Goal: Task Accomplishment & Management: Complete application form

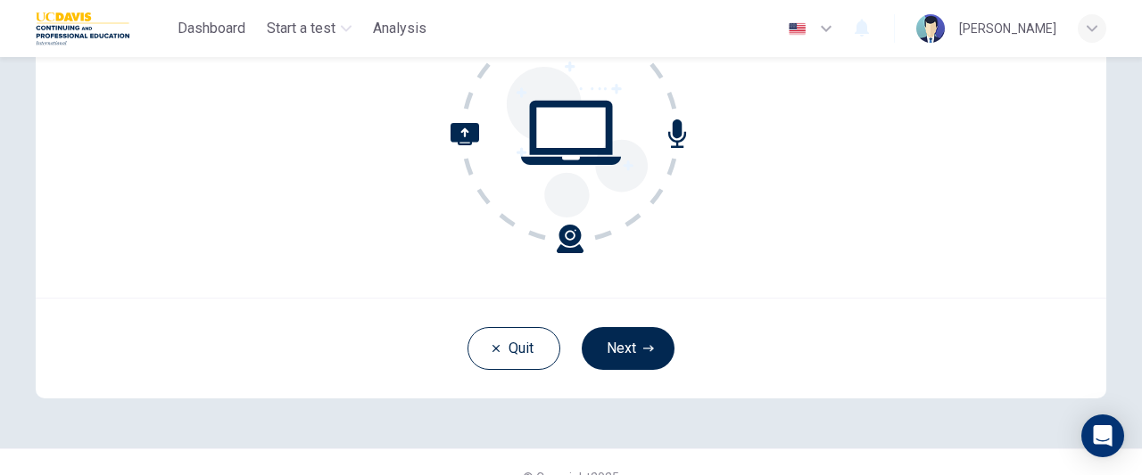
scroll to position [267, 0]
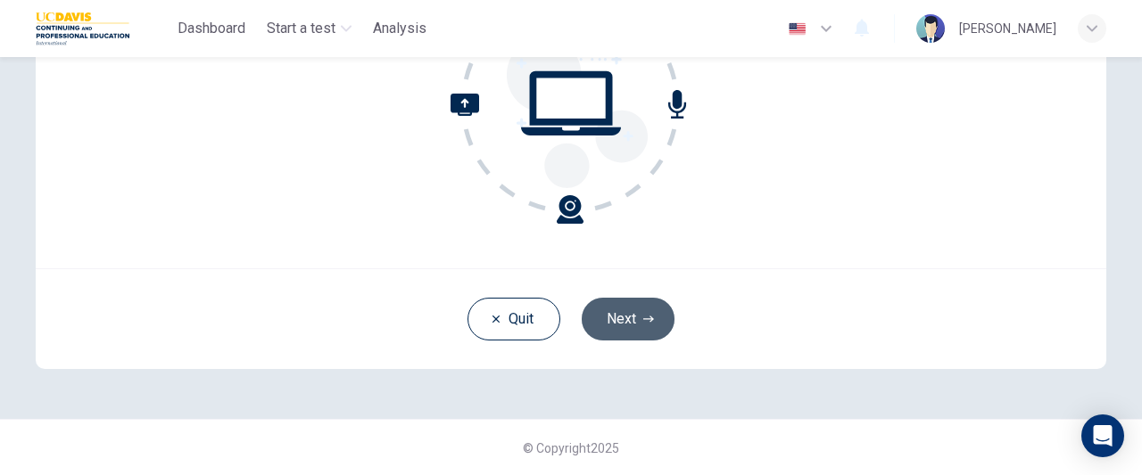
click at [619, 317] on button "Next" at bounding box center [628, 319] width 93 height 43
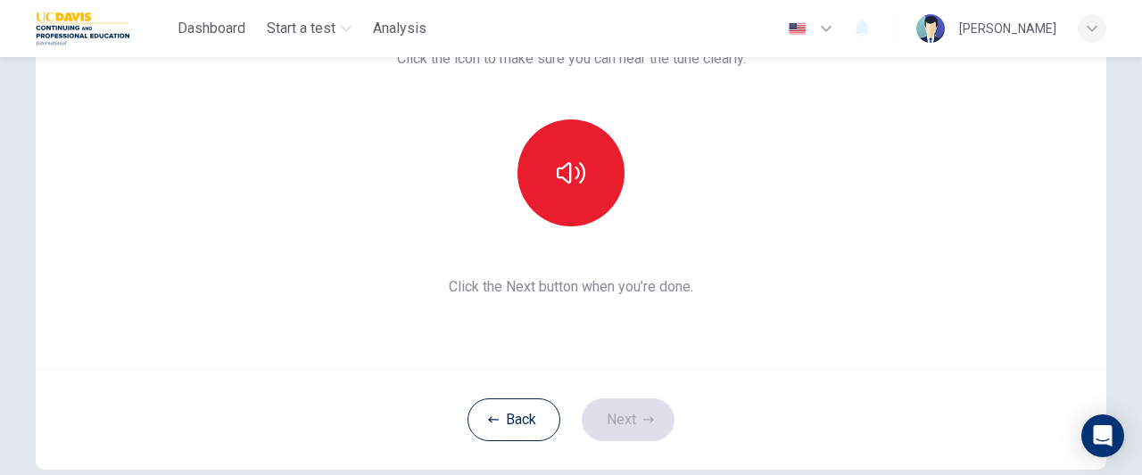
scroll to position [173, 0]
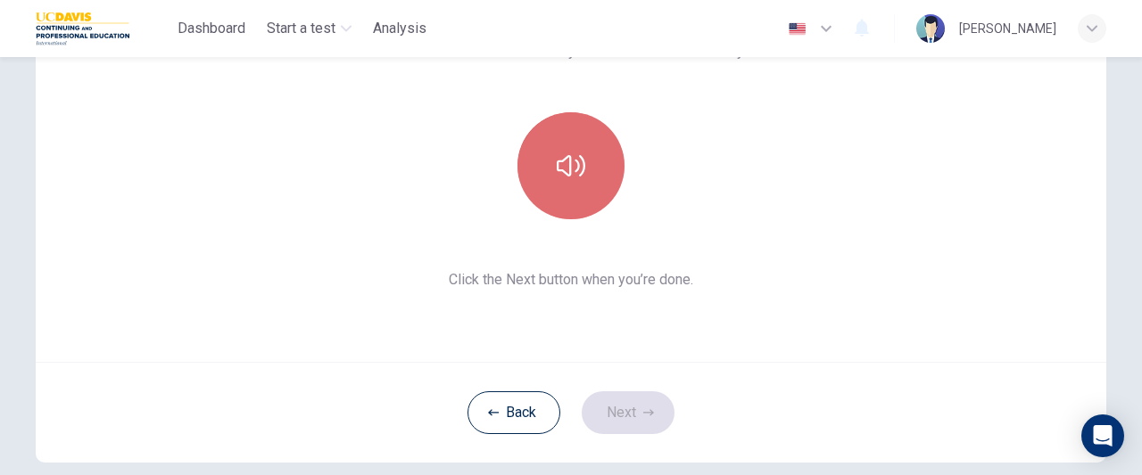
click at [562, 181] on button "button" at bounding box center [570, 165] width 107 height 107
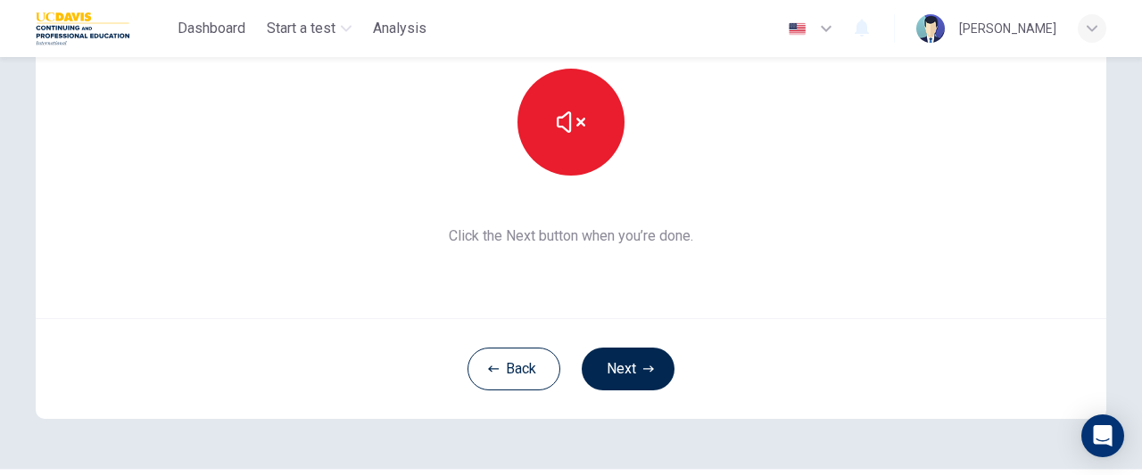
scroll to position [218, 0]
click at [619, 361] on button "Next" at bounding box center [628, 368] width 93 height 43
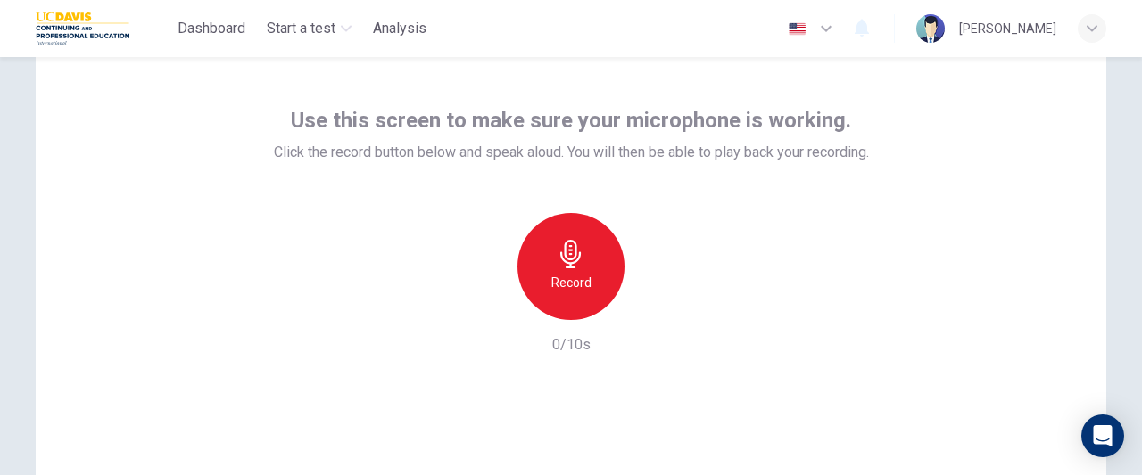
scroll to position [73, 0]
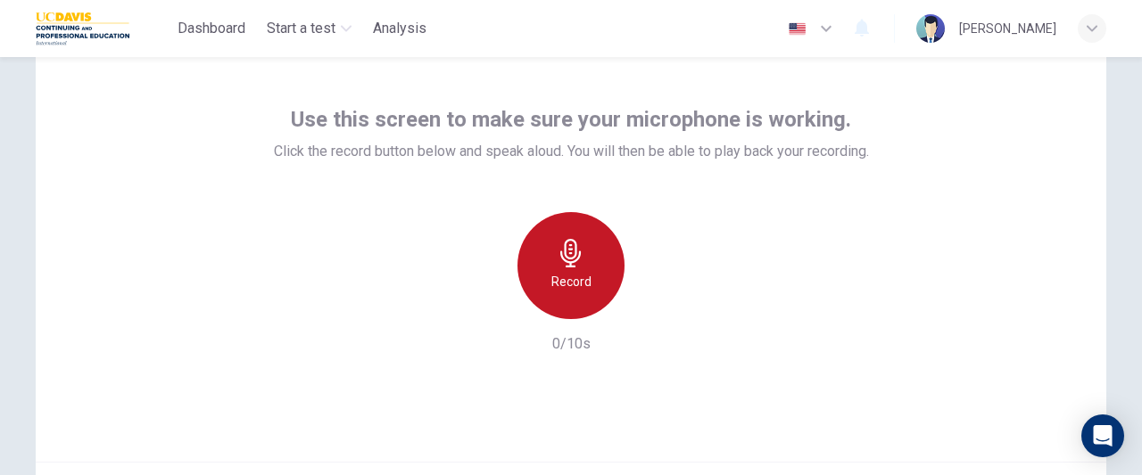
click at [576, 252] on icon "button" at bounding box center [570, 253] width 21 height 29
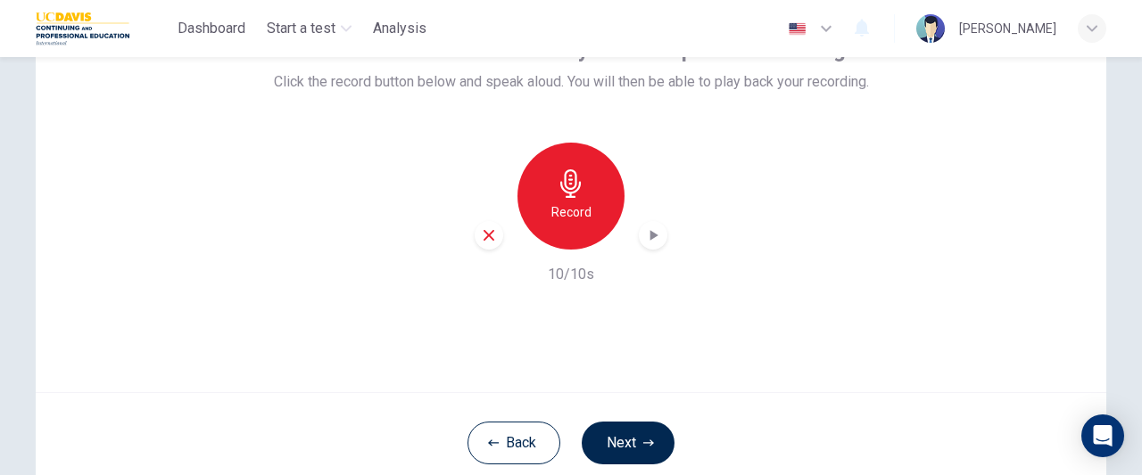
scroll to position [144, 0]
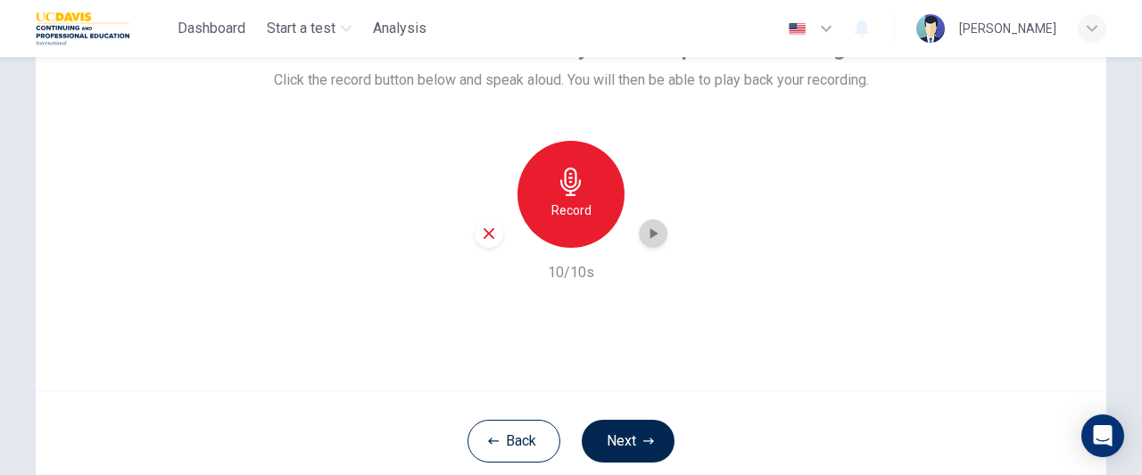
click at [647, 228] on icon "button" at bounding box center [653, 234] width 18 height 18
click at [628, 431] on button "Next" at bounding box center [628, 441] width 93 height 43
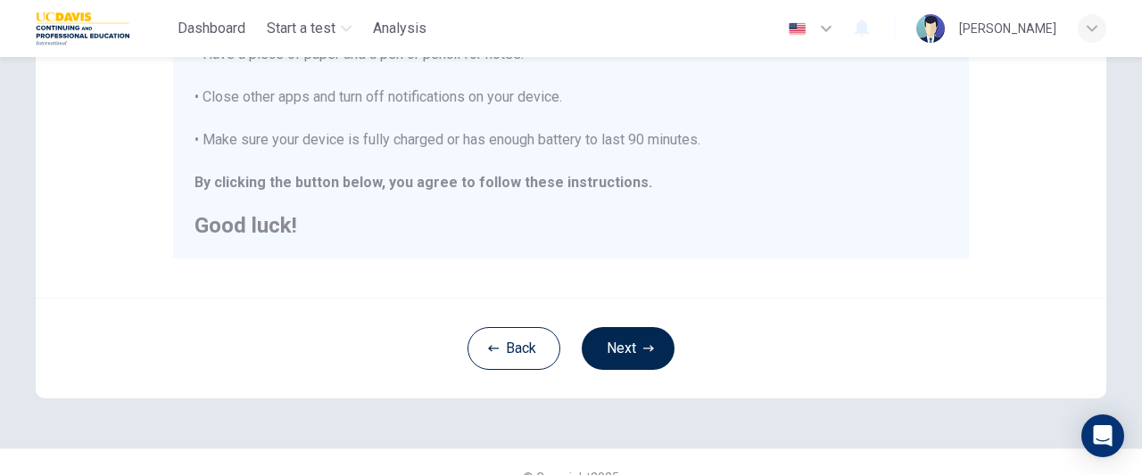
scroll to position [488, 0]
click at [648, 364] on button "Next" at bounding box center [628, 347] width 93 height 43
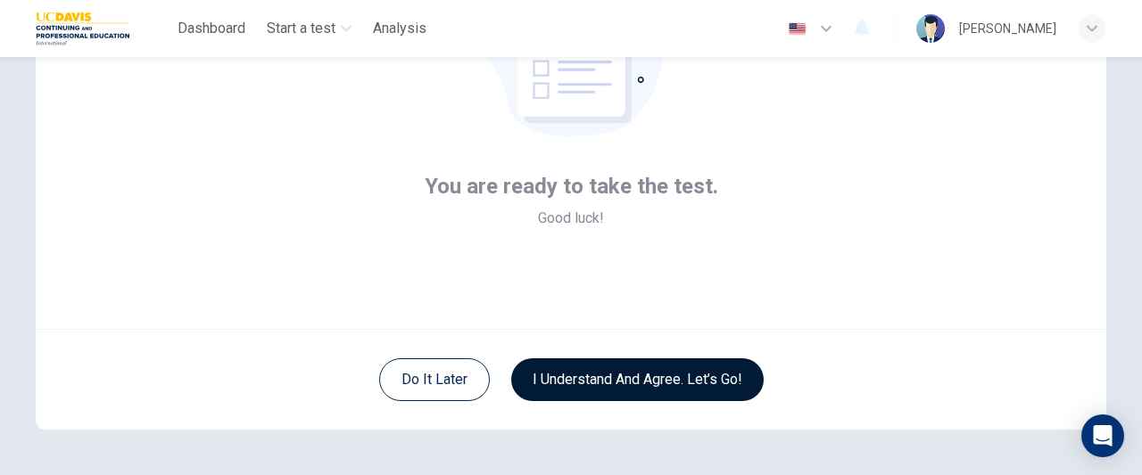
scroll to position [207, 0]
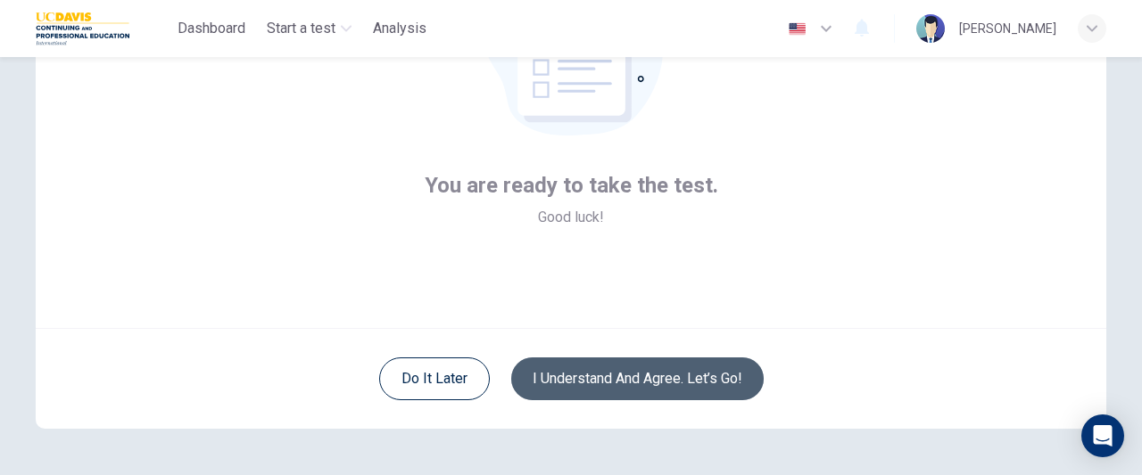
click at [557, 361] on button "I understand and agree. Let’s go!" at bounding box center [637, 379] width 252 height 43
click at [598, 375] on button "I understand and agree. Let’s go!" at bounding box center [637, 379] width 252 height 43
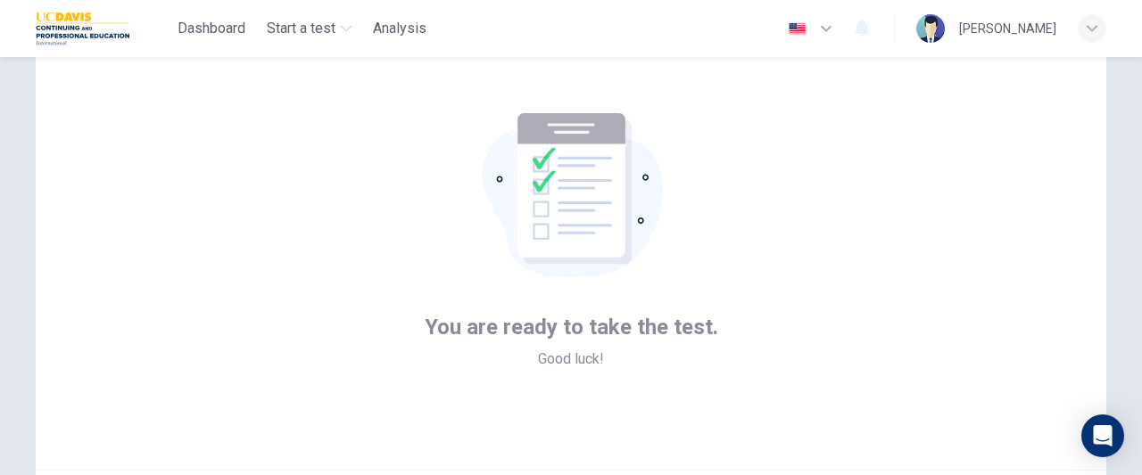
scroll to position [63, 0]
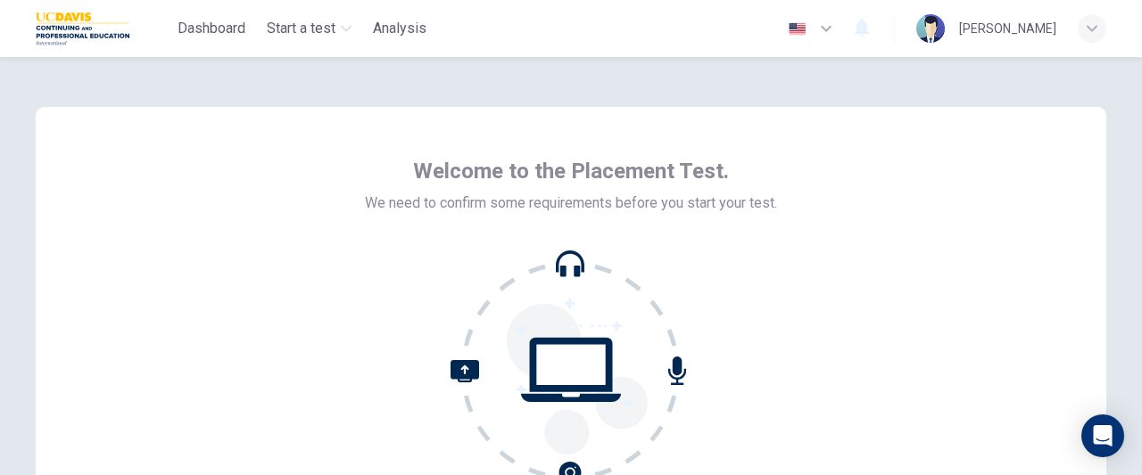
click at [593, 171] on span "Welcome to the Placement Test." at bounding box center [571, 171] width 316 height 29
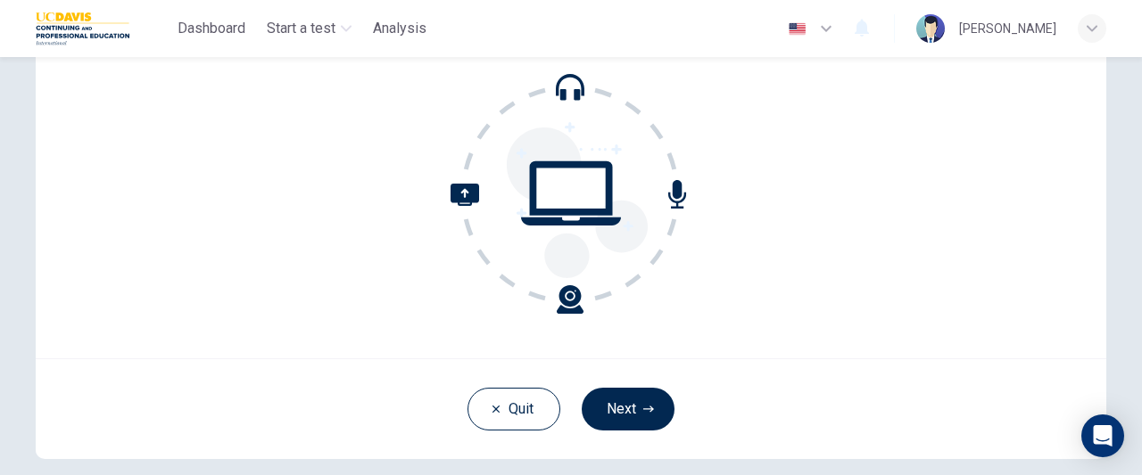
scroll to position [267, 0]
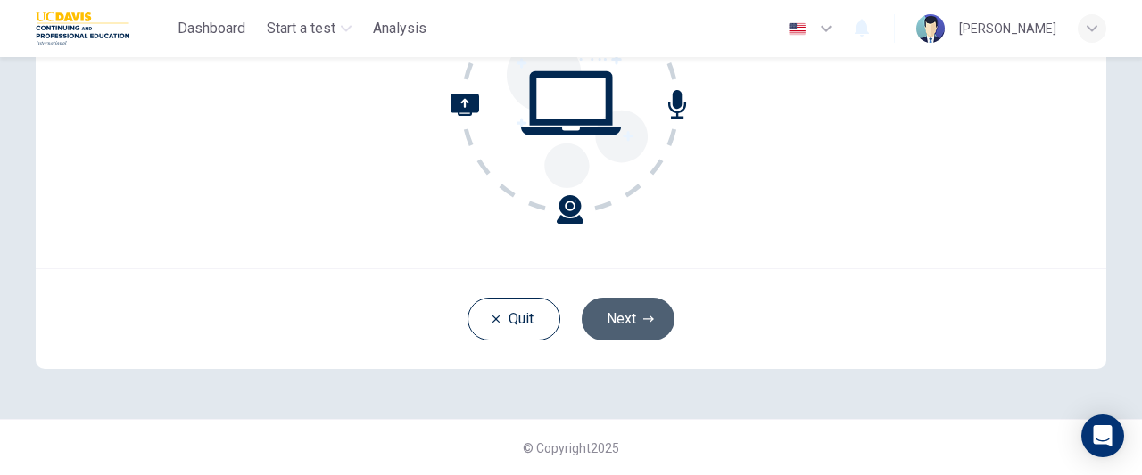
click at [639, 311] on button "Next" at bounding box center [628, 319] width 93 height 43
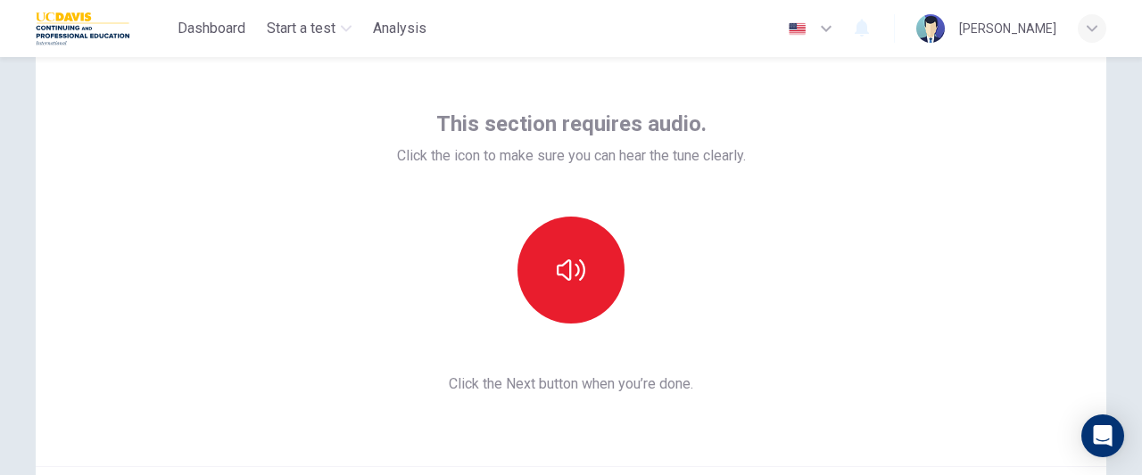
scroll to position [64, 0]
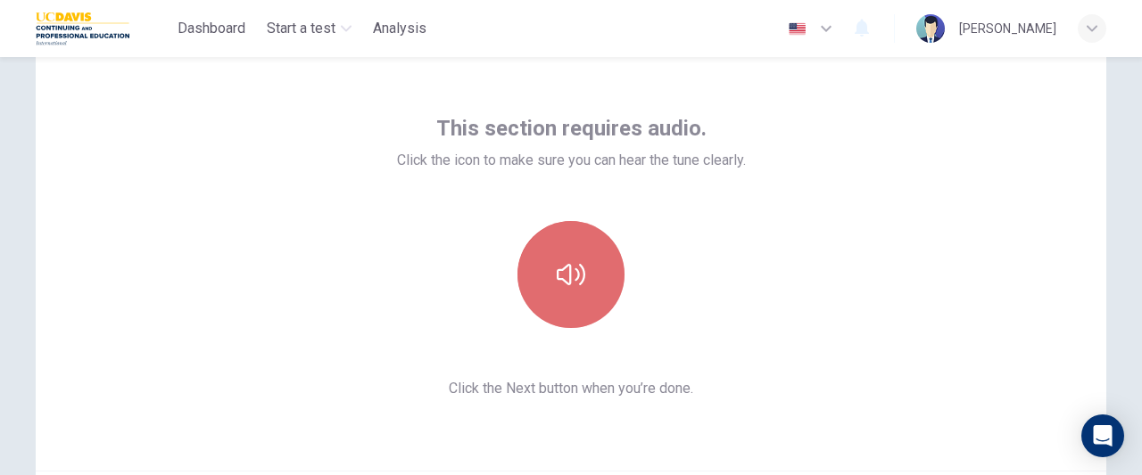
click at [561, 285] on icon "button" at bounding box center [571, 274] width 29 height 29
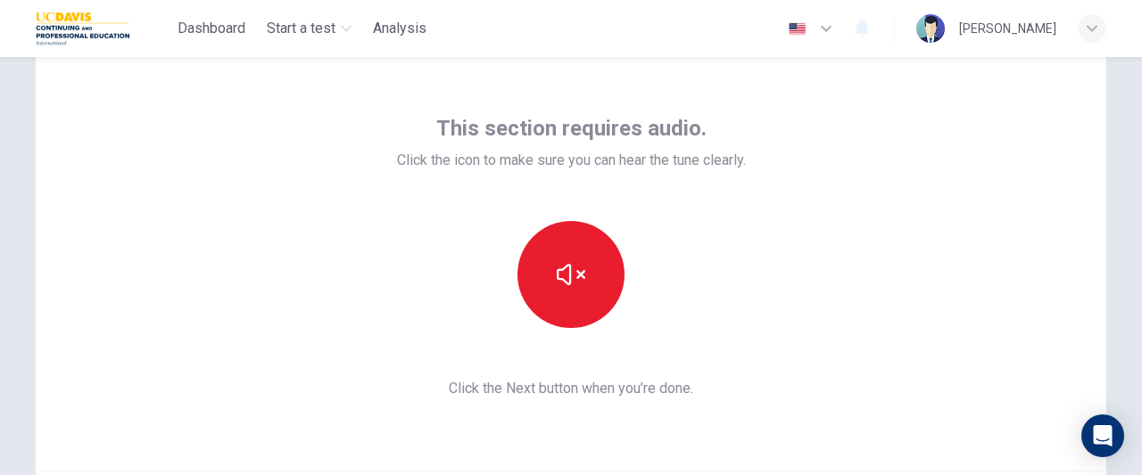
scroll to position [267, 0]
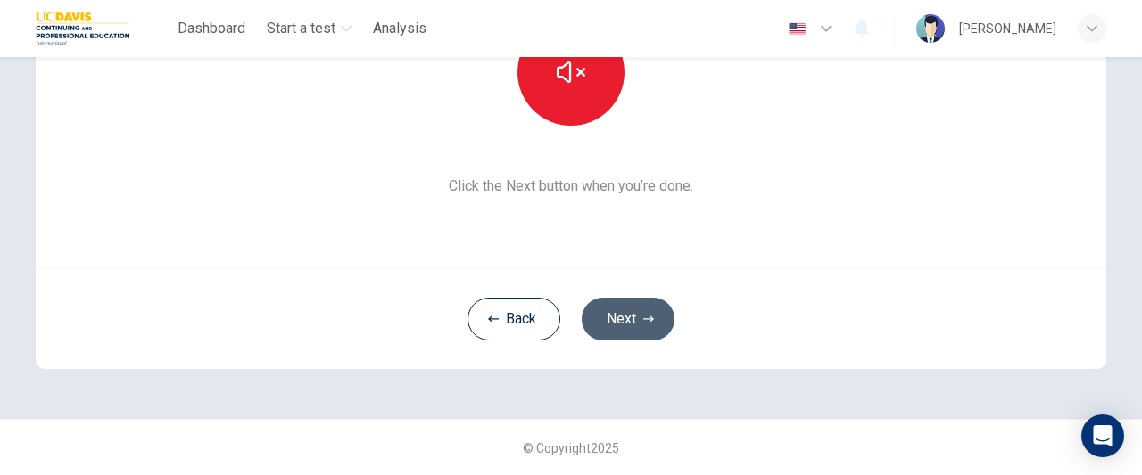
click at [631, 326] on button "Next" at bounding box center [628, 319] width 93 height 43
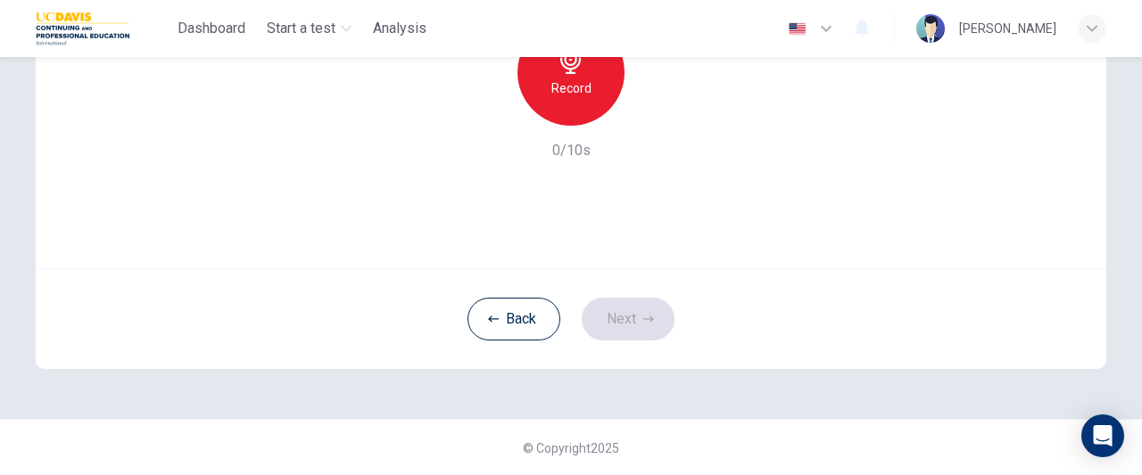
scroll to position [102, 0]
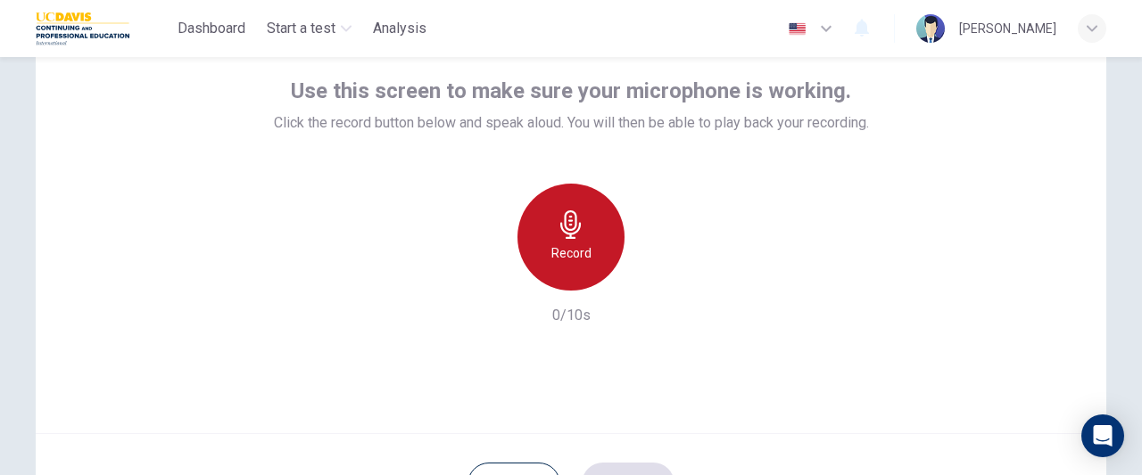
click at [554, 263] on div "Record" at bounding box center [570, 237] width 107 height 107
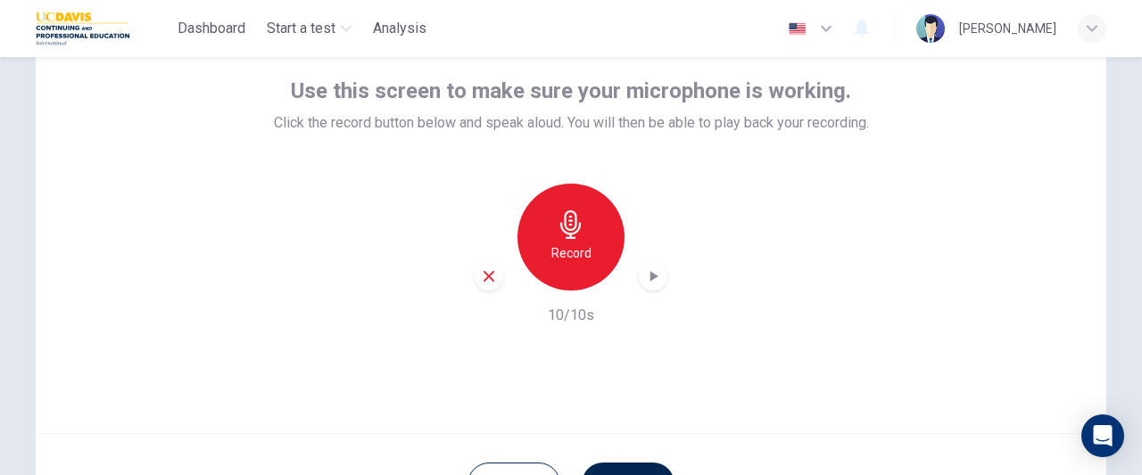
scroll to position [267, 0]
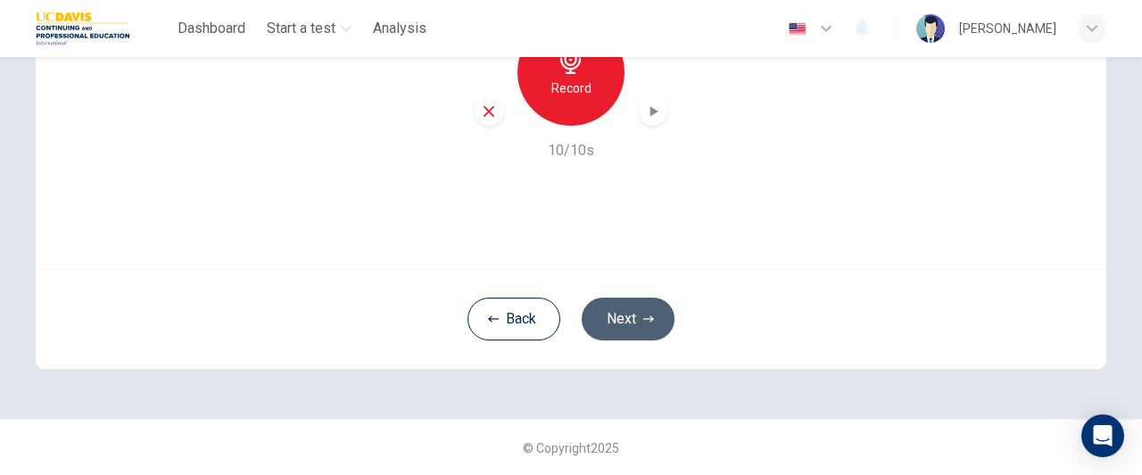
click at [648, 310] on button "Next" at bounding box center [628, 319] width 93 height 43
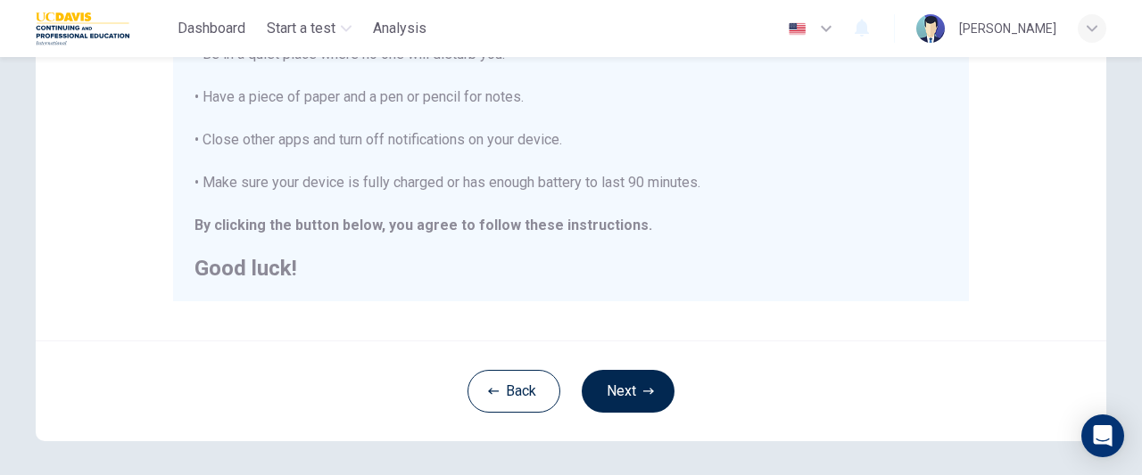
scroll to position [516, 0]
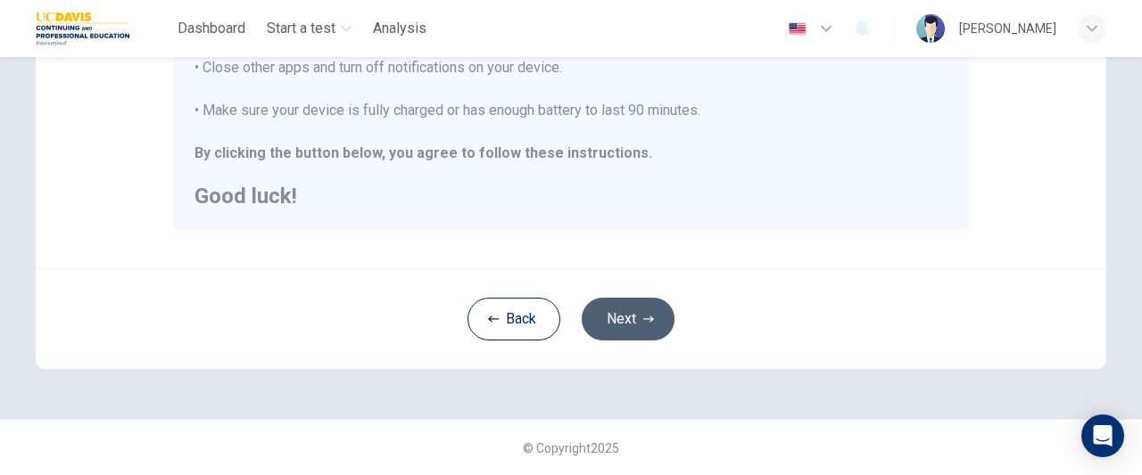
click at [643, 317] on icon "button" at bounding box center [648, 319] width 11 height 11
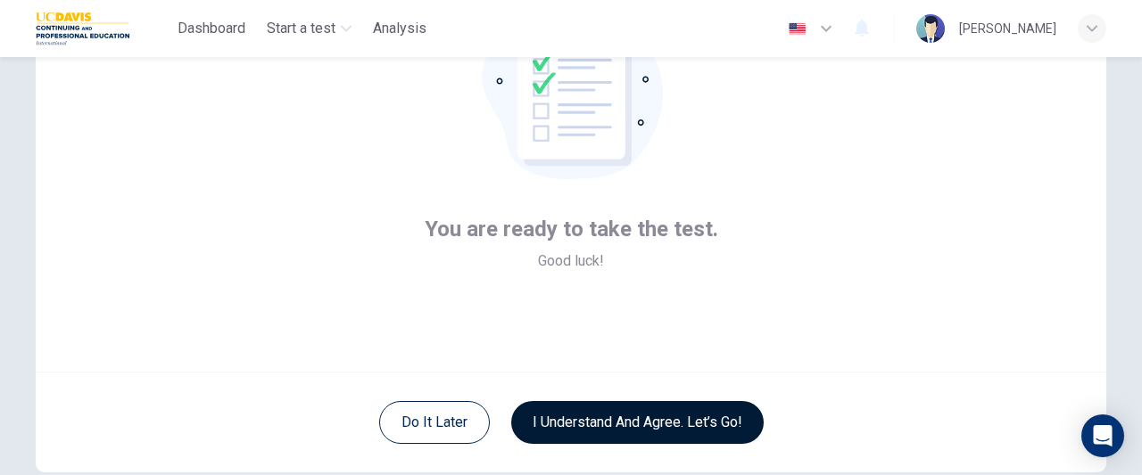
scroll to position [162, 0]
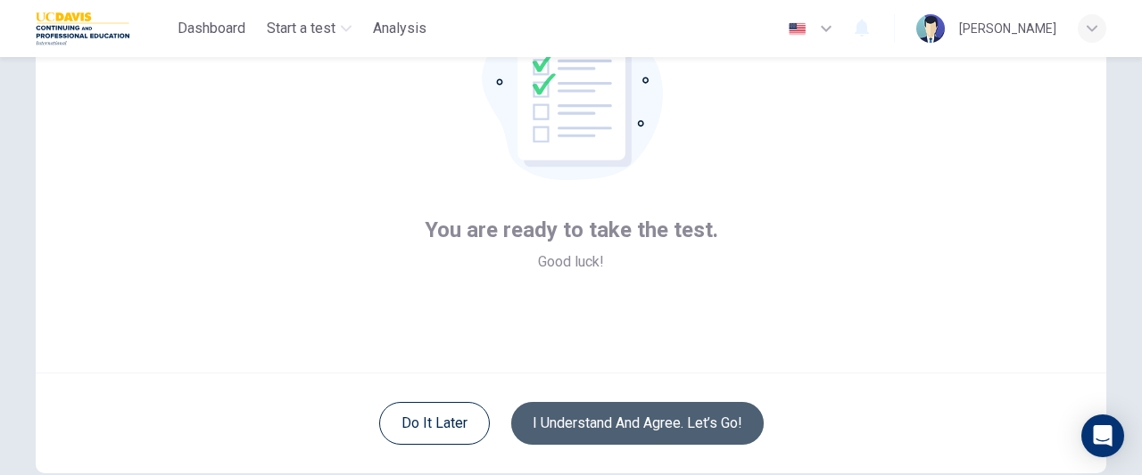
click at [609, 420] on button "I understand and agree. Let’s go!" at bounding box center [637, 423] width 252 height 43
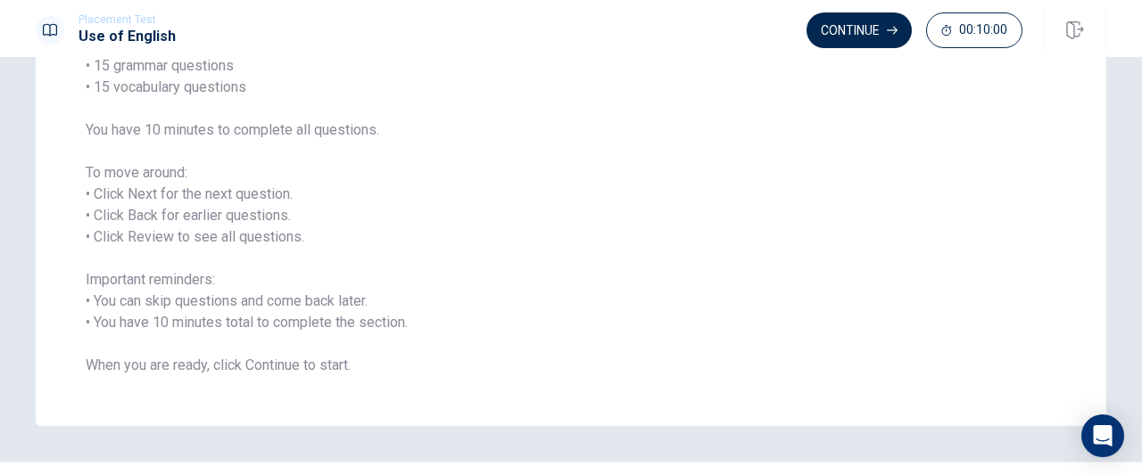
scroll to position [181, 0]
click at [852, 39] on button "Continue" at bounding box center [858, 30] width 105 height 36
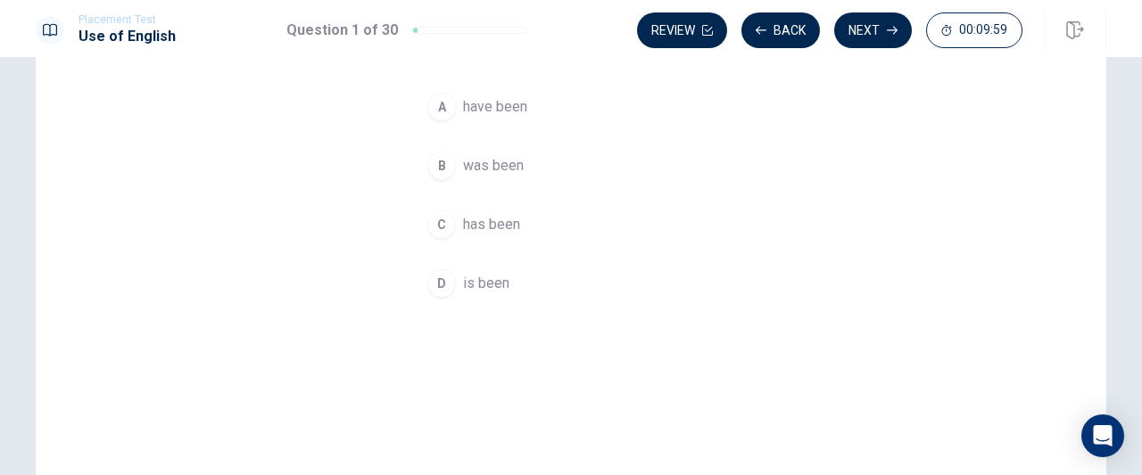
scroll to position [28, 0]
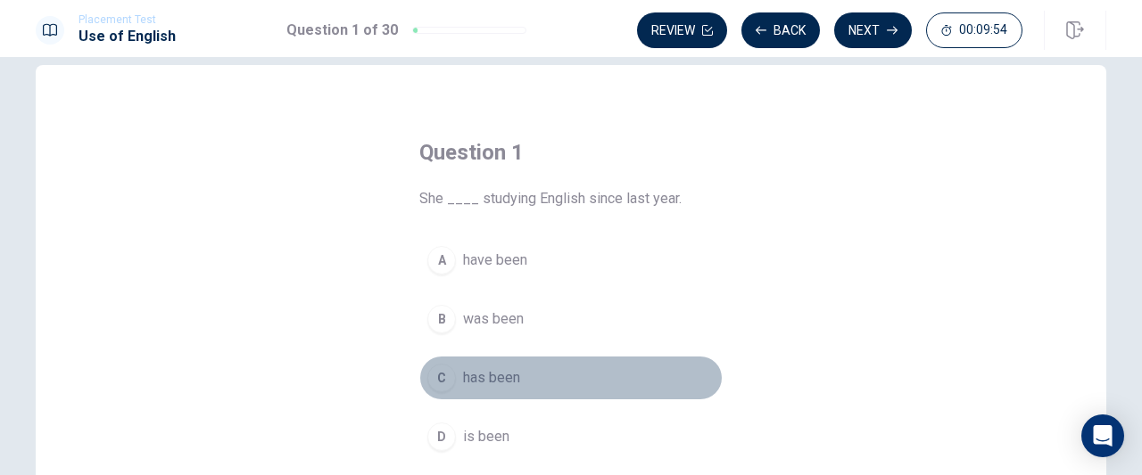
click at [440, 374] on div "C" at bounding box center [441, 378] width 29 height 29
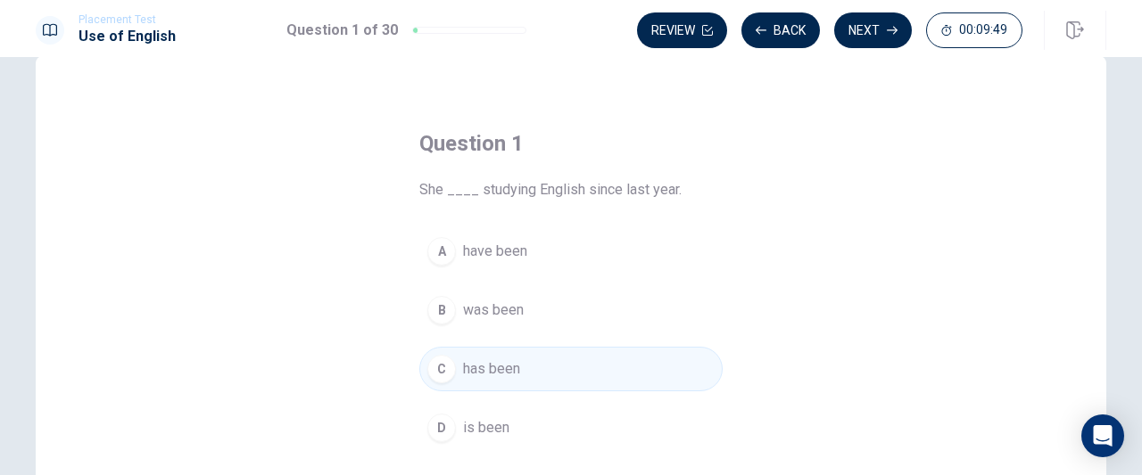
scroll to position [35, 0]
click at [877, 22] on button "Next" at bounding box center [873, 30] width 78 height 36
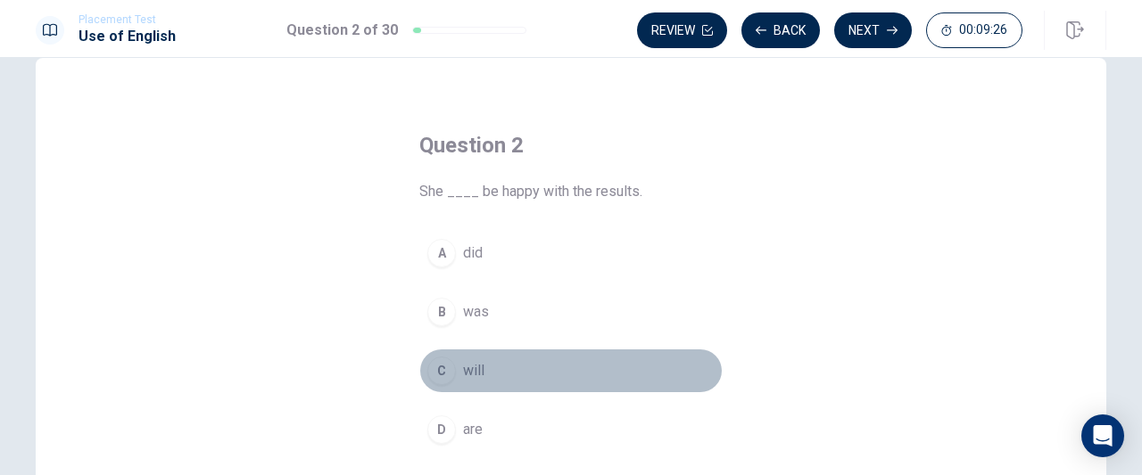
click at [432, 368] on div "C" at bounding box center [441, 371] width 29 height 29
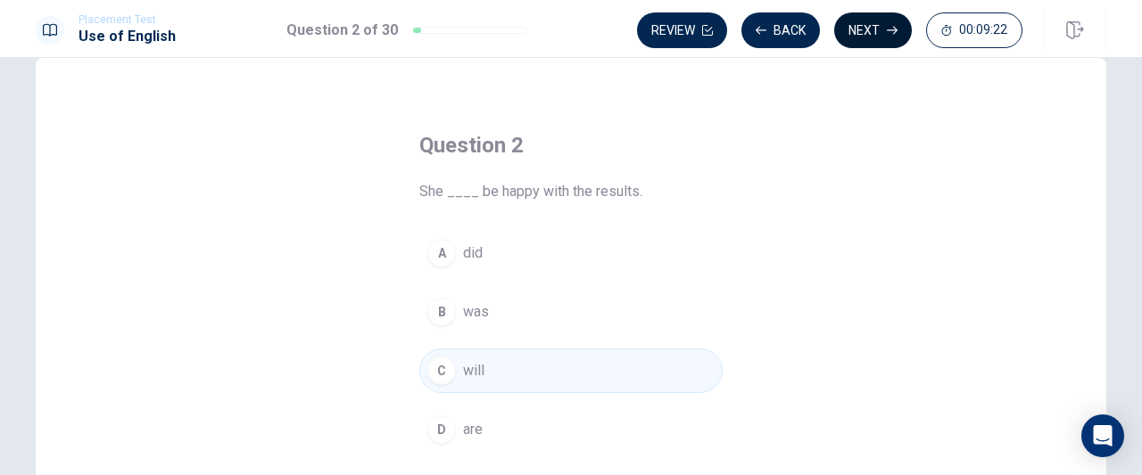
click at [865, 44] on button "Next" at bounding box center [873, 30] width 78 height 36
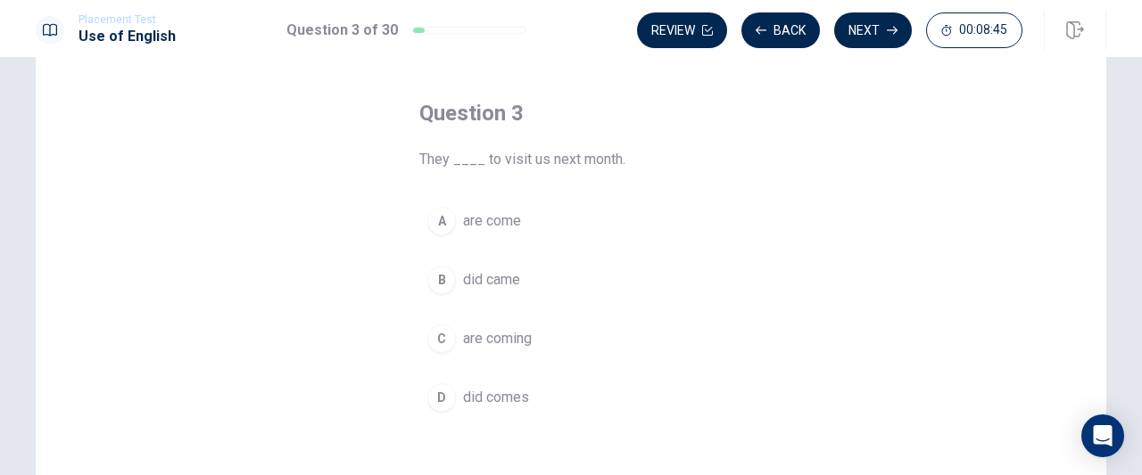
scroll to position [68, 0]
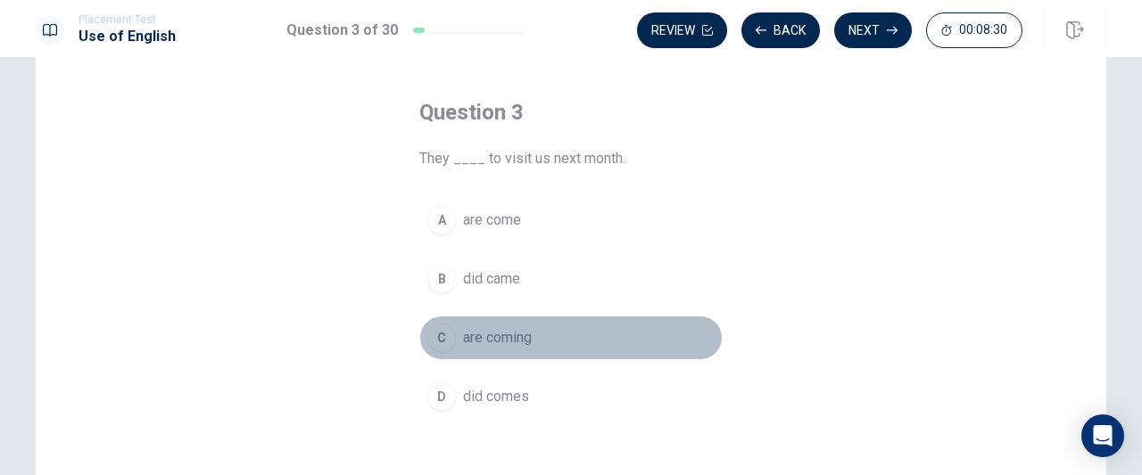
click at [443, 338] on div "C" at bounding box center [441, 338] width 29 height 29
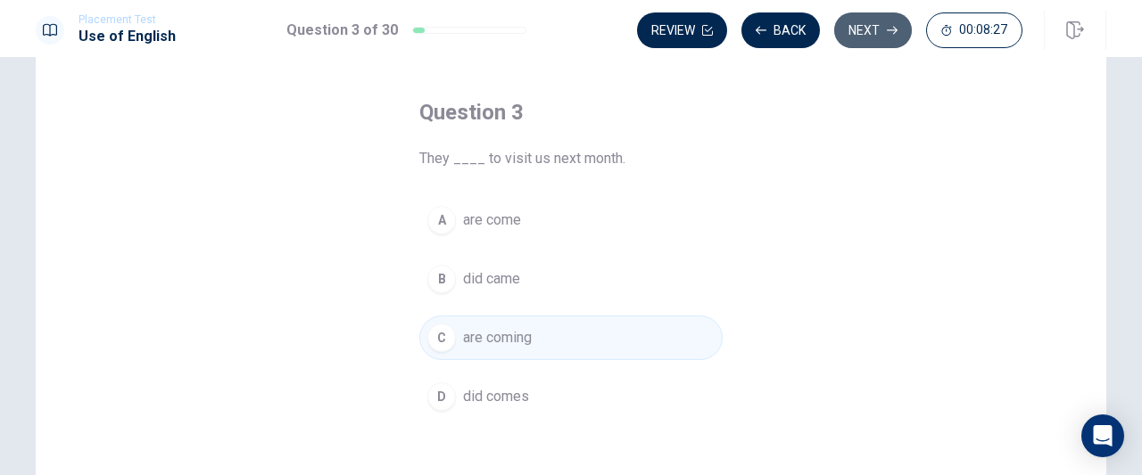
click at [867, 36] on button "Next" at bounding box center [873, 30] width 78 height 36
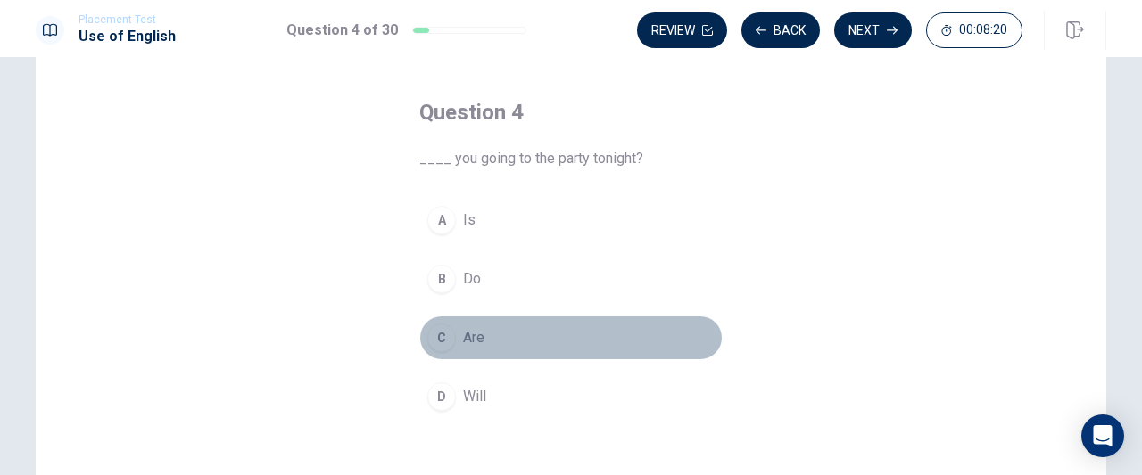
click at [437, 351] on button "C Are" at bounding box center [570, 338] width 303 height 45
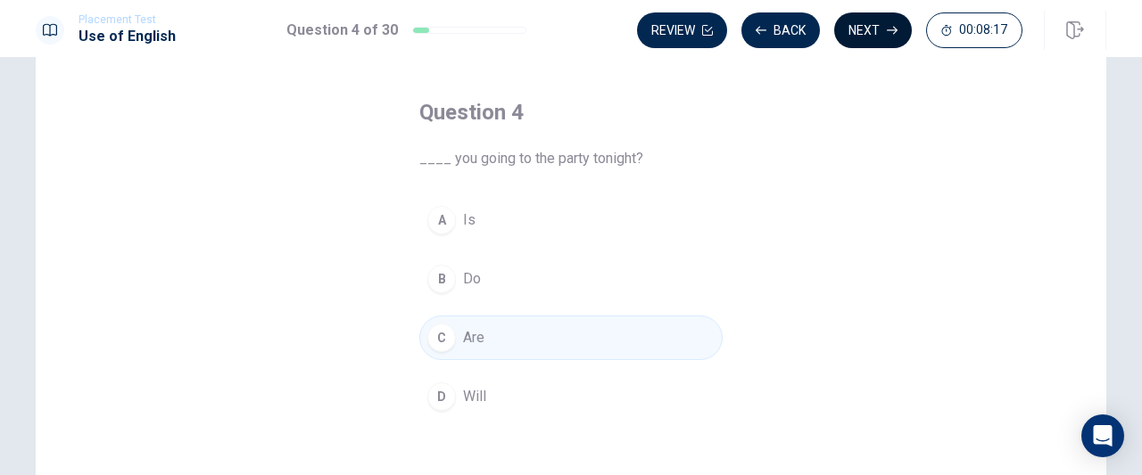
click at [865, 30] on button "Next" at bounding box center [873, 30] width 78 height 36
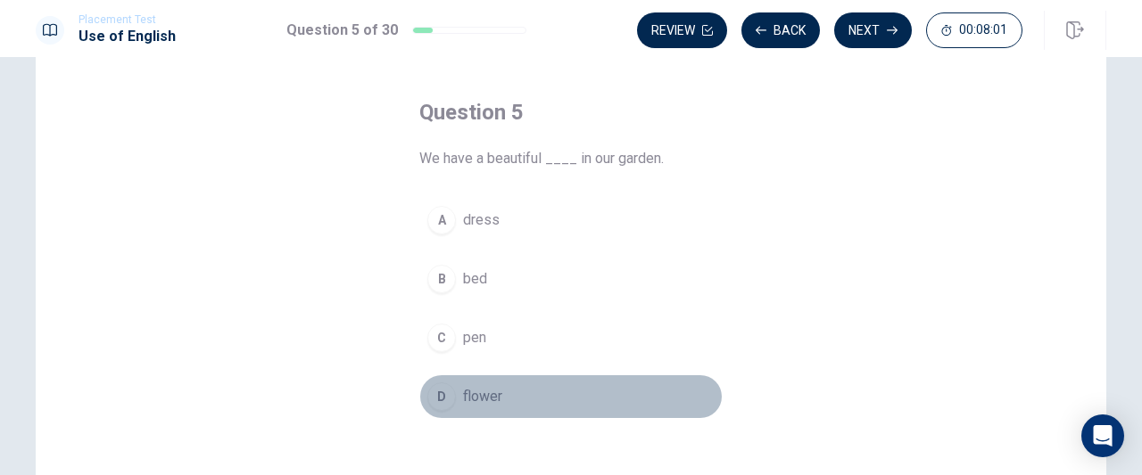
click at [446, 403] on div "D" at bounding box center [441, 397] width 29 height 29
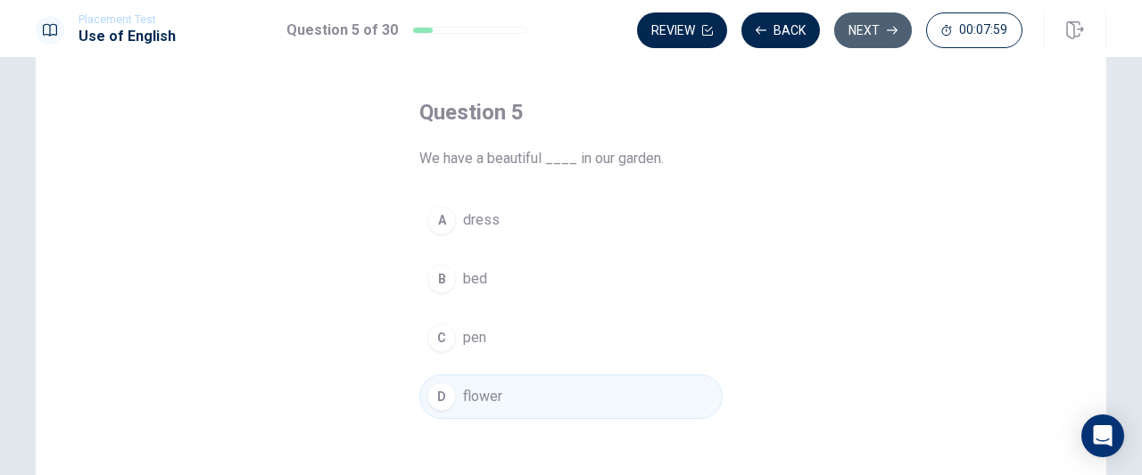
click at [854, 28] on button "Next" at bounding box center [873, 30] width 78 height 36
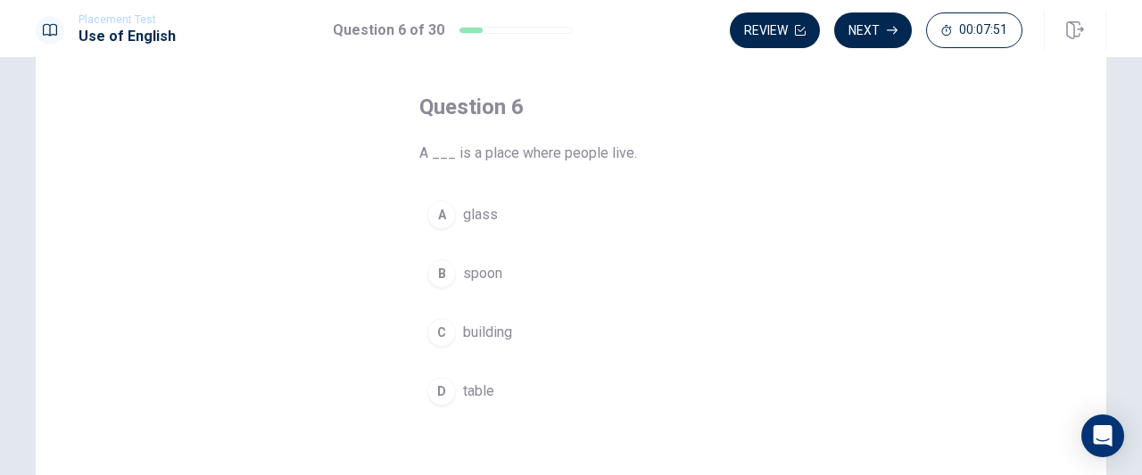
scroll to position [75, 0]
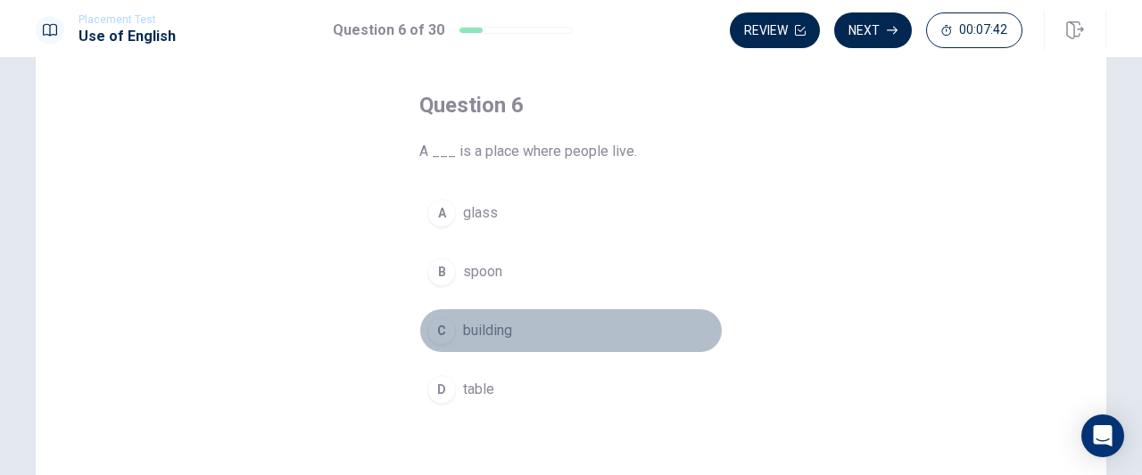
click at [441, 321] on div "C" at bounding box center [441, 331] width 29 height 29
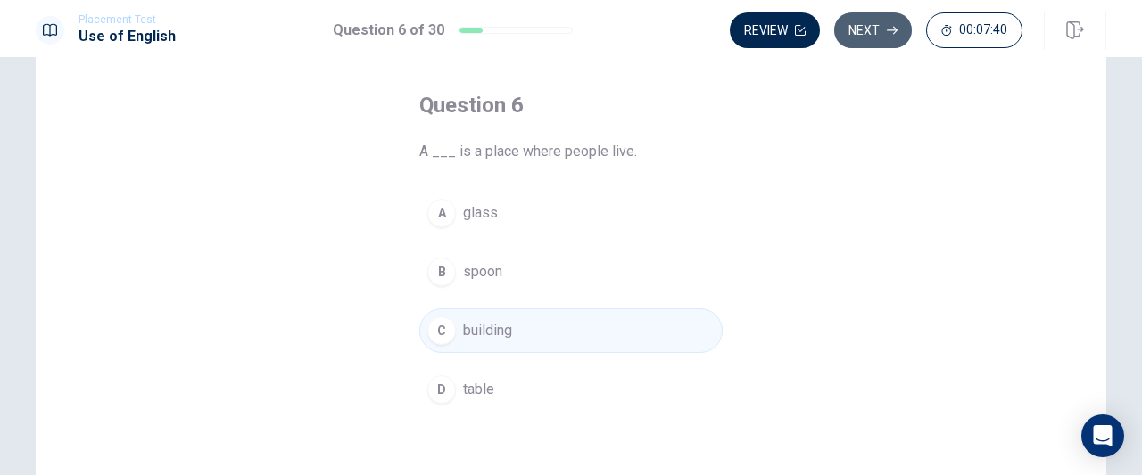
click at [875, 29] on button "Next" at bounding box center [873, 30] width 78 height 36
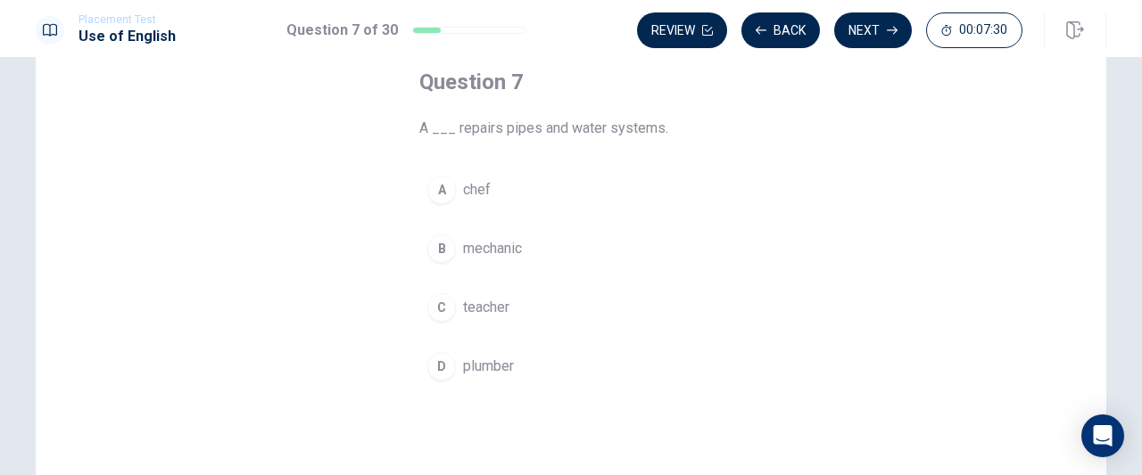
scroll to position [101, 0]
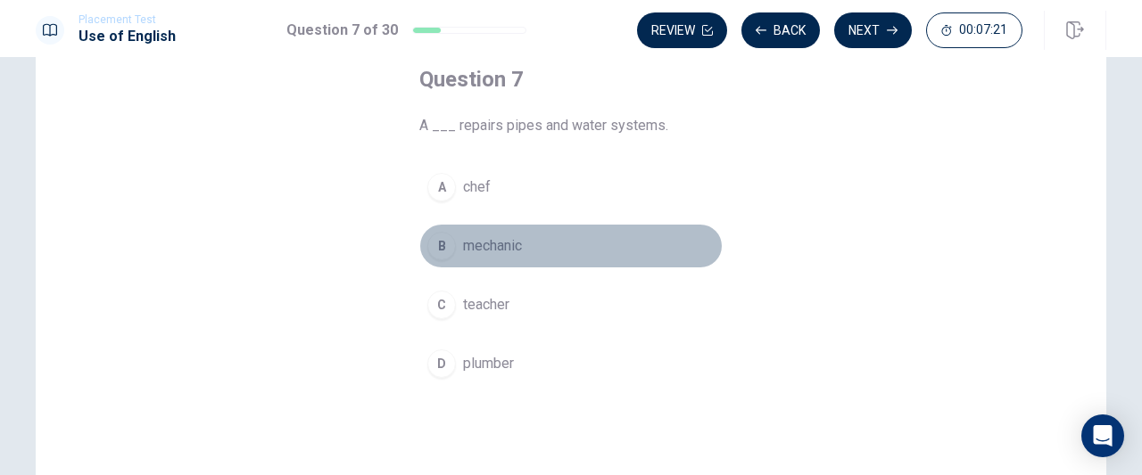
click at [433, 245] on div "B" at bounding box center [441, 246] width 29 height 29
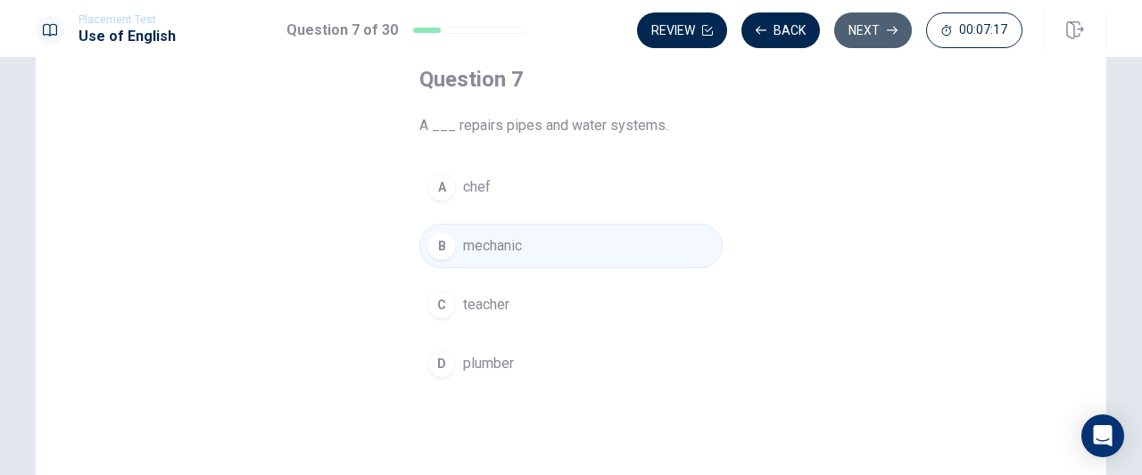
click at [883, 21] on button "Next" at bounding box center [873, 30] width 78 height 36
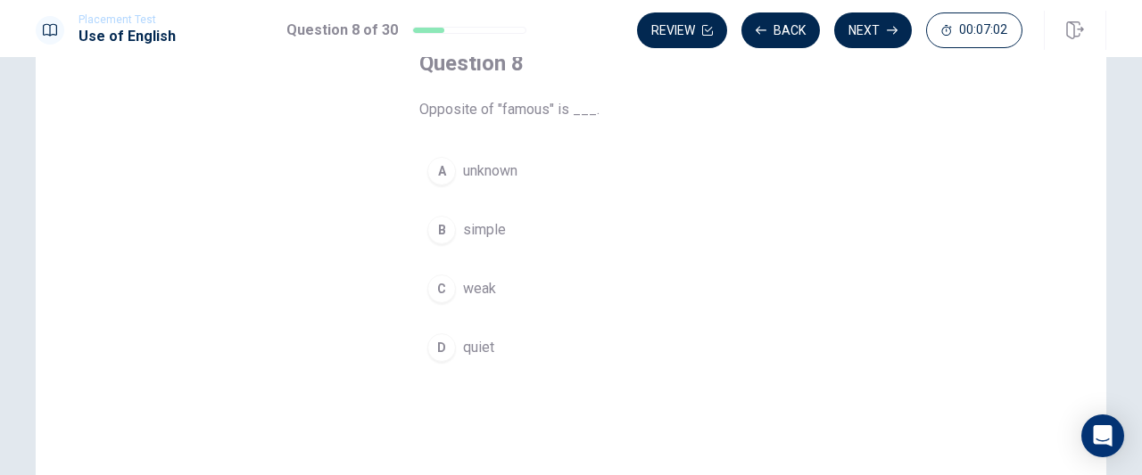
scroll to position [118, 0]
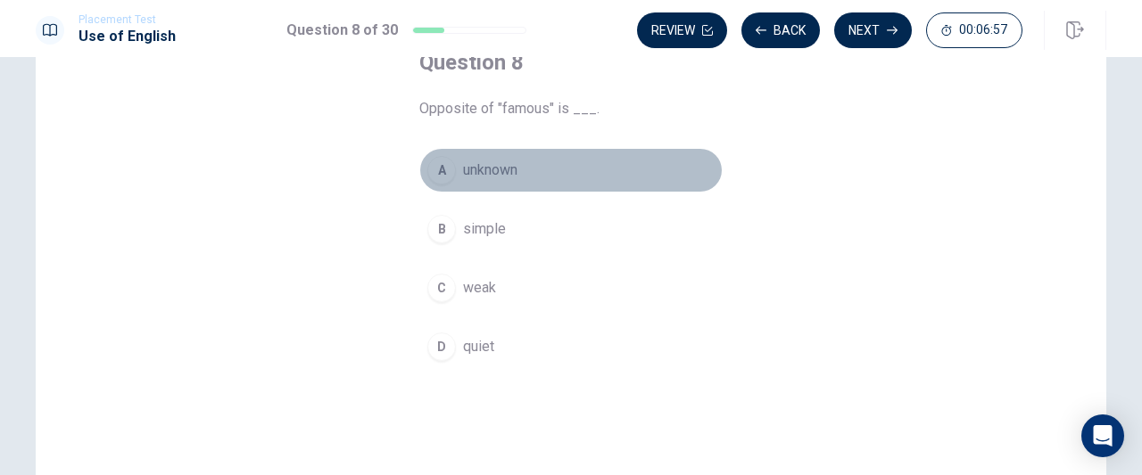
click at [435, 176] on div "A" at bounding box center [441, 170] width 29 height 29
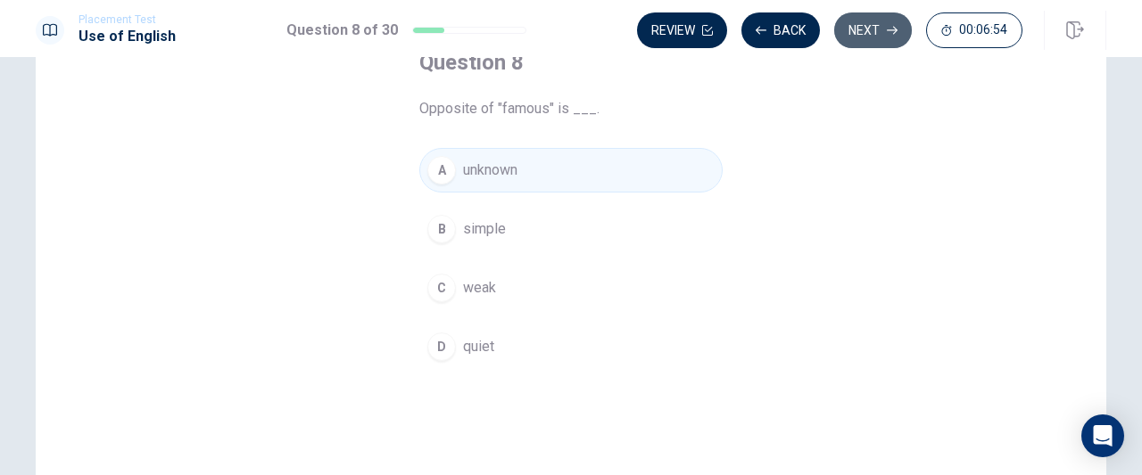
click at [856, 27] on button "Next" at bounding box center [873, 30] width 78 height 36
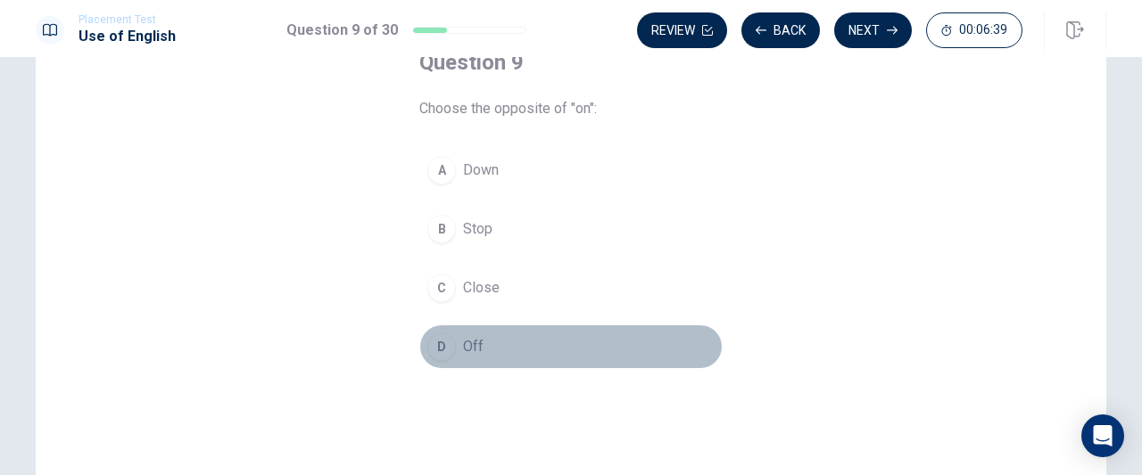
click at [444, 345] on div "D" at bounding box center [441, 347] width 29 height 29
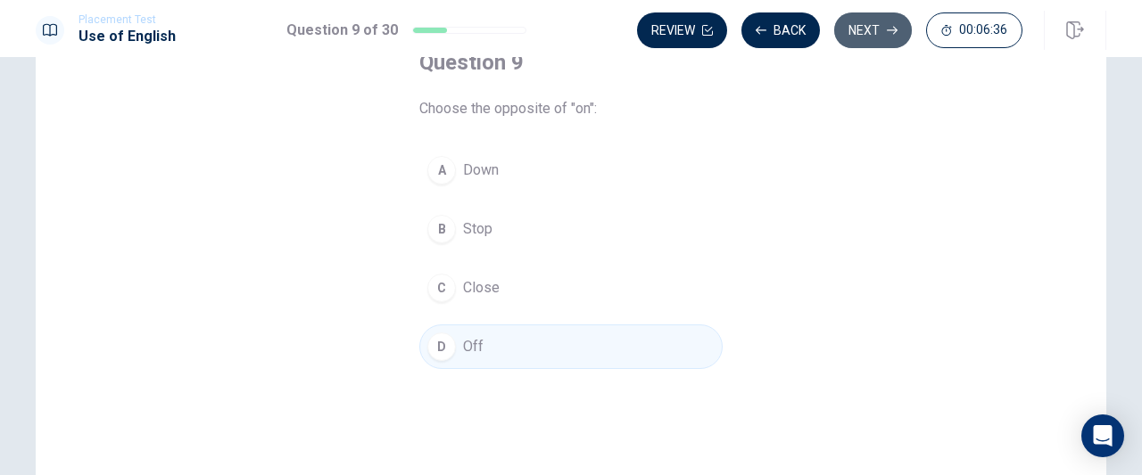
click at [867, 31] on button "Next" at bounding box center [873, 30] width 78 height 36
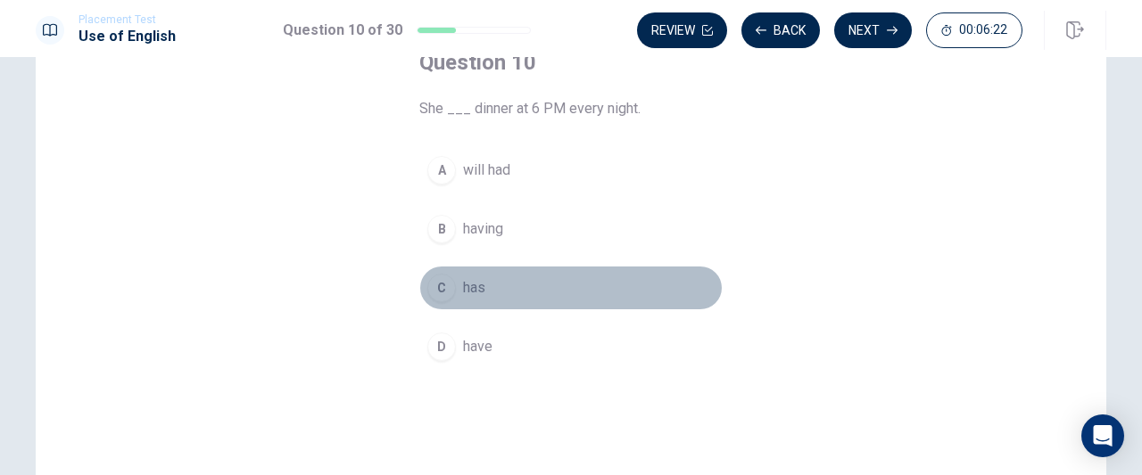
click at [440, 293] on div "C" at bounding box center [441, 288] width 29 height 29
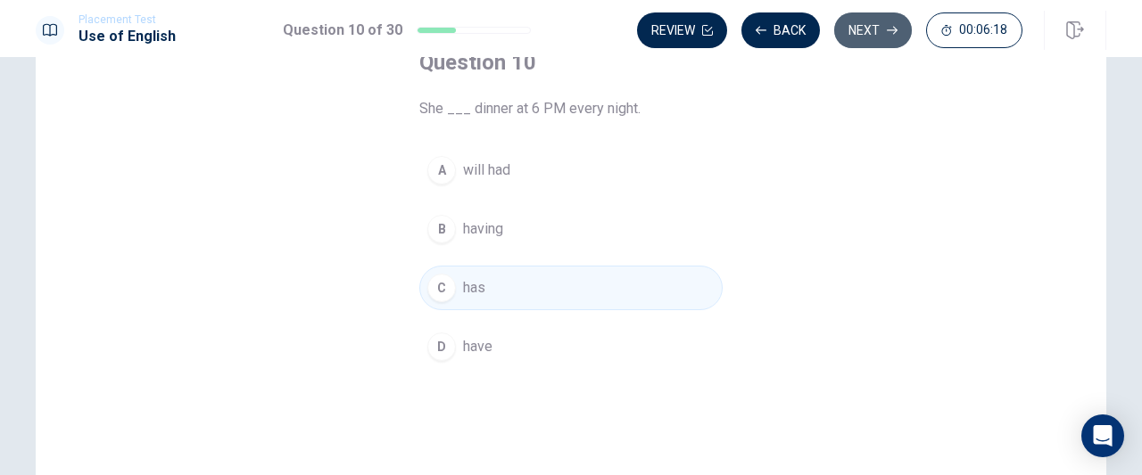
click at [885, 28] on button "Next" at bounding box center [873, 30] width 78 height 36
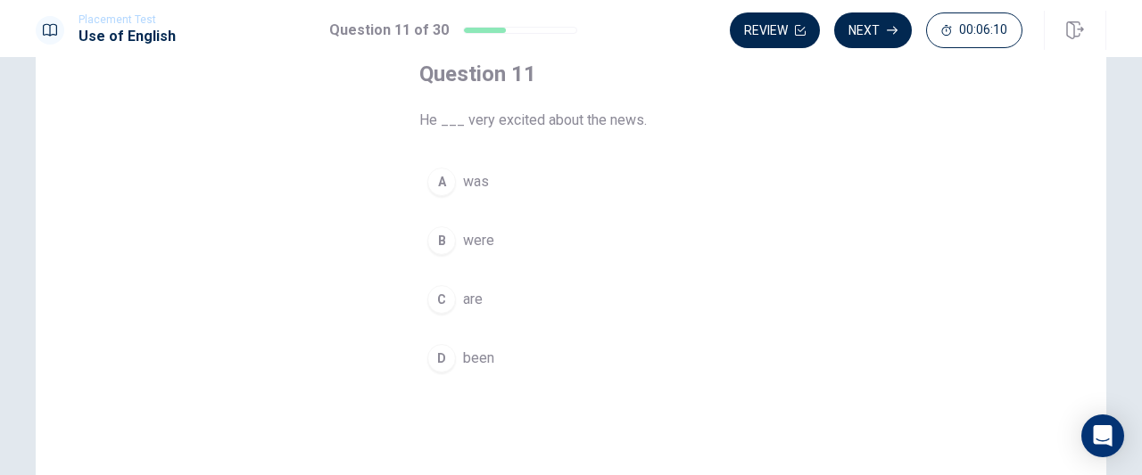
scroll to position [105, 0]
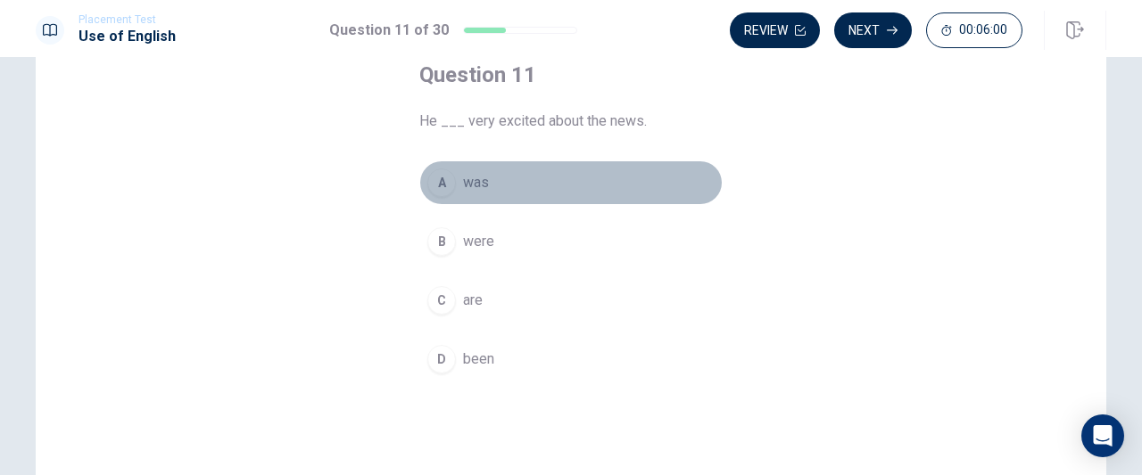
click at [435, 187] on div "A" at bounding box center [441, 183] width 29 height 29
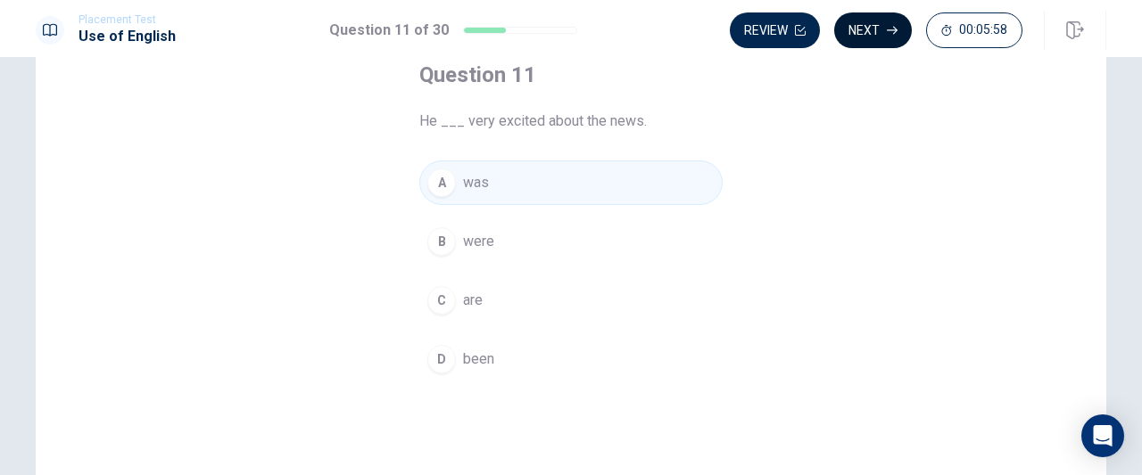
click at [896, 25] on icon "button" at bounding box center [892, 30] width 11 height 11
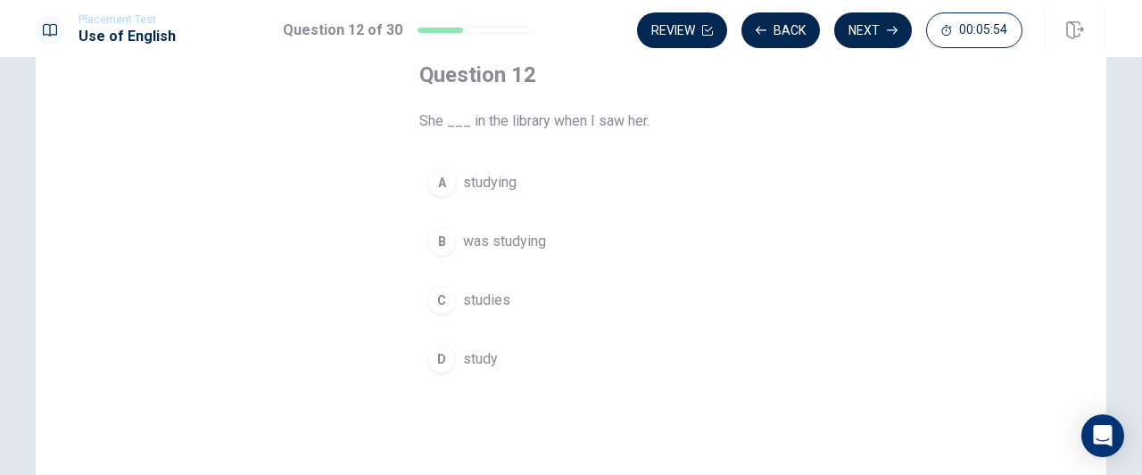
click at [619, 386] on div "Question 12 She ___ in the library when I saw her. A studying B was studying C …" at bounding box center [571, 221] width 375 height 378
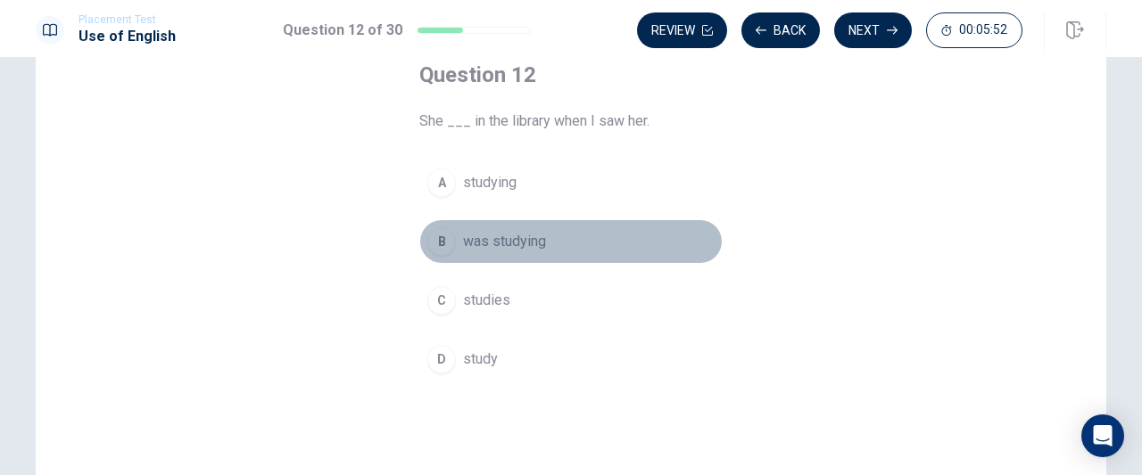
click at [432, 242] on div "B" at bounding box center [441, 241] width 29 height 29
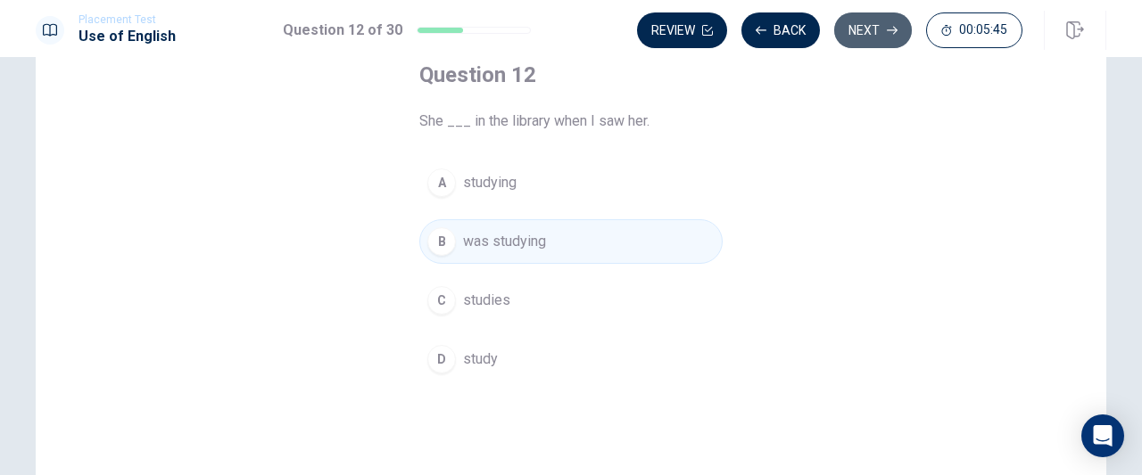
click at [879, 35] on button "Next" at bounding box center [873, 30] width 78 height 36
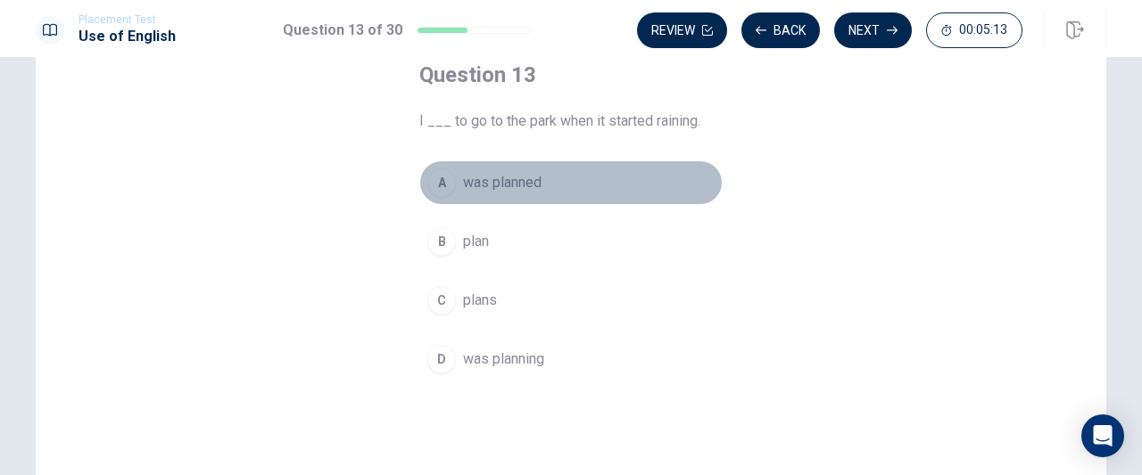
click at [442, 178] on div "A" at bounding box center [441, 183] width 29 height 29
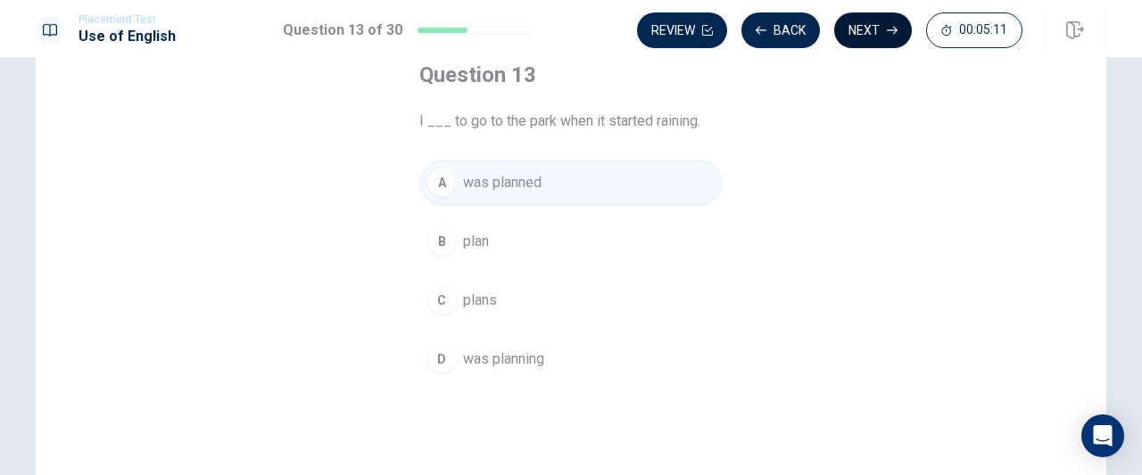
click at [883, 34] on button "Next" at bounding box center [873, 30] width 78 height 36
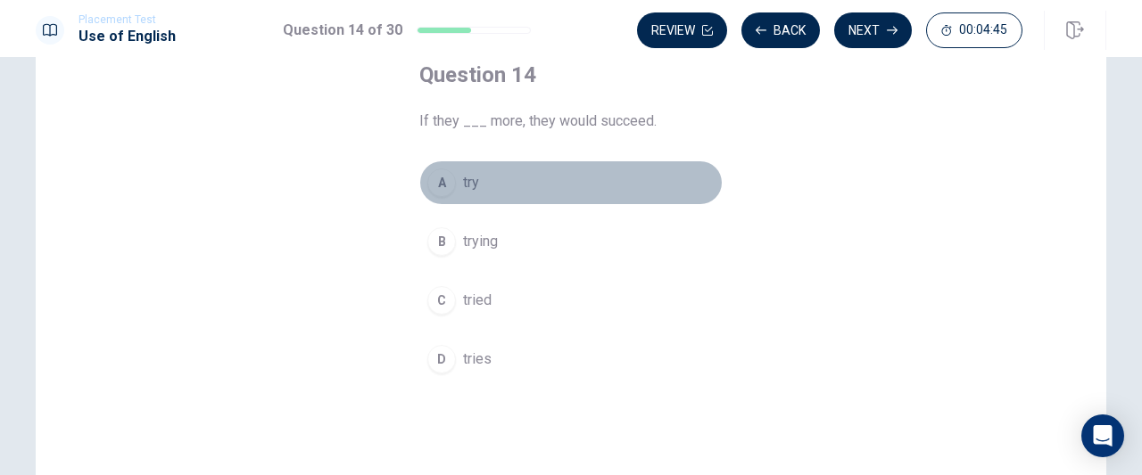
click at [448, 182] on div "A" at bounding box center [441, 183] width 29 height 29
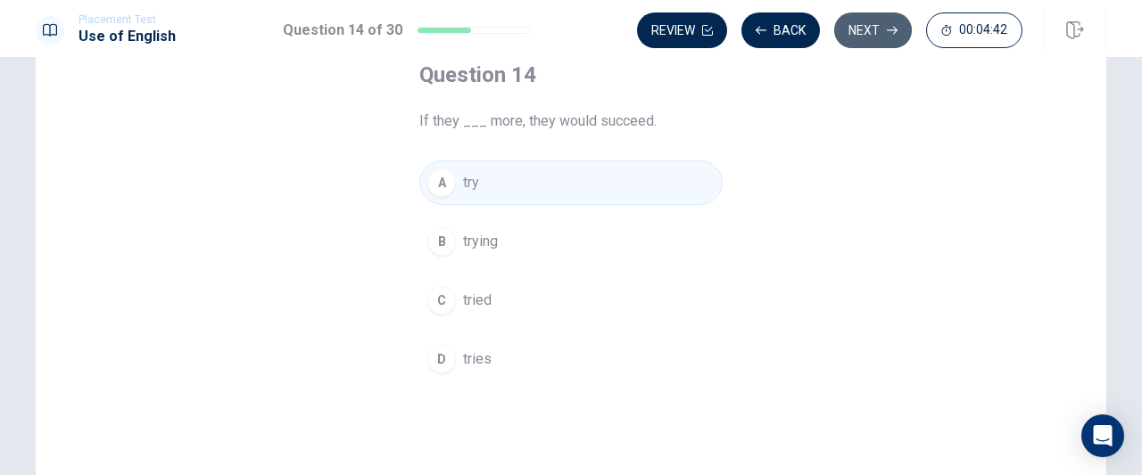
click at [867, 33] on button "Next" at bounding box center [873, 30] width 78 height 36
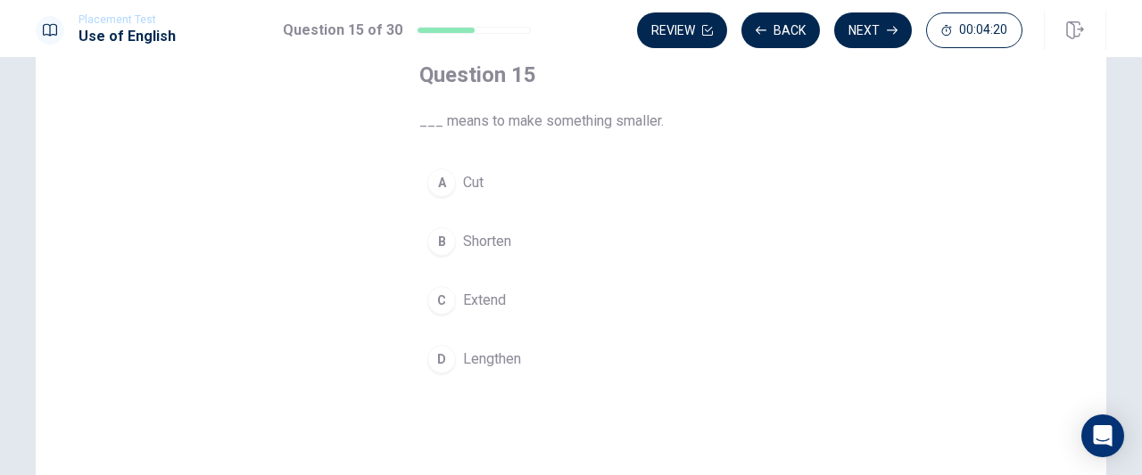
click at [439, 179] on div "A" at bounding box center [441, 183] width 29 height 29
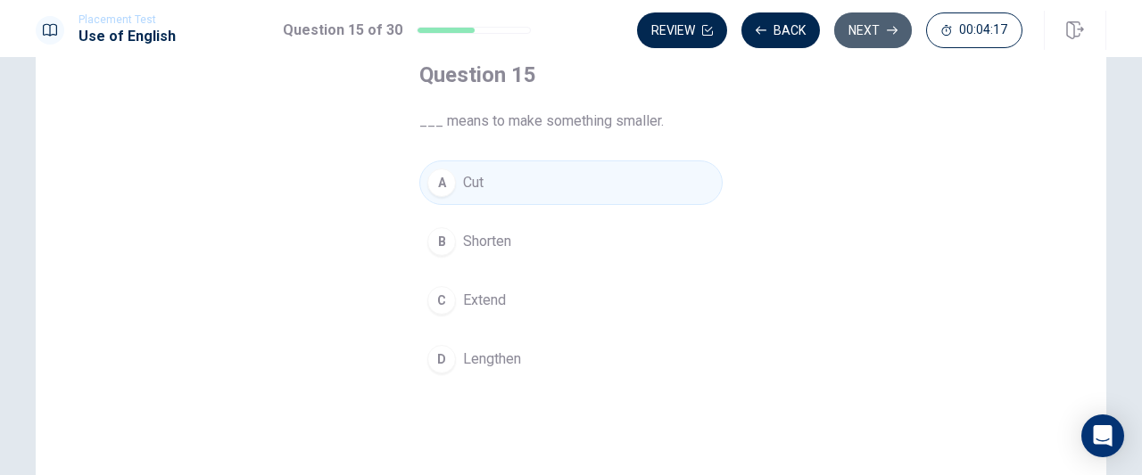
click at [886, 29] on button "Next" at bounding box center [873, 30] width 78 height 36
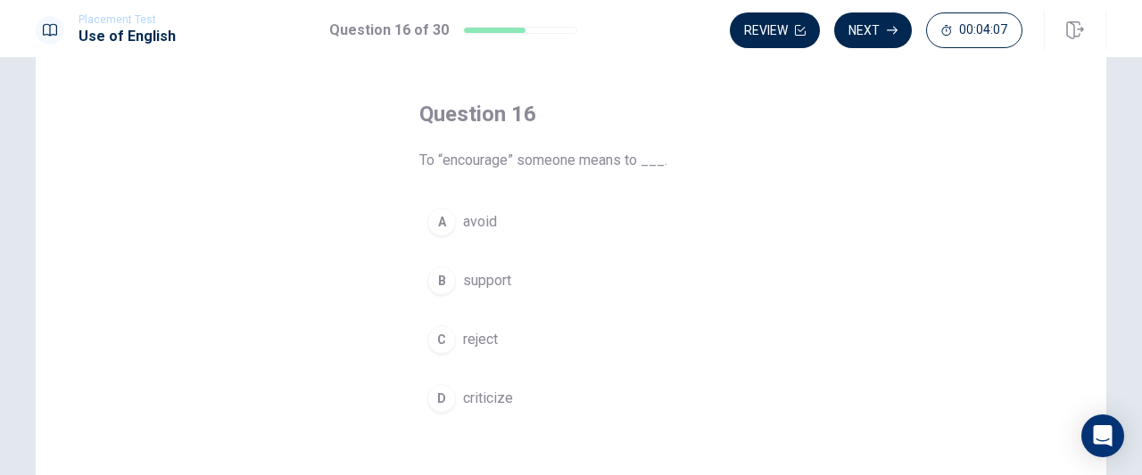
scroll to position [111, 0]
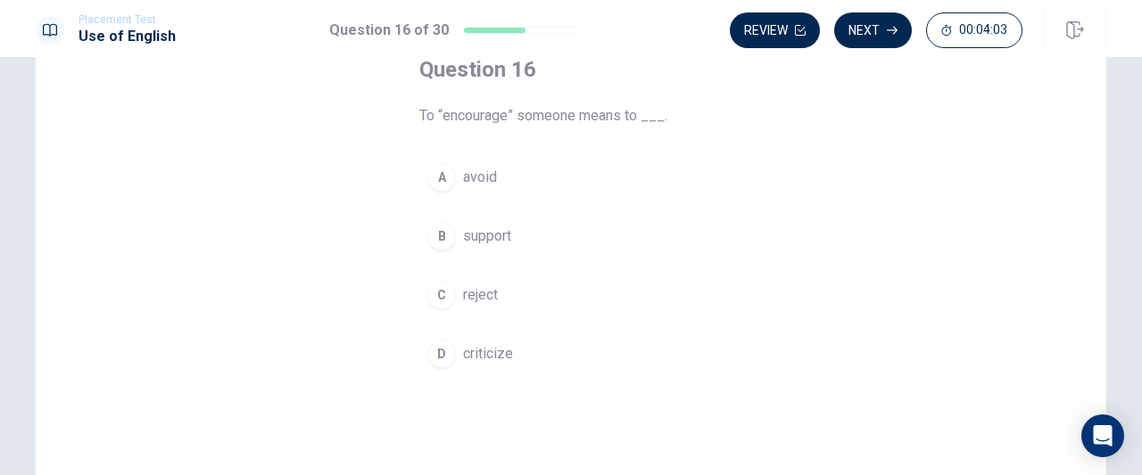
drag, startPoint x: 431, startPoint y: 242, endPoint x: 913, endPoint y: 148, distance: 491.5
click at [913, 148] on div "Question 16 To “encourage” someone means to ___. A avoid B support C reject D c…" at bounding box center [571, 292] width 1070 height 620
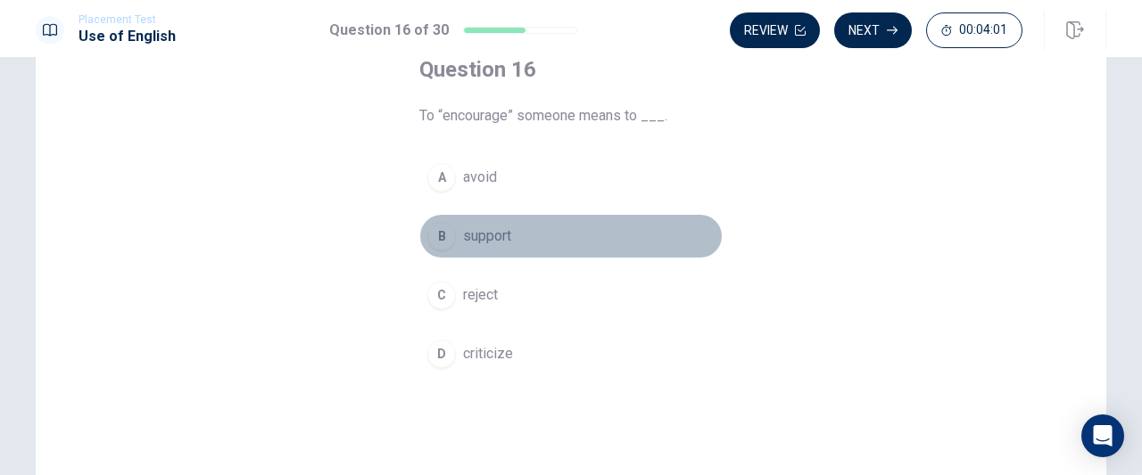
click at [452, 243] on button "B support" at bounding box center [570, 236] width 303 height 45
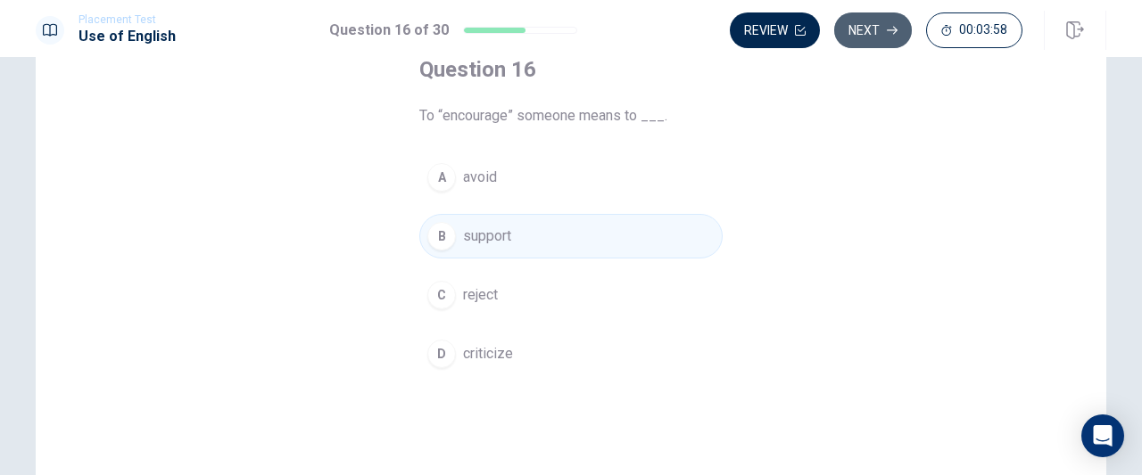
click at [885, 33] on button "Next" at bounding box center [873, 30] width 78 height 36
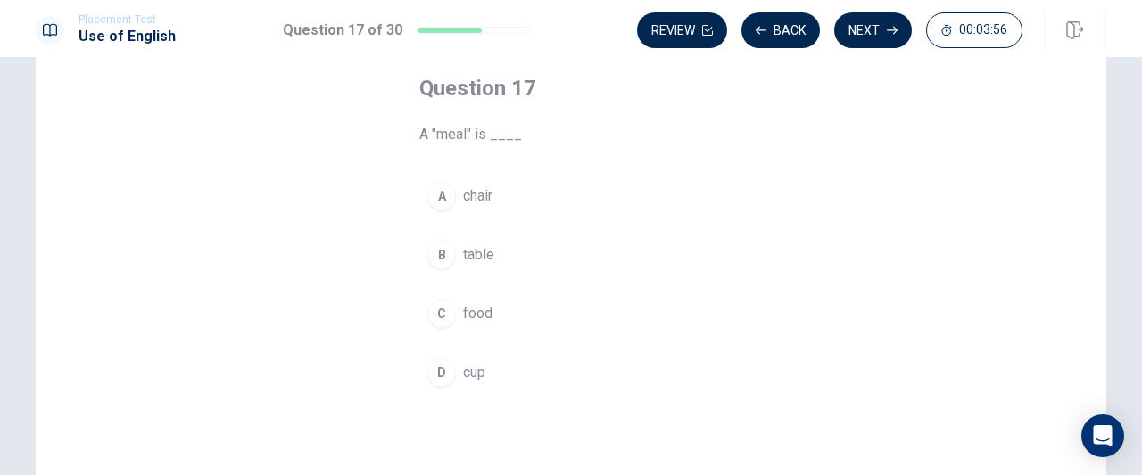
scroll to position [91, 0]
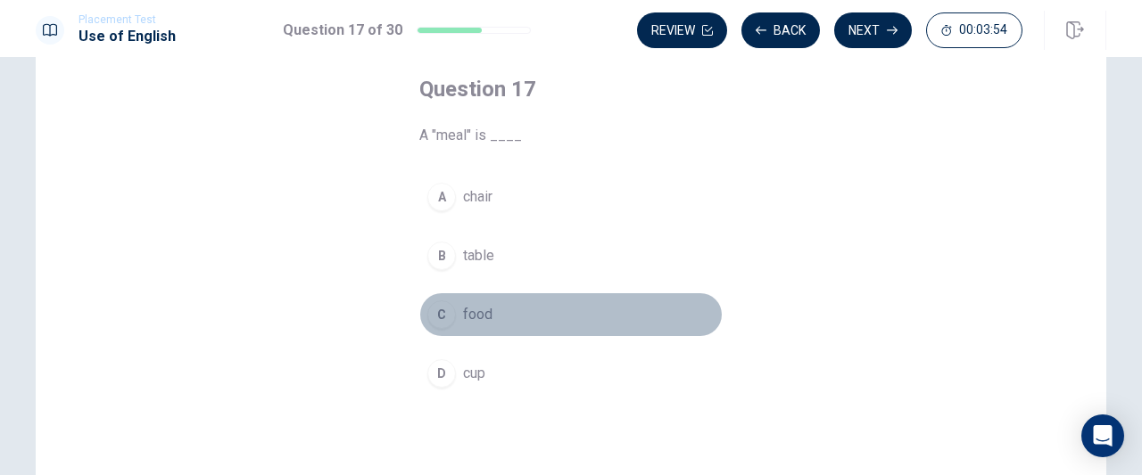
click at [423, 319] on button "C food" at bounding box center [570, 315] width 303 height 45
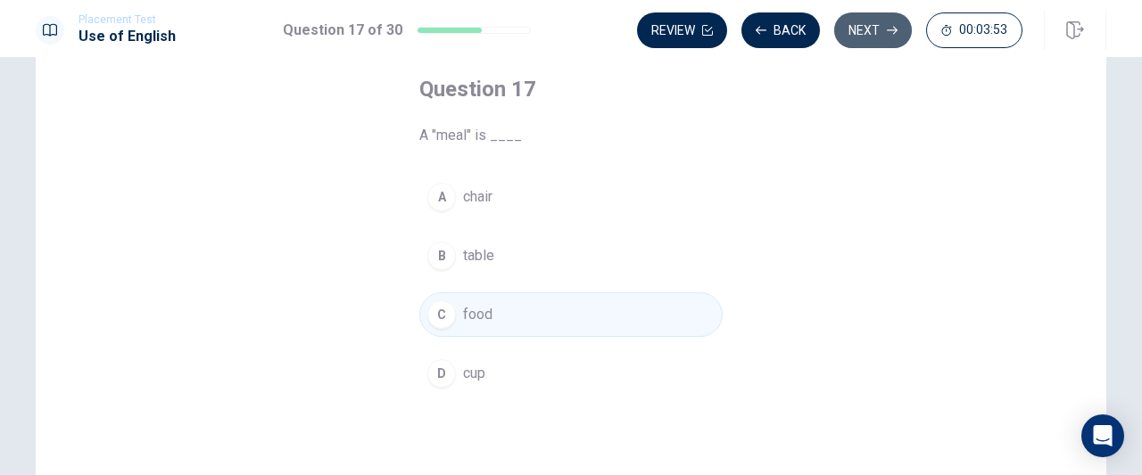
click at [891, 24] on button "Next" at bounding box center [873, 30] width 78 height 36
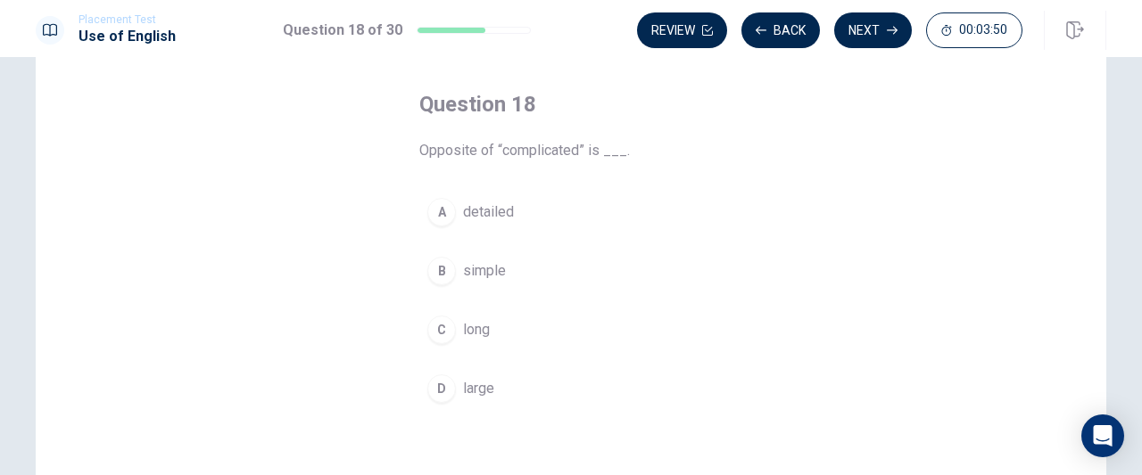
scroll to position [75, 0]
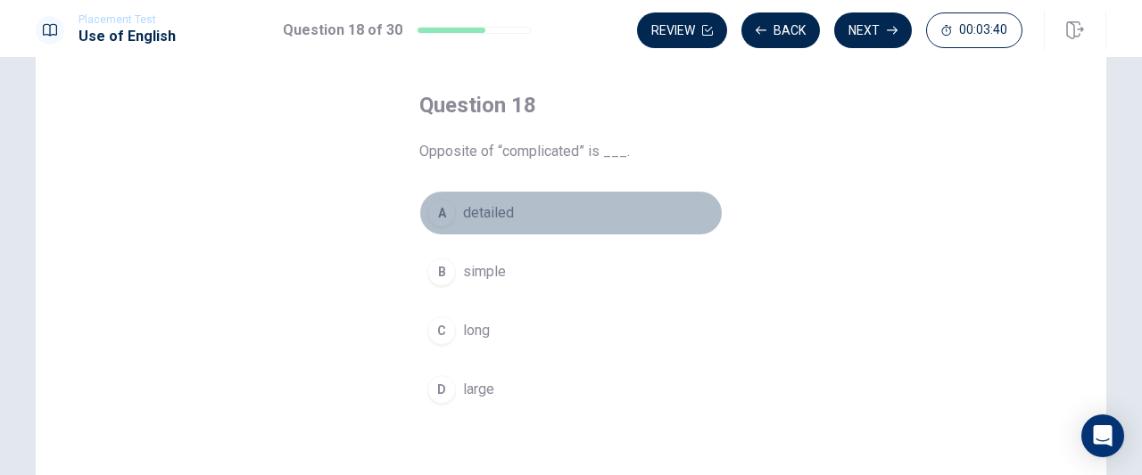
click at [436, 204] on div "A" at bounding box center [441, 213] width 29 height 29
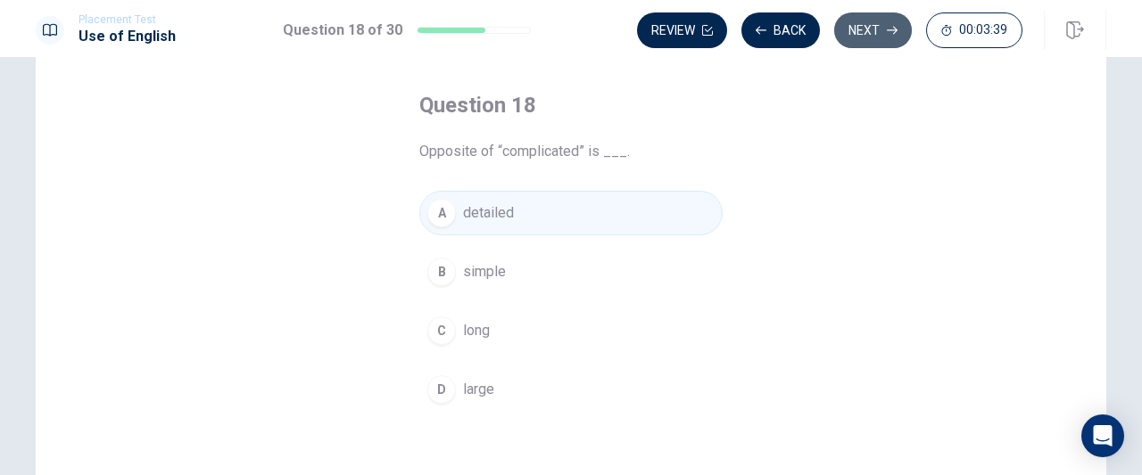
click at [862, 33] on button "Next" at bounding box center [873, 30] width 78 height 36
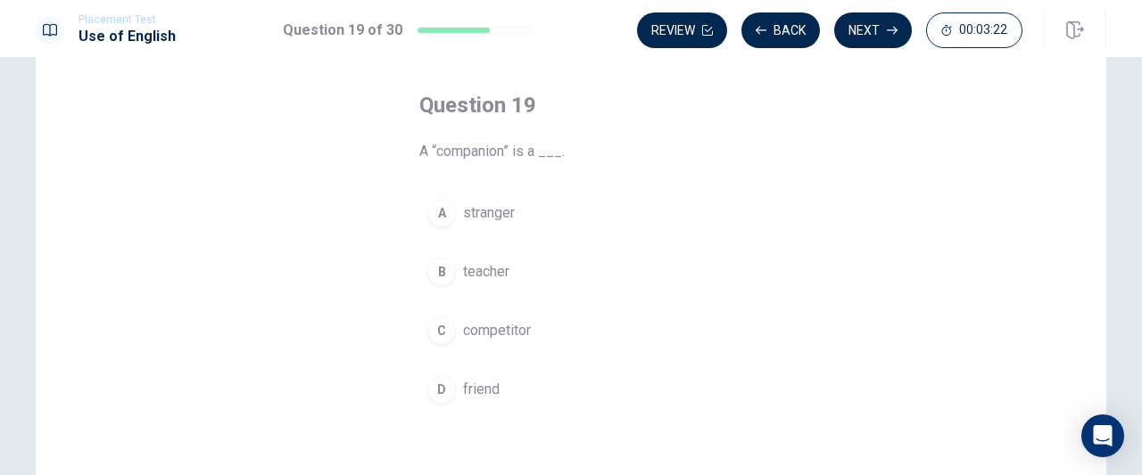
drag, startPoint x: 430, startPoint y: 391, endPoint x: 617, endPoint y: 225, distance: 250.2
click at [617, 225] on div "A stranger B teacher C competitor D friend" at bounding box center [570, 301] width 303 height 221
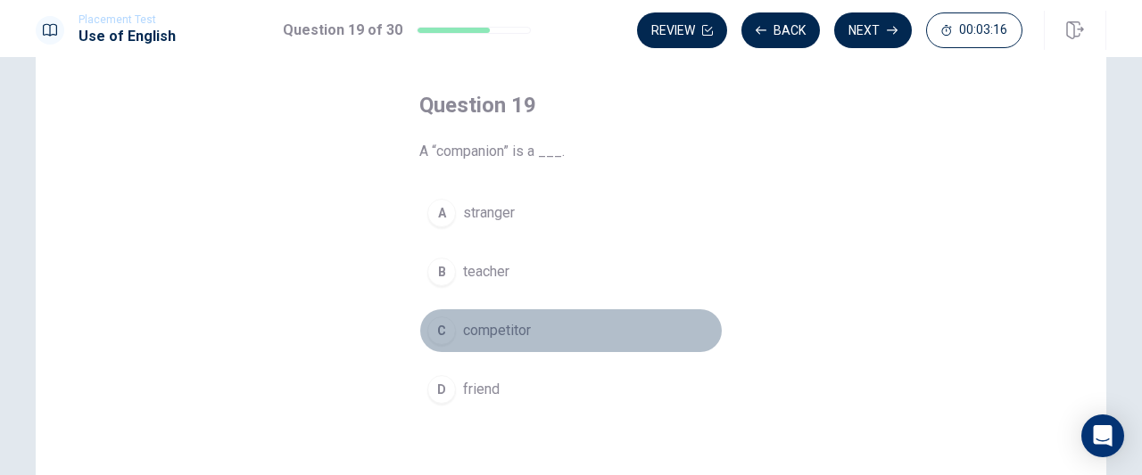
click at [507, 333] on span "competitor" at bounding box center [497, 330] width 68 height 21
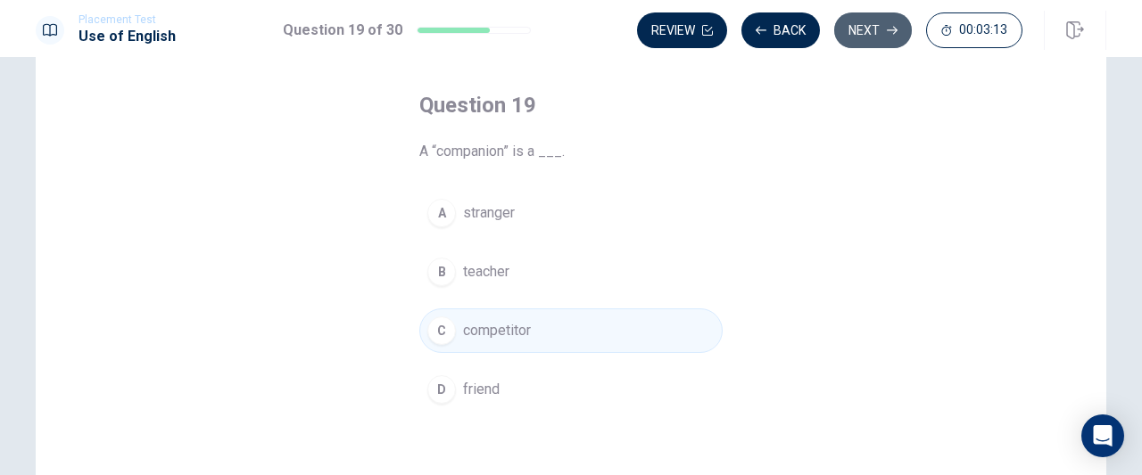
click at [869, 23] on button "Next" at bounding box center [873, 30] width 78 height 36
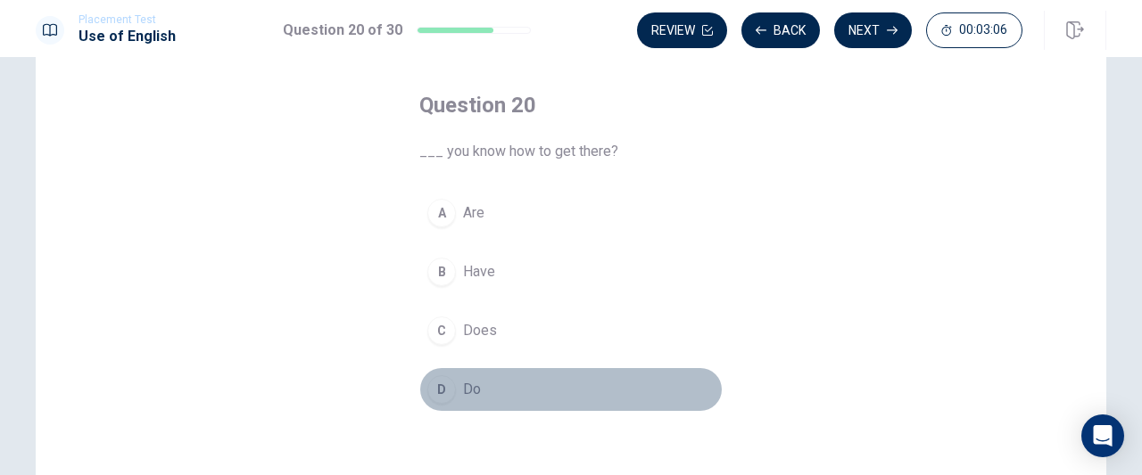
click at [456, 392] on button "D Do" at bounding box center [570, 389] width 303 height 45
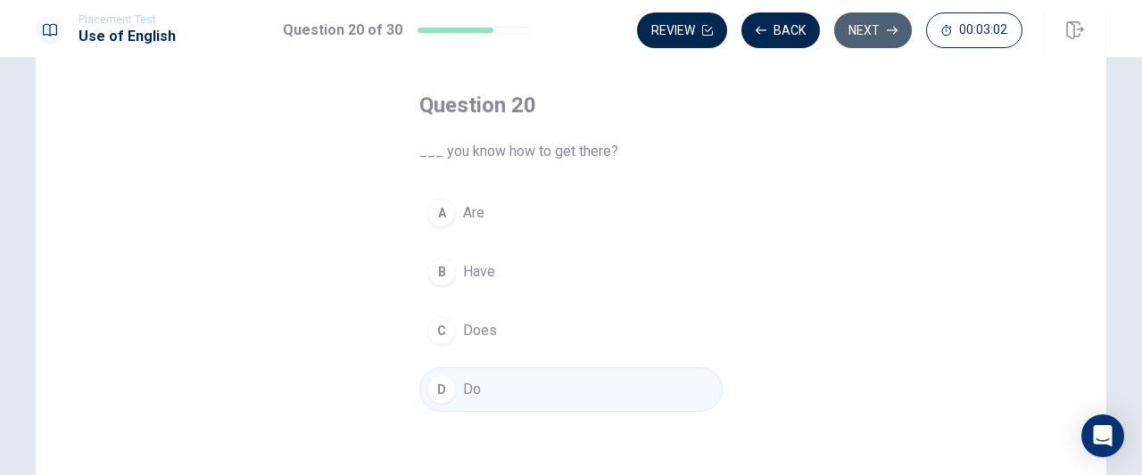
click at [867, 30] on button "Next" at bounding box center [873, 30] width 78 height 36
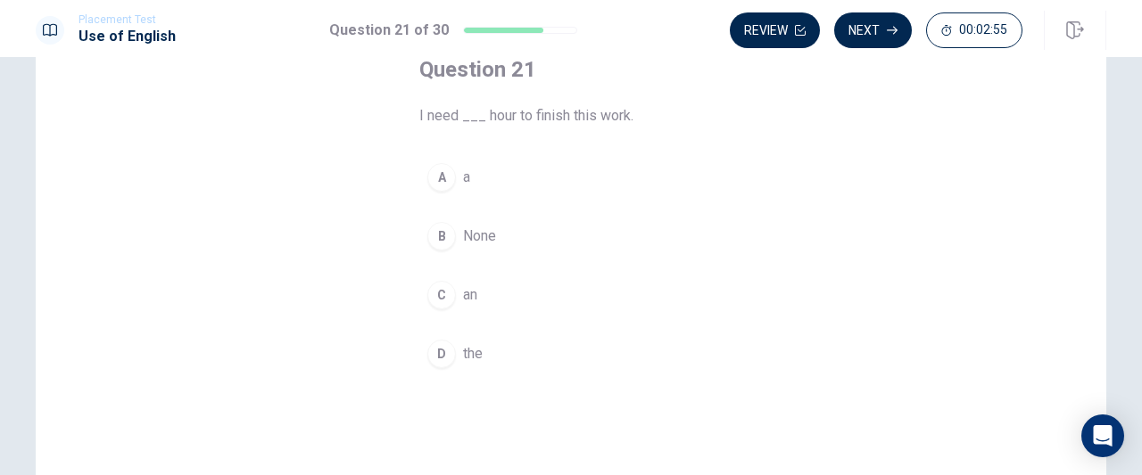
scroll to position [114, 0]
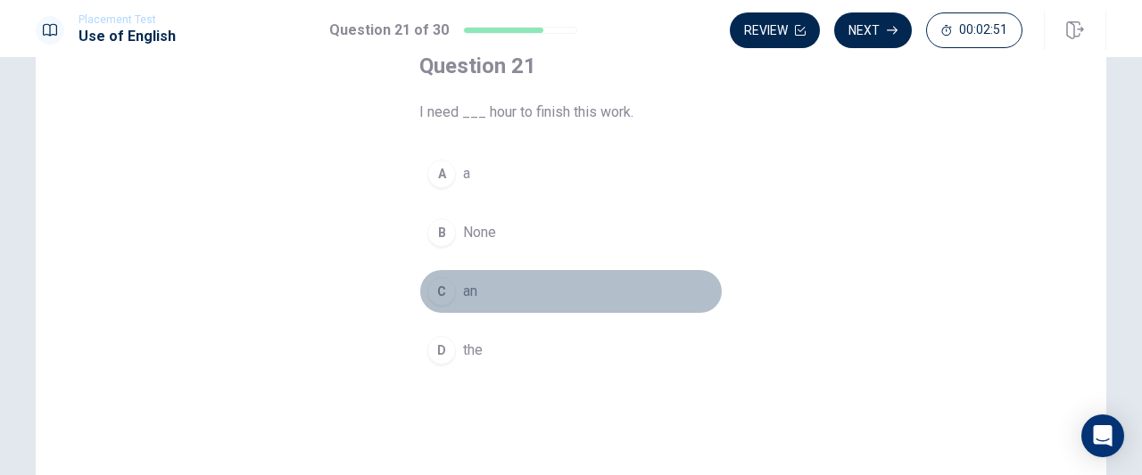
click at [441, 289] on div "C" at bounding box center [441, 291] width 29 height 29
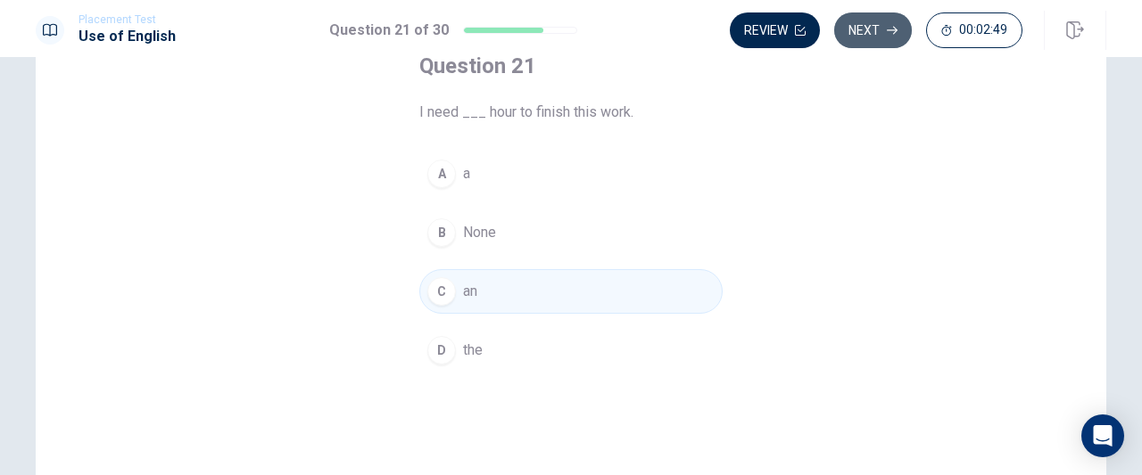
click at [868, 33] on button "Next" at bounding box center [873, 30] width 78 height 36
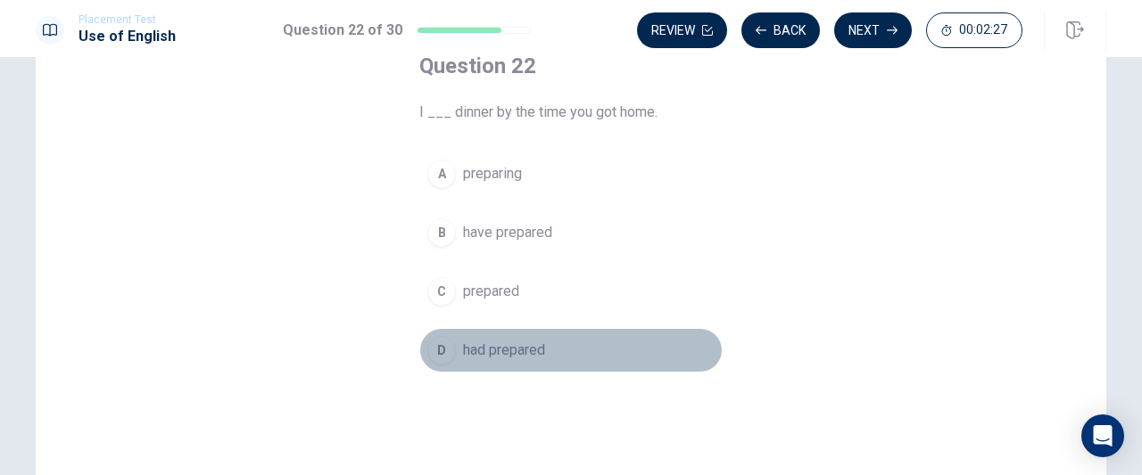
click at [437, 351] on div "D" at bounding box center [441, 350] width 29 height 29
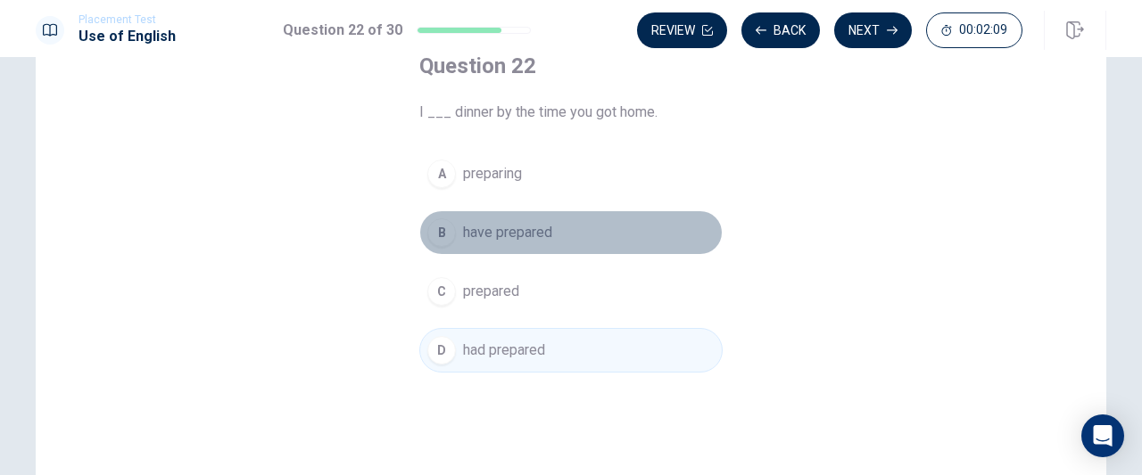
click at [438, 243] on div "B" at bounding box center [441, 233] width 29 height 29
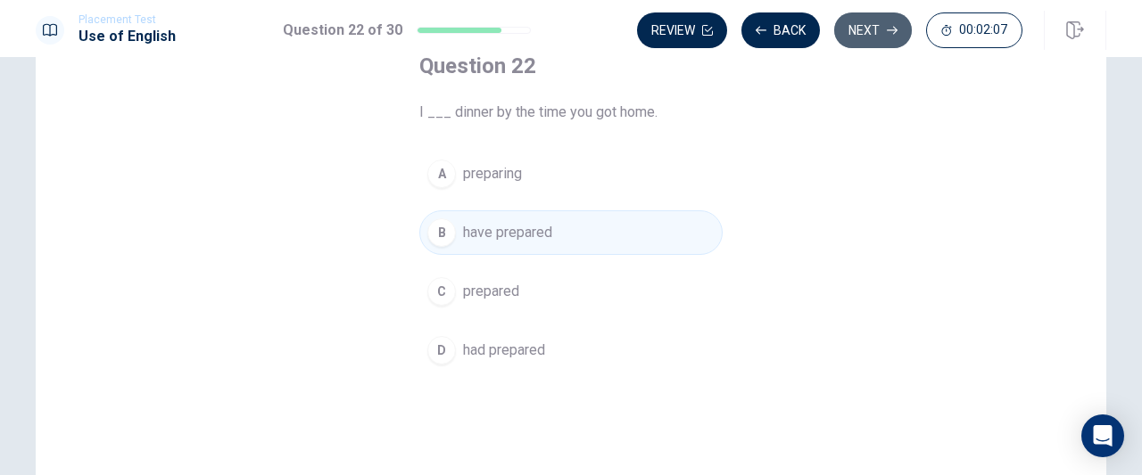
click at [888, 15] on button "Next" at bounding box center [873, 30] width 78 height 36
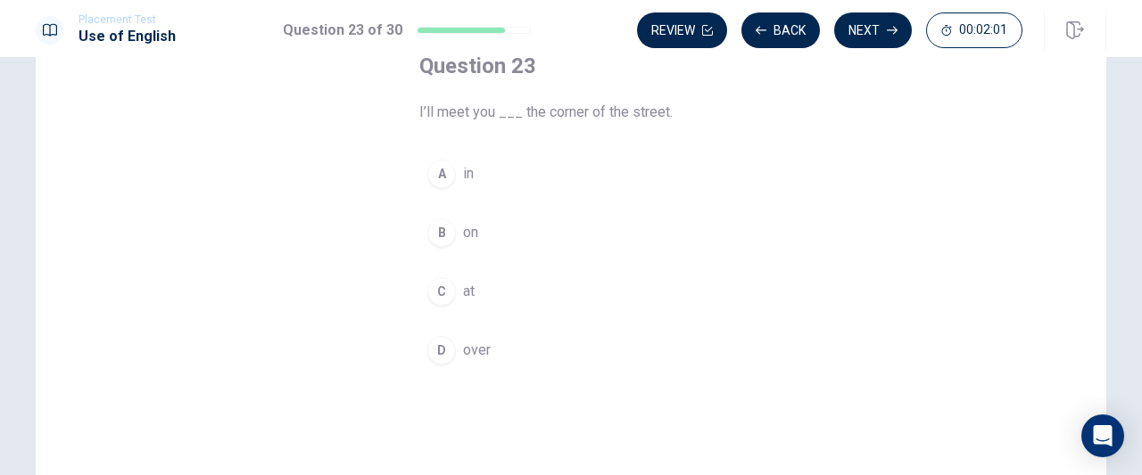
click at [431, 229] on div "B" at bounding box center [441, 233] width 29 height 29
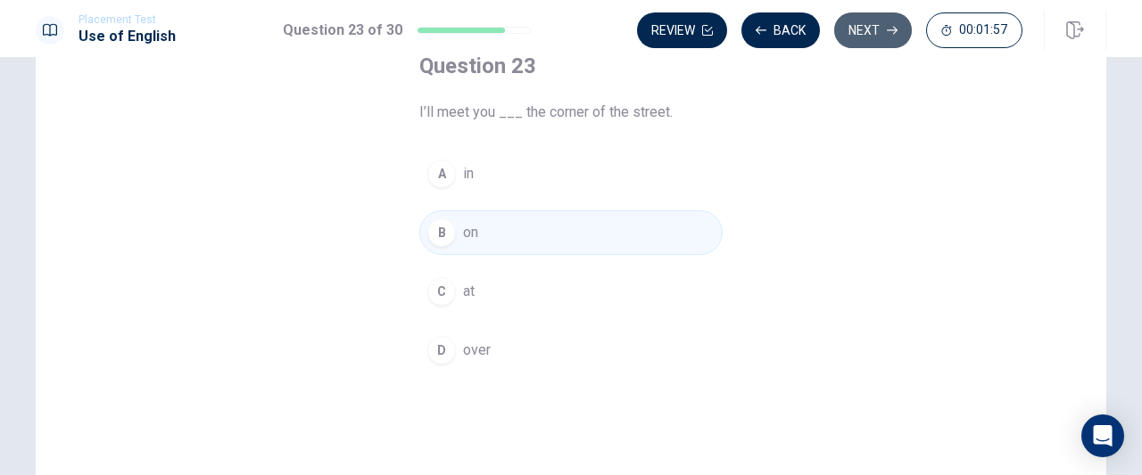
click at [879, 29] on button "Next" at bounding box center [873, 30] width 78 height 36
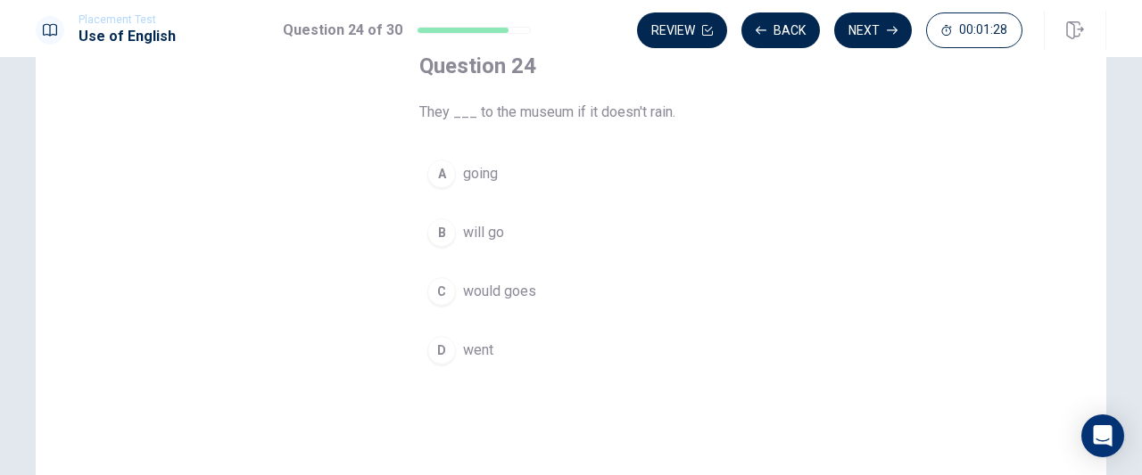
click at [443, 239] on div "B" at bounding box center [441, 233] width 29 height 29
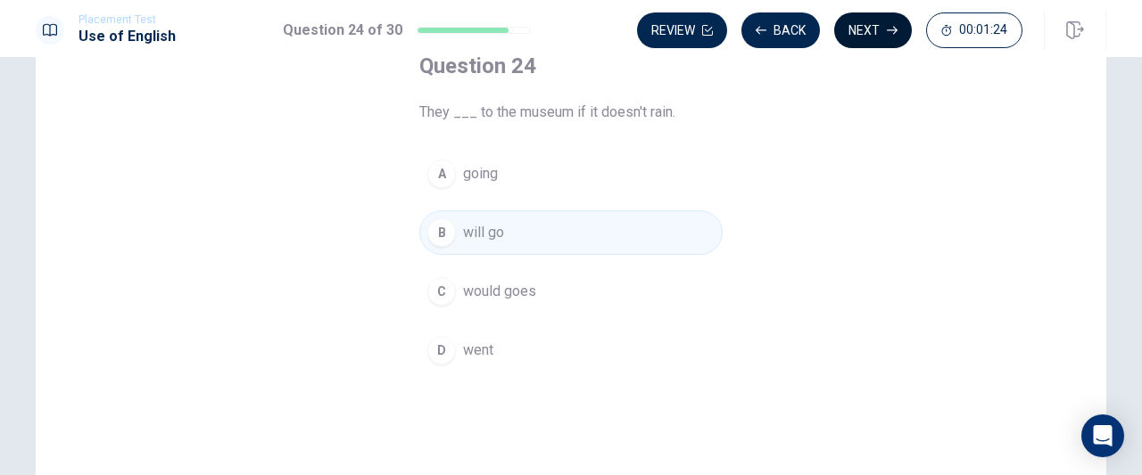
click at [872, 12] on div "Review Back Next 00:01:24" at bounding box center [871, 30] width 469 height 39
click at [865, 30] on button "Next" at bounding box center [873, 30] width 78 height 36
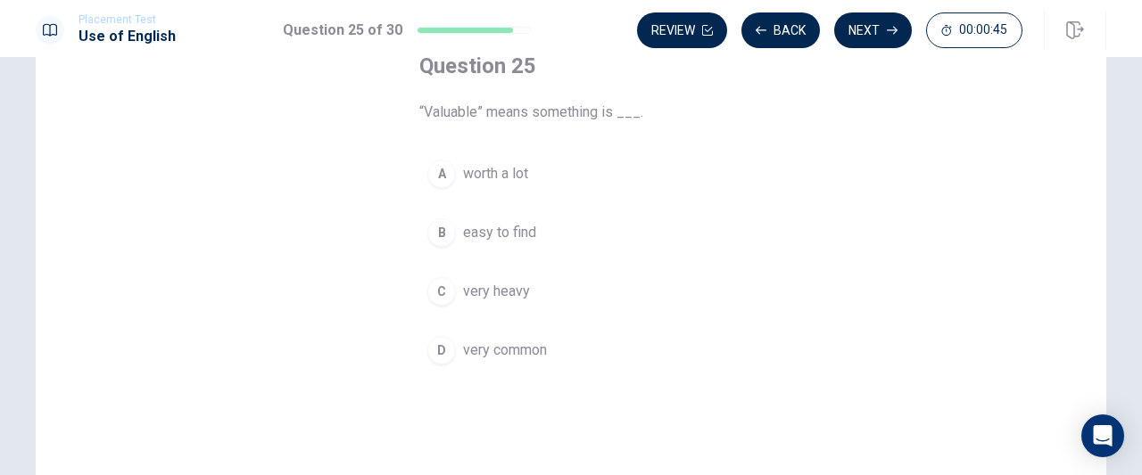
click at [437, 237] on div "B" at bounding box center [441, 233] width 29 height 29
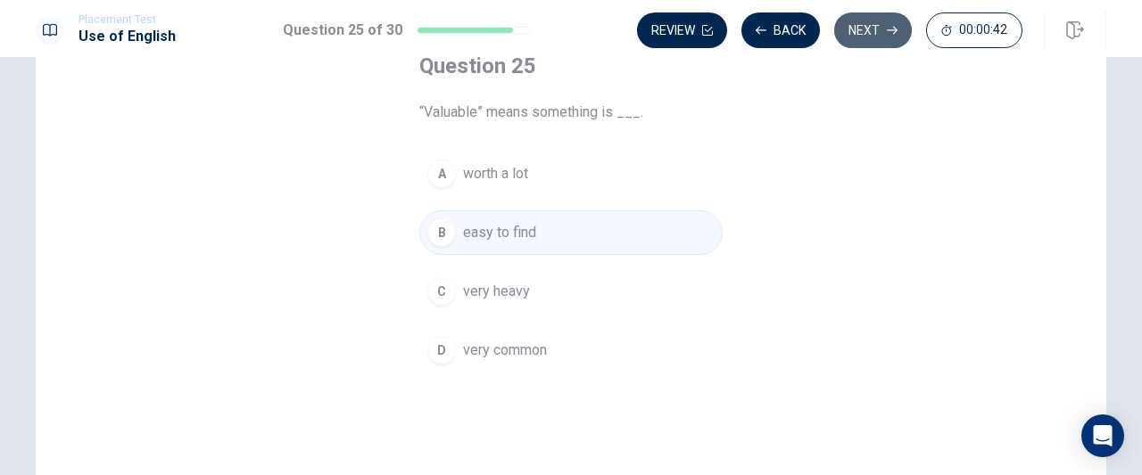
click at [894, 31] on icon "button" at bounding box center [892, 30] width 11 height 11
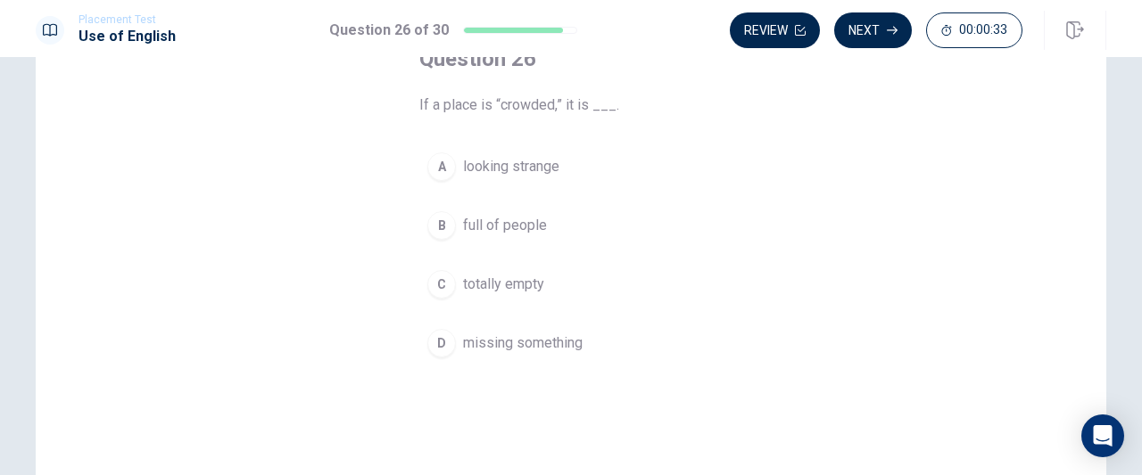
scroll to position [128, 0]
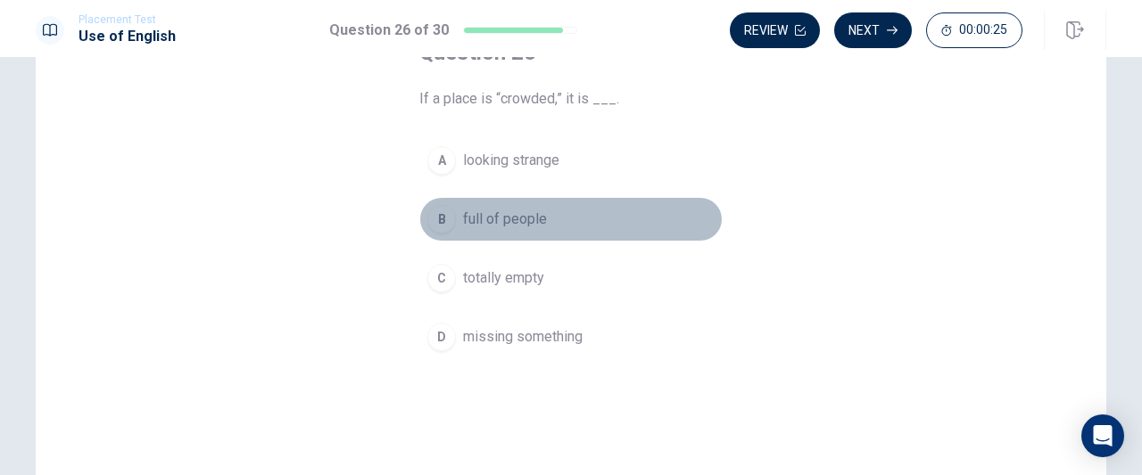
click at [438, 224] on div "B" at bounding box center [441, 219] width 29 height 29
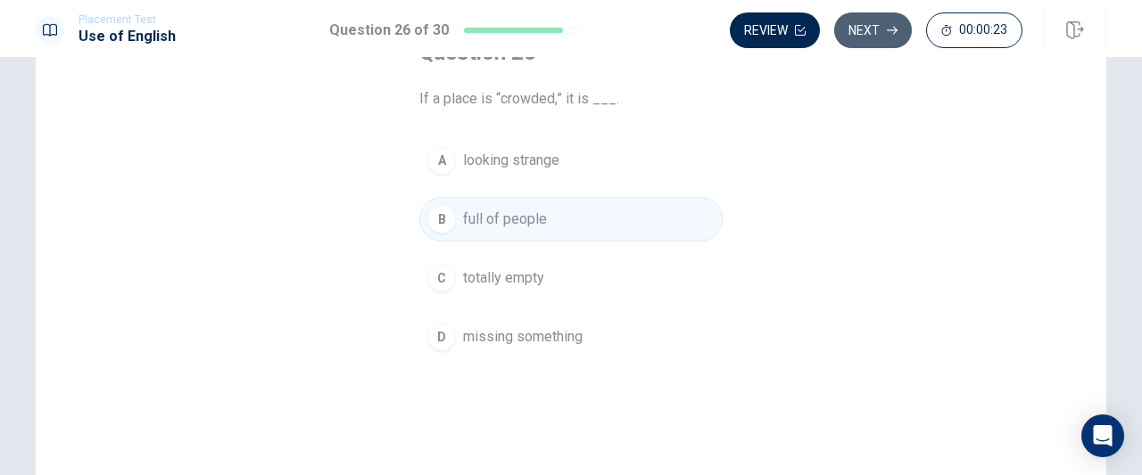
click at [873, 29] on button "Next" at bounding box center [873, 30] width 78 height 36
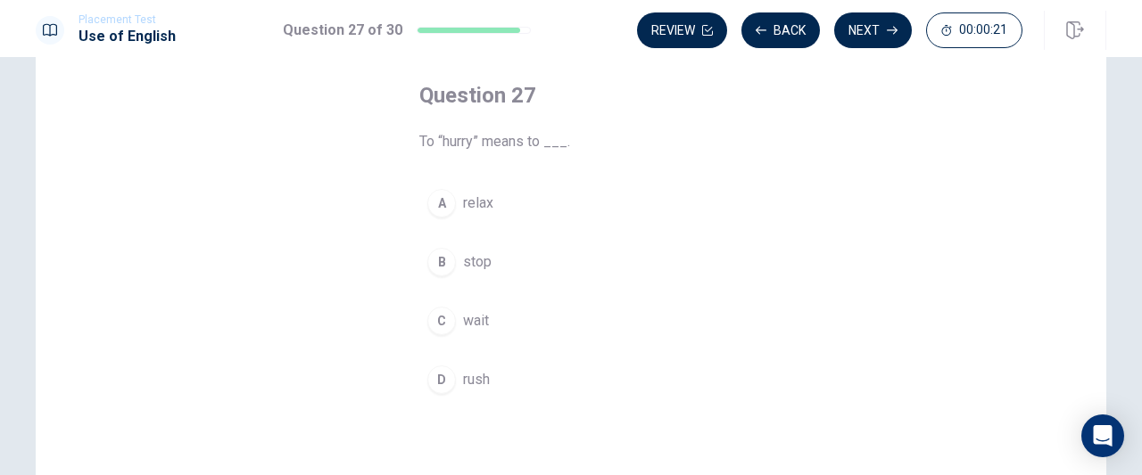
scroll to position [93, 0]
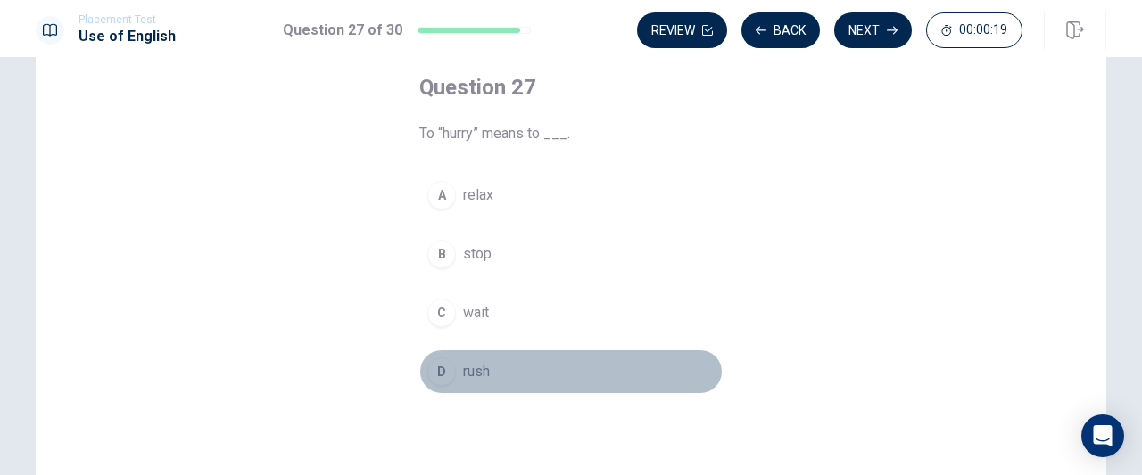
click at [464, 368] on span "rush" at bounding box center [476, 371] width 27 height 21
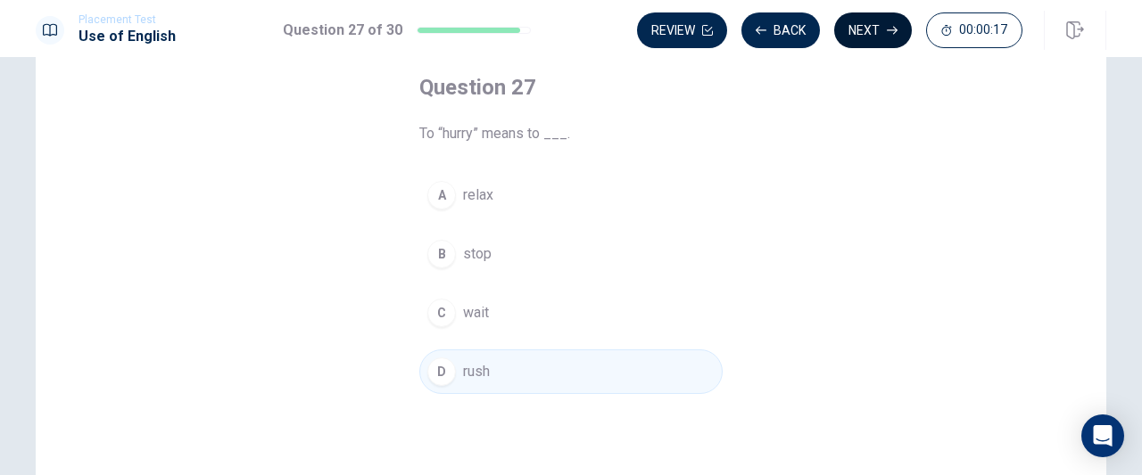
click at [869, 22] on button "Next" at bounding box center [873, 30] width 78 height 36
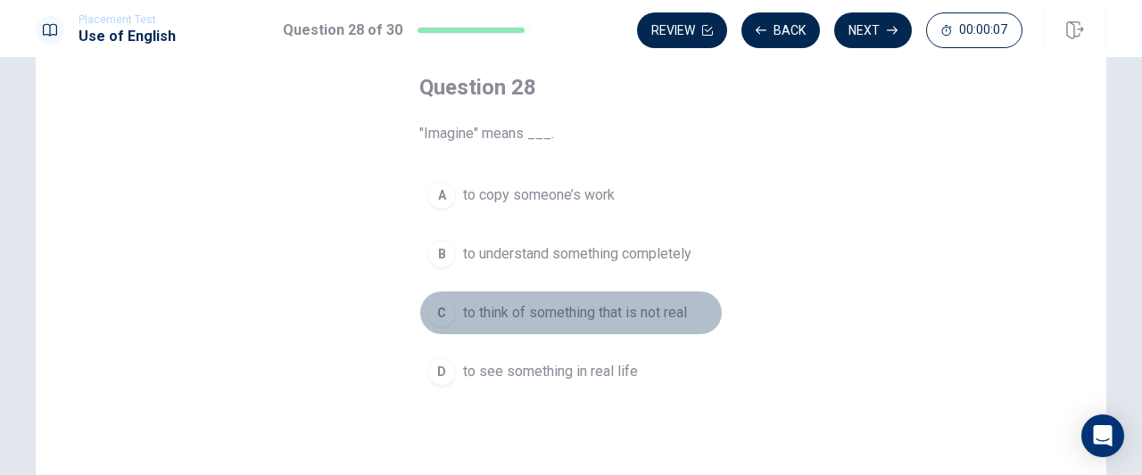
click at [609, 308] on span "to think of something that is not real" at bounding box center [575, 312] width 224 height 21
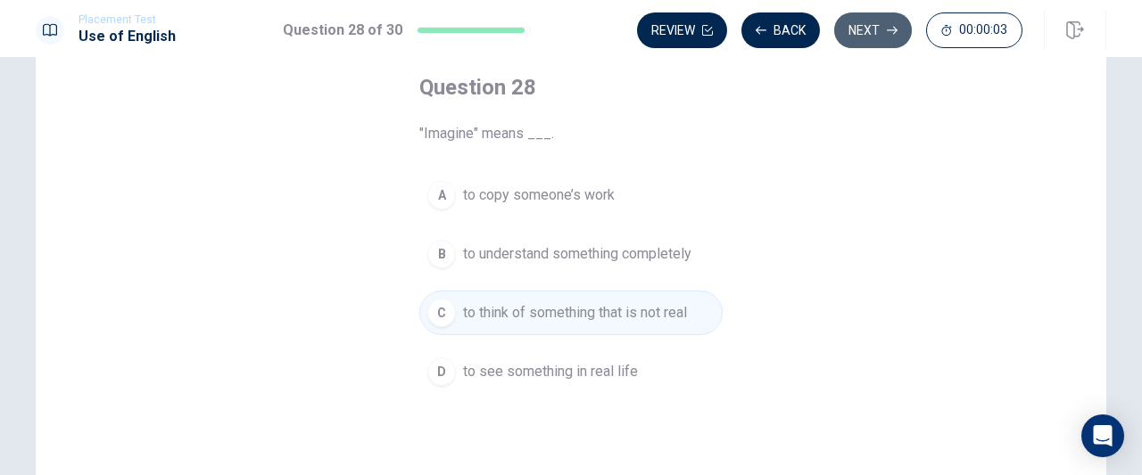
click at [876, 29] on button "Next" at bounding box center [873, 30] width 78 height 36
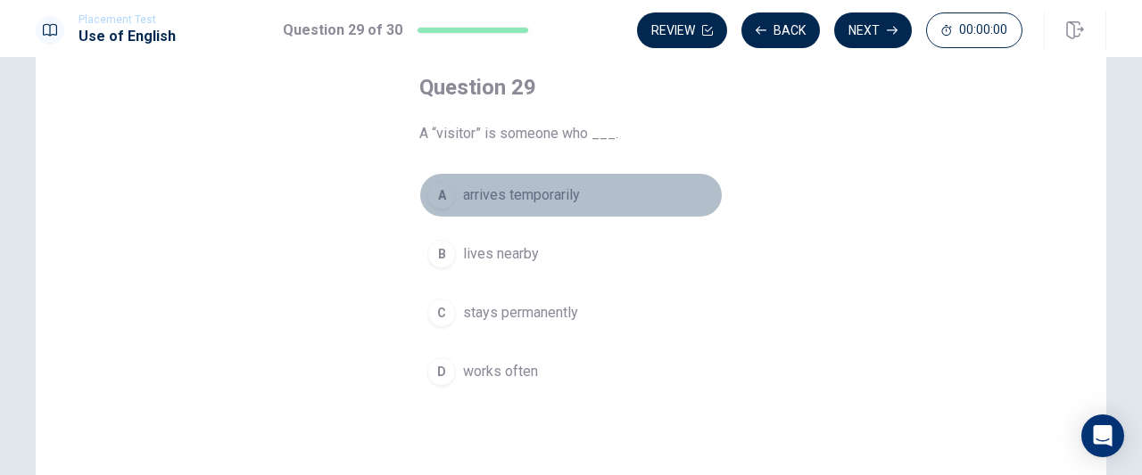
click at [569, 196] on span "arrives temporarily" at bounding box center [521, 195] width 117 height 21
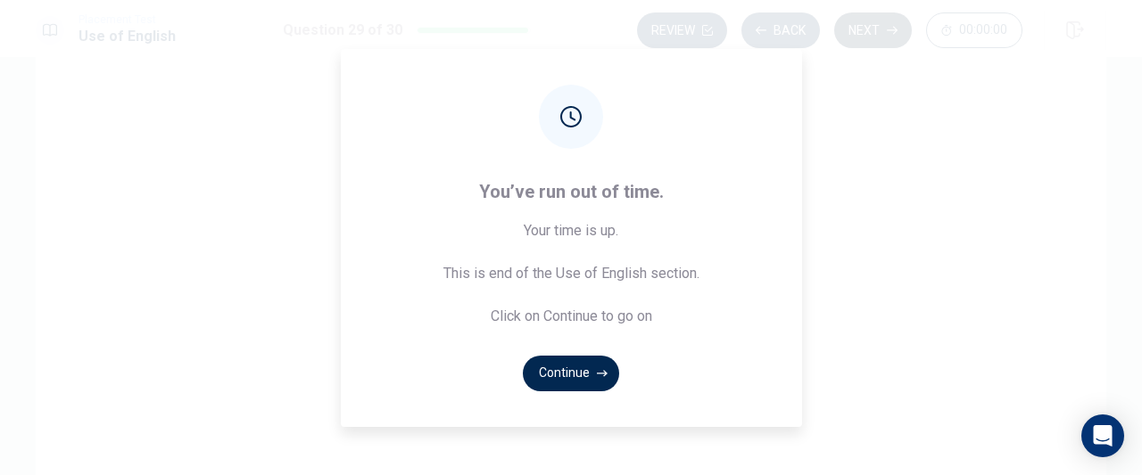
click at [862, 24] on div "You’ve run out of time. Your time is up. This is end of the Use of English sect…" at bounding box center [571, 237] width 1142 height 475
click at [567, 373] on button "Continue" at bounding box center [571, 374] width 96 height 36
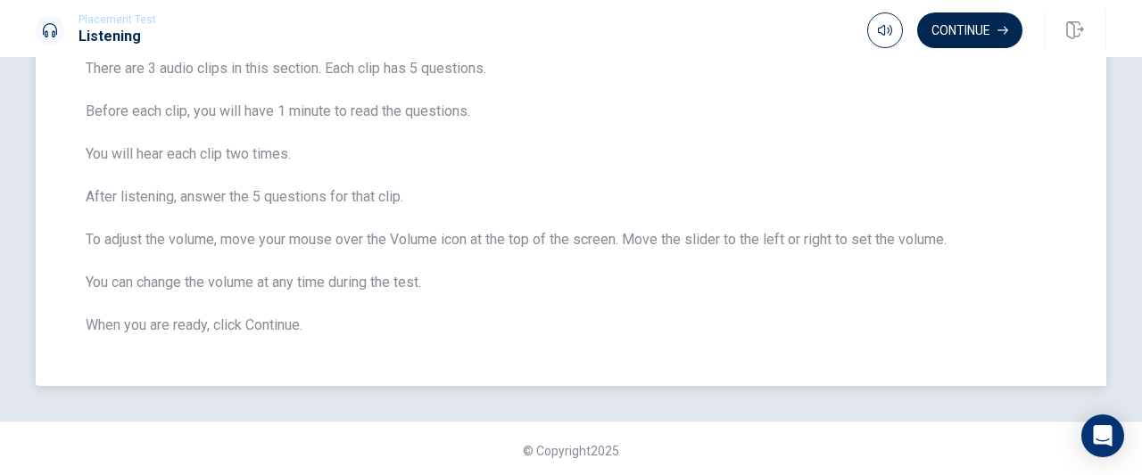
scroll to position [0, 0]
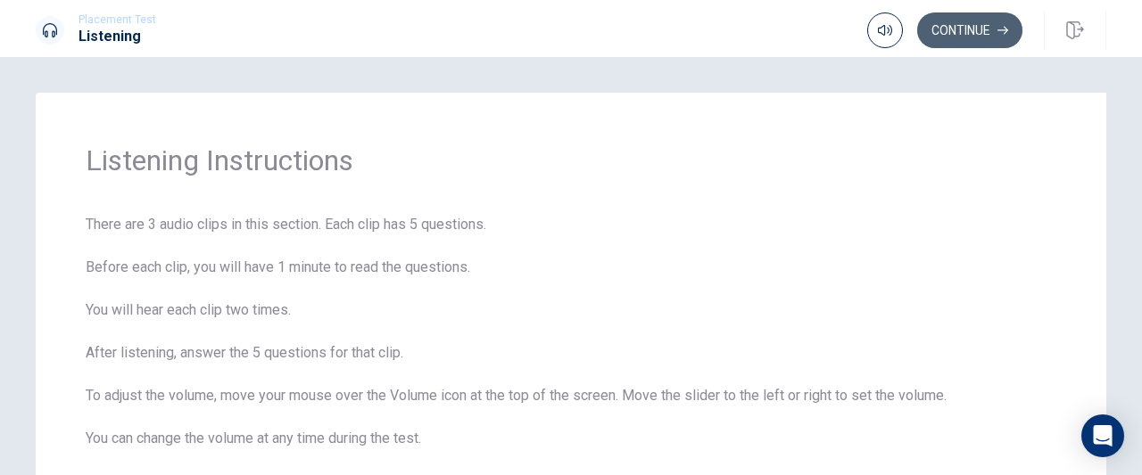
click at [965, 30] on button "Continue" at bounding box center [969, 30] width 105 height 36
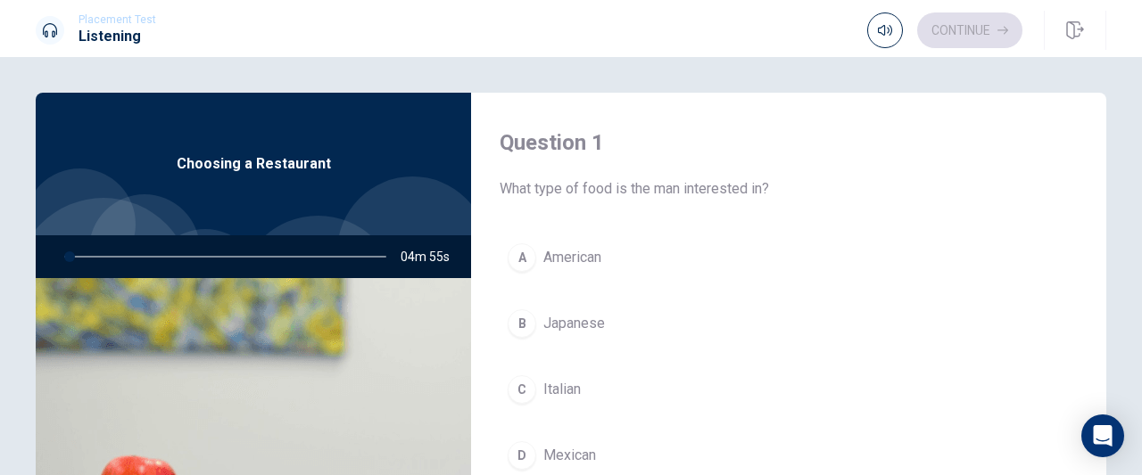
scroll to position [15, 0]
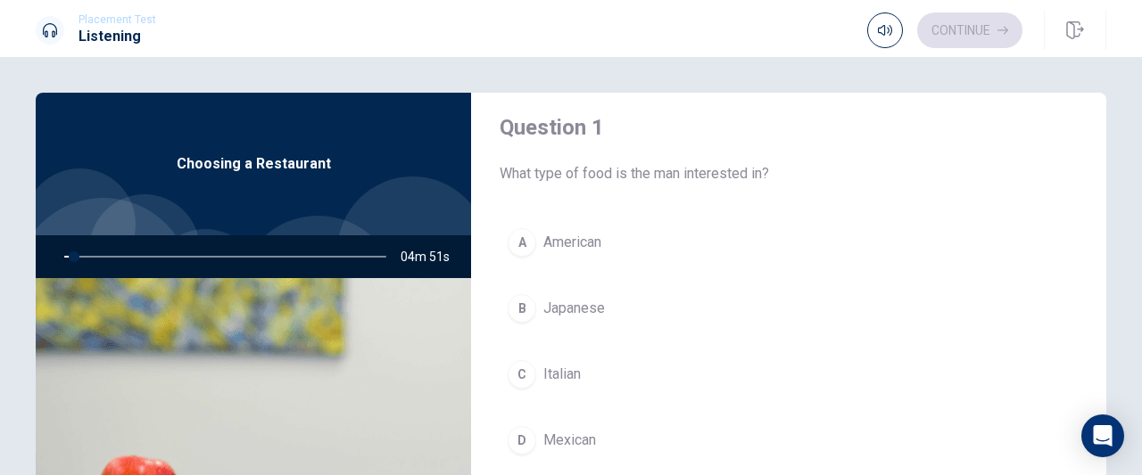
click at [539, 270] on div "A American B Japanese C Italian D Mexican" at bounding box center [788, 359] width 578 height 278
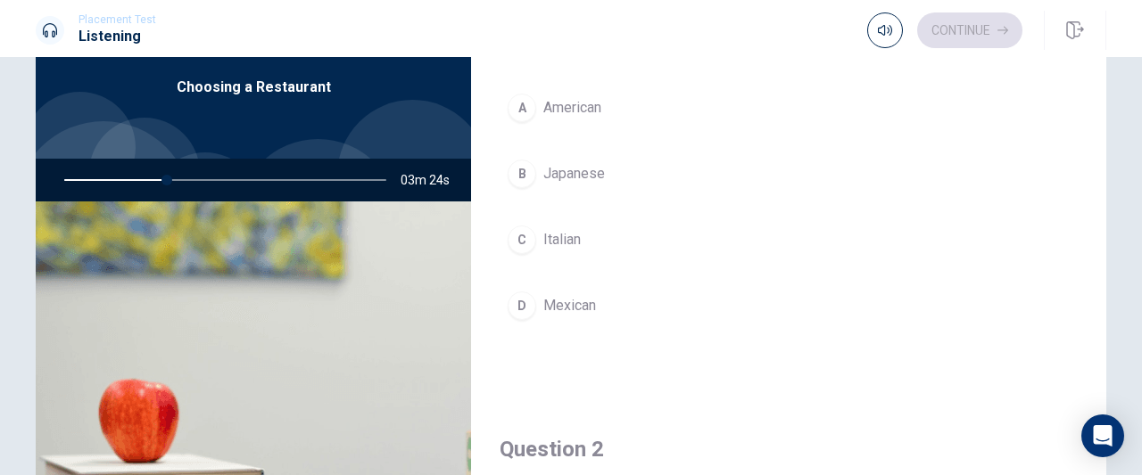
scroll to position [74, 0]
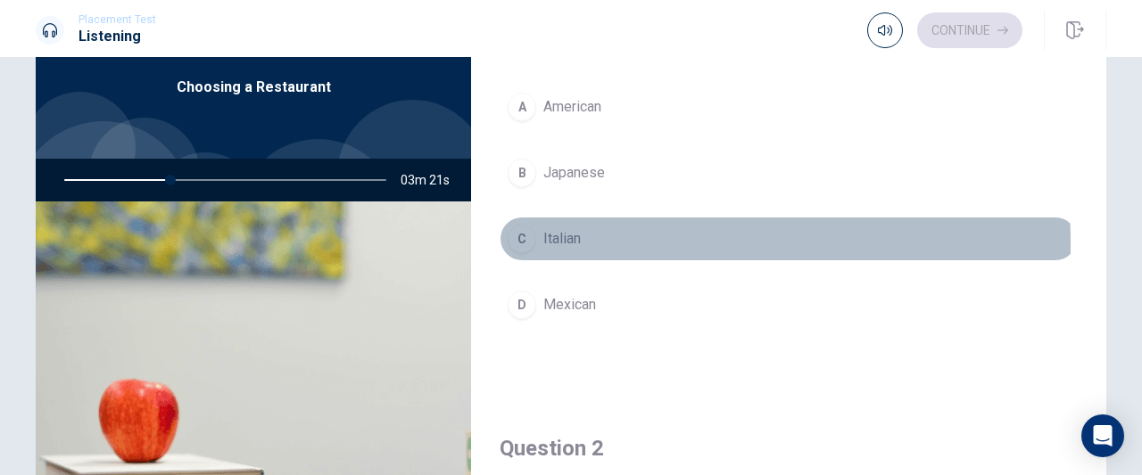
click at [543, 243] on span "Italian" at bounding box center [561, 238] width 37 height 21
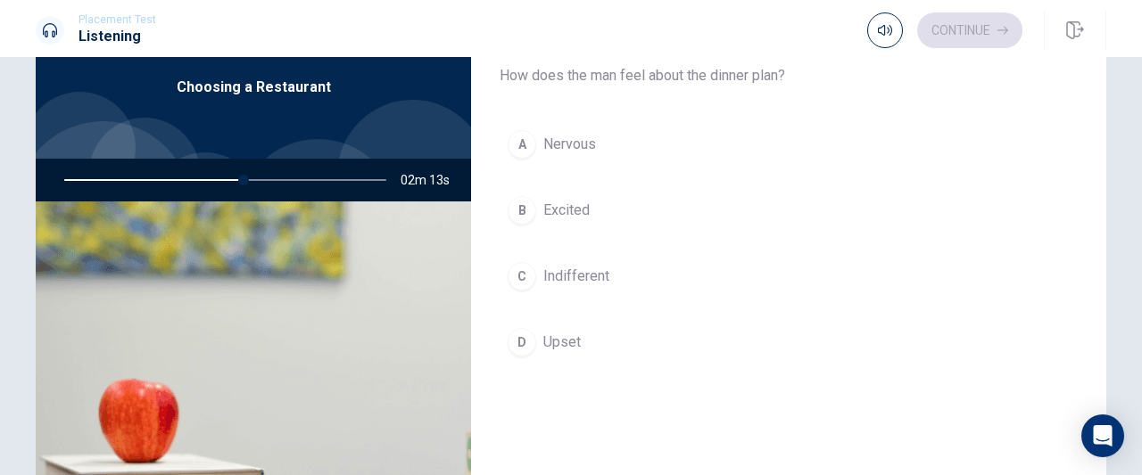
scroll to position [494, 0]
click at [587, 200] on button "B Excited" at bounding box center [788, 209] width 578 height 45
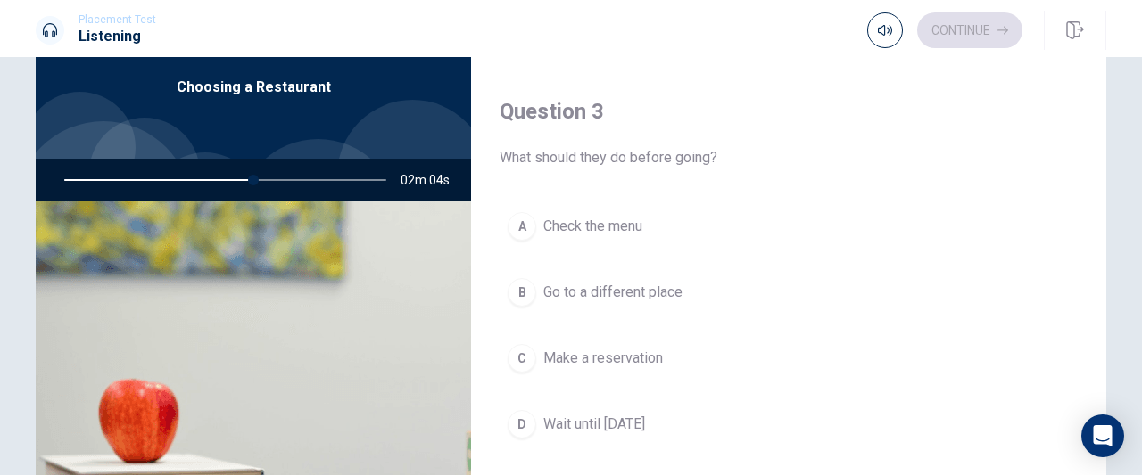
scroll to position [907, 0]
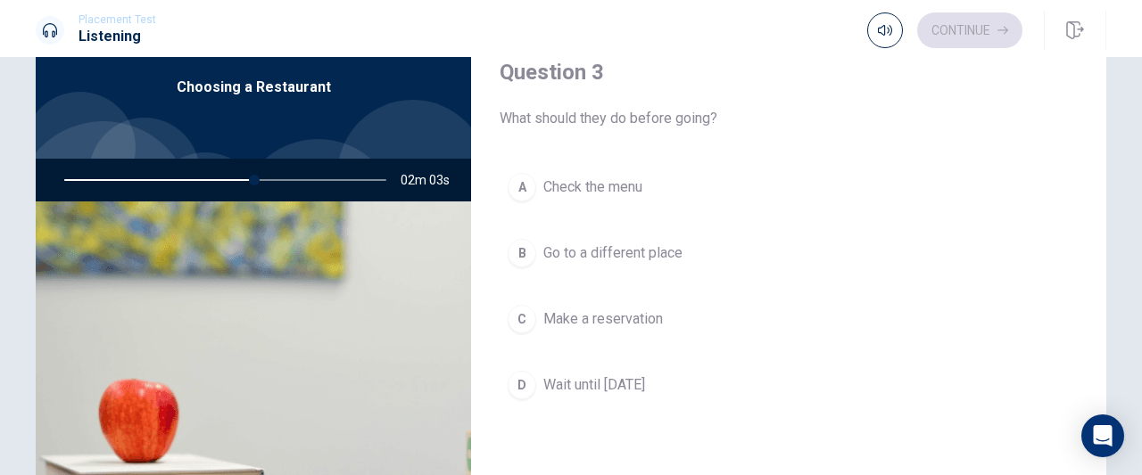
click at [588, 317] on span "Make a reservation" at bounding box center [603, 319] width 120 height 21
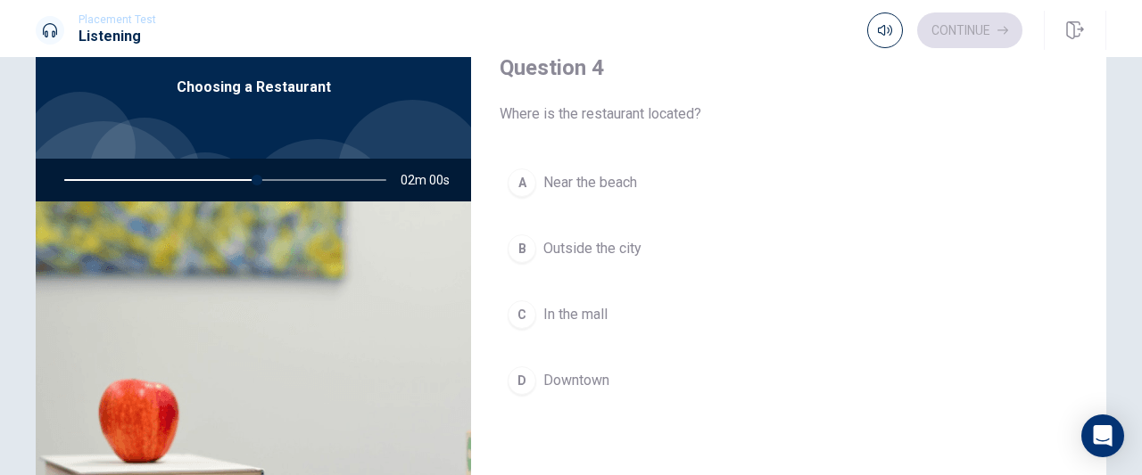
scroll to position [1371, 0]
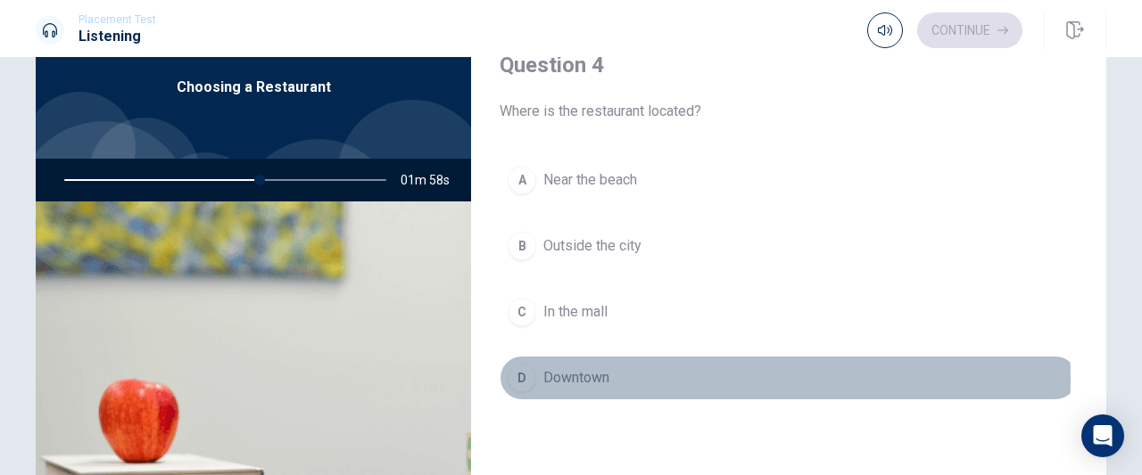
click at [569, 370] on span "Downtown" at bounding box center [576, 377] width 66 height 21
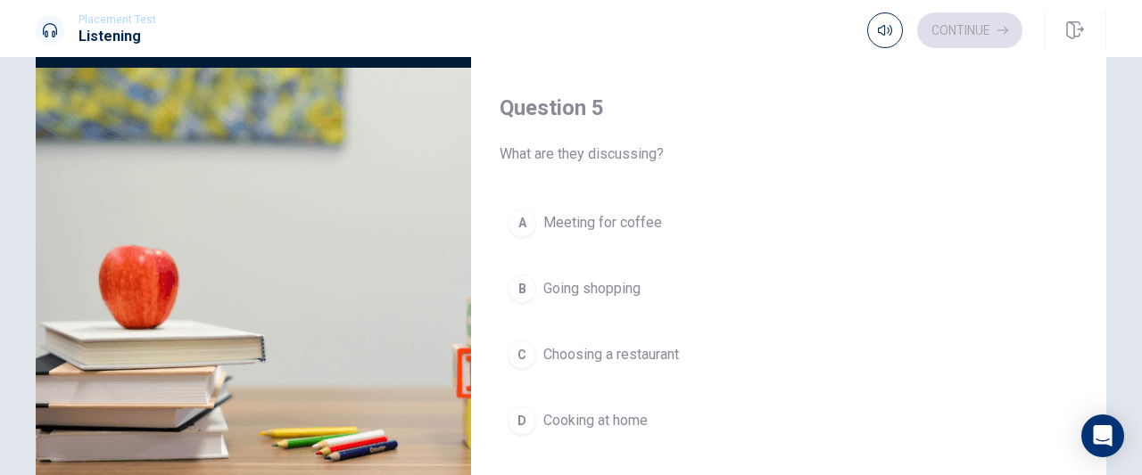
scroll to position [211, 0]
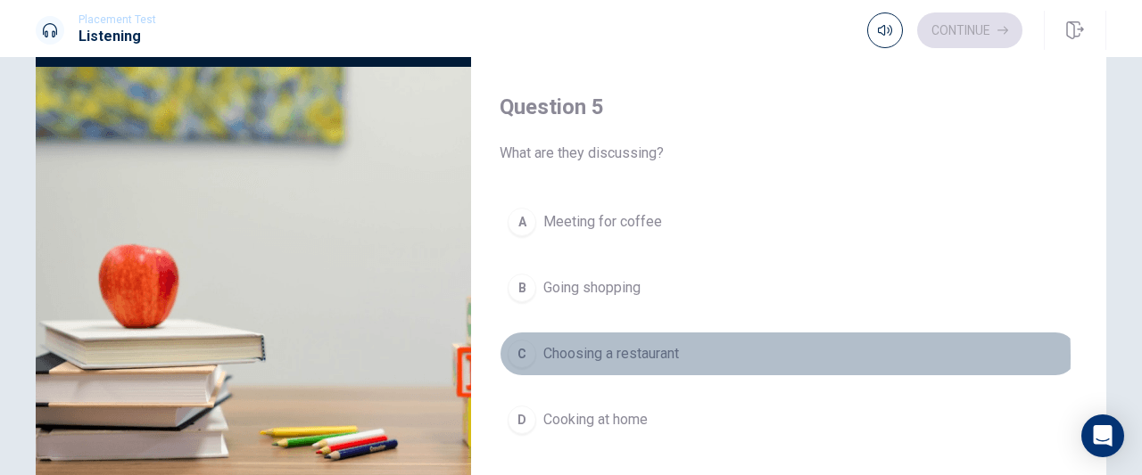
click at [574, 345] on span "Choosing a restaurant" at bounding box center [611, 353] width 136 height 21
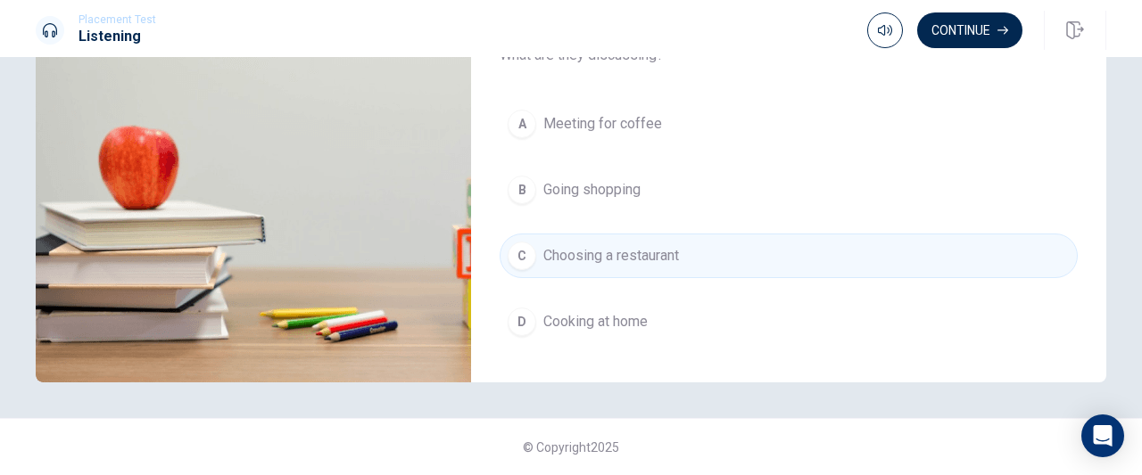
scroll to position [1627, 0]
click at [976, 22] on button "Continue" at bounding box center [969, 30] width 105 height 36
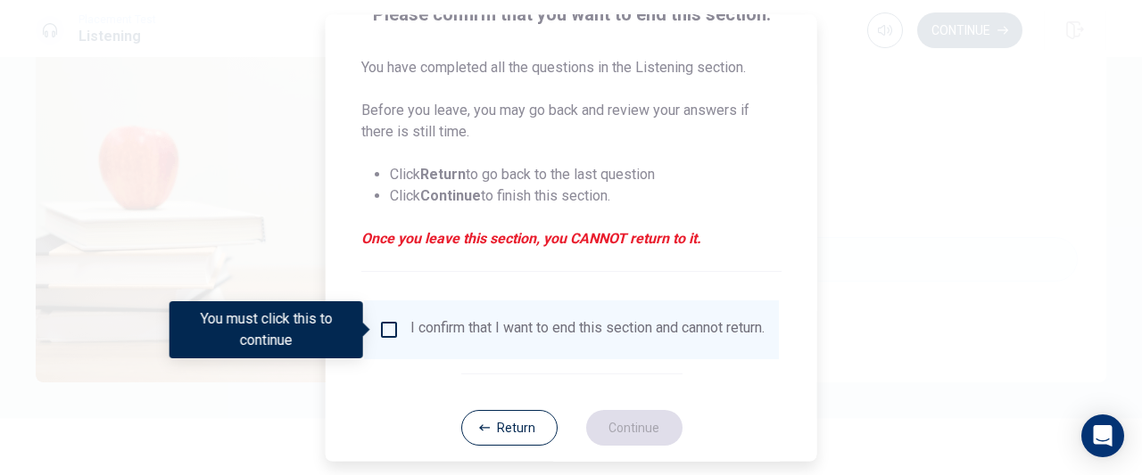
scroll to position [167, 0]
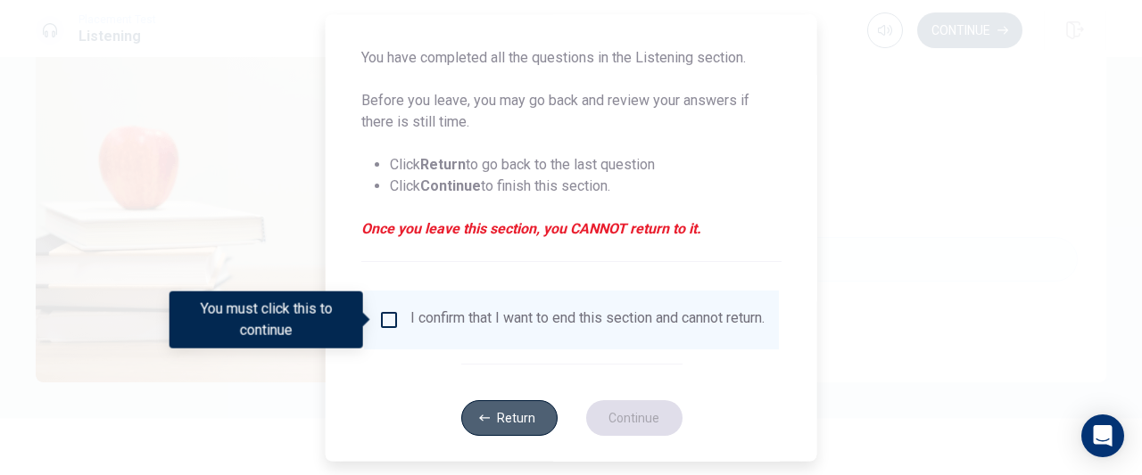
click at [528, 436] on button "Return" at bounding box center [508, 418] width 96 height 36
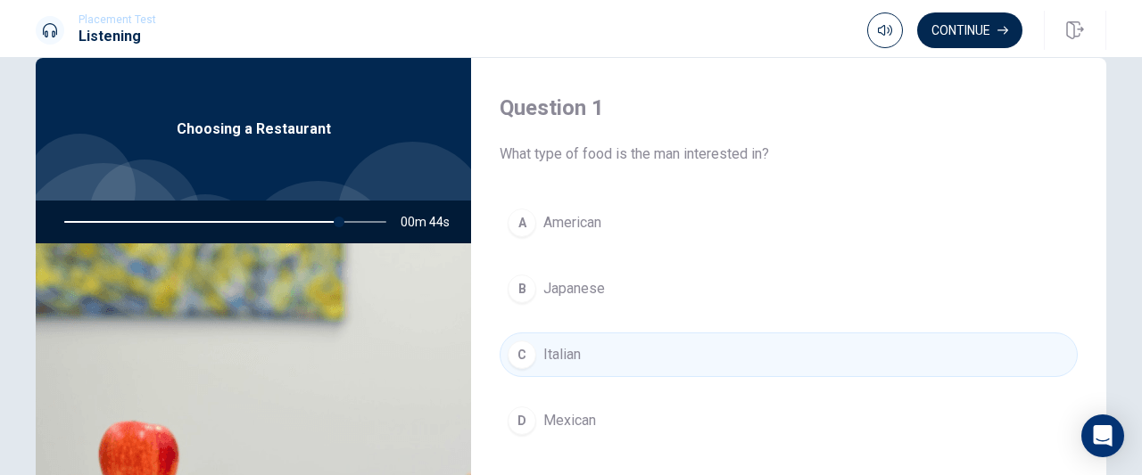
scroll to position [34, 0]
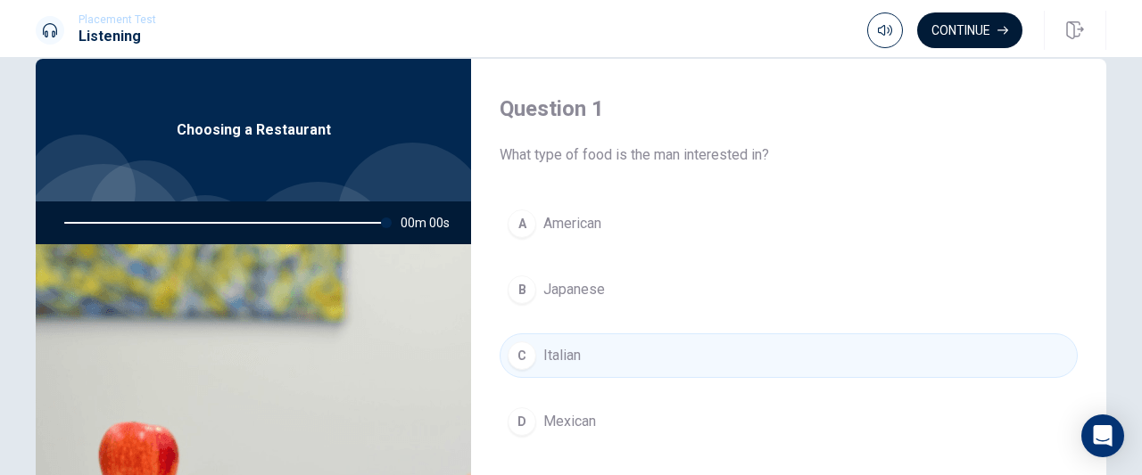
type input "0"
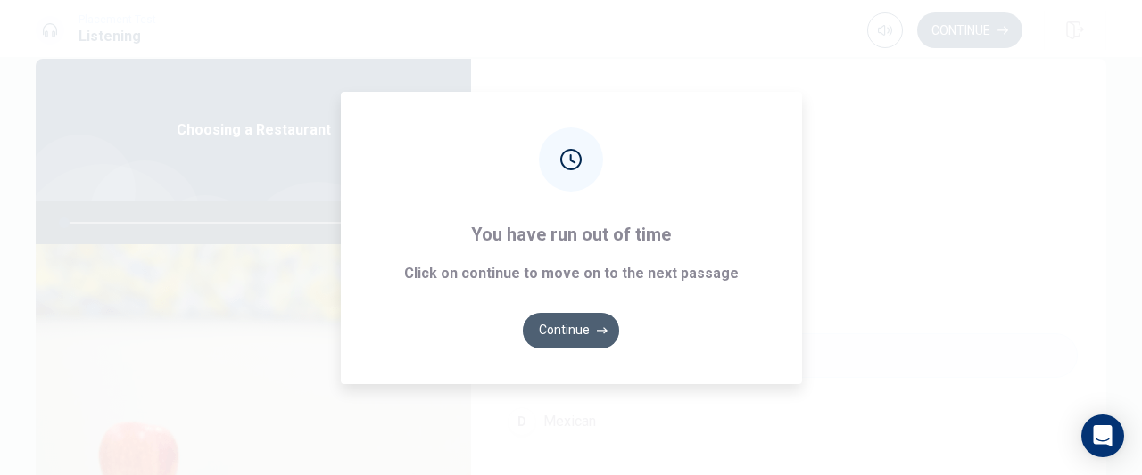
click at [590, 329] on button "Continue" at bounding box center [571, 331] width 96 height 36
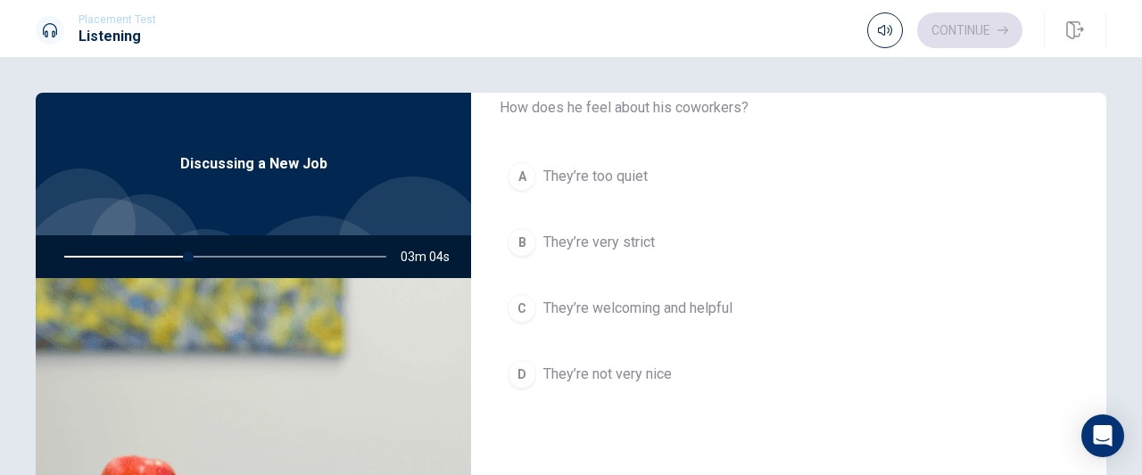
scroll to position [80, 0]
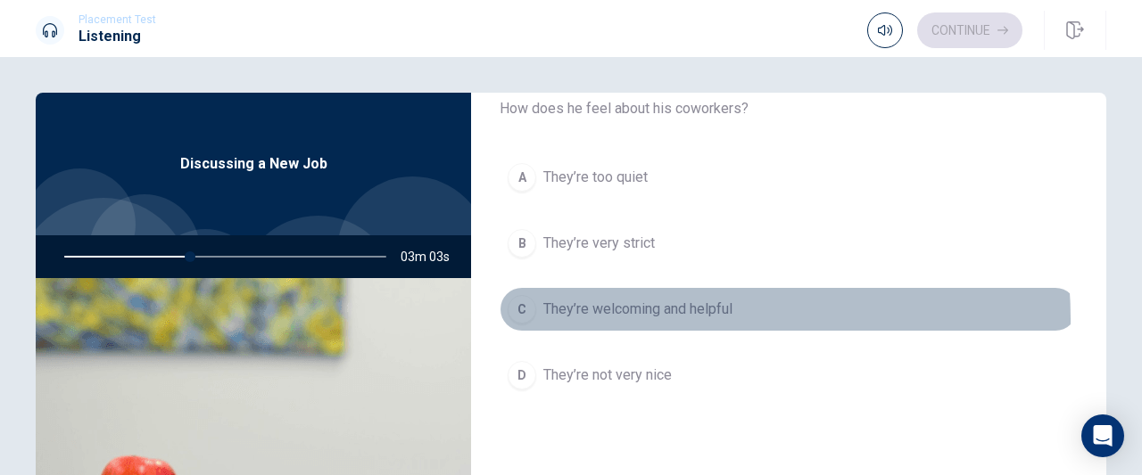
click at [640, 318] on span "They’re welcoming and helpful" at bounding box center [637, 309] width 189 height 21
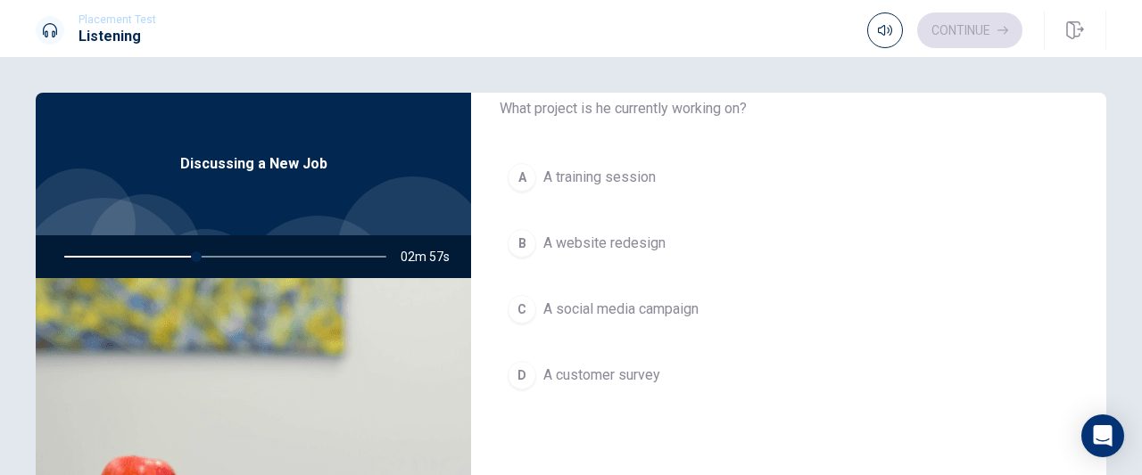
scroll to position [538, 0]
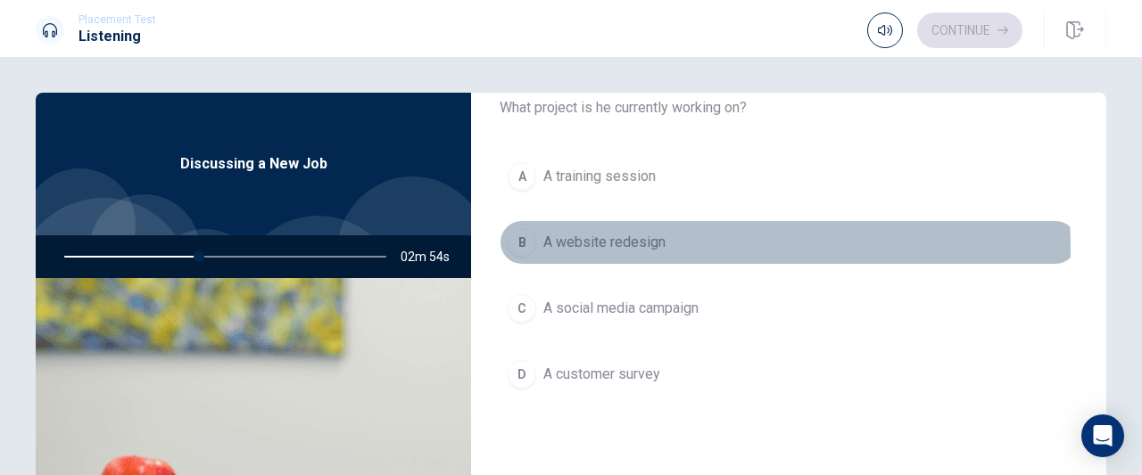
click at [633, 245] on span "A website redesign" at bounding box center [604, 242] width 122 height 21
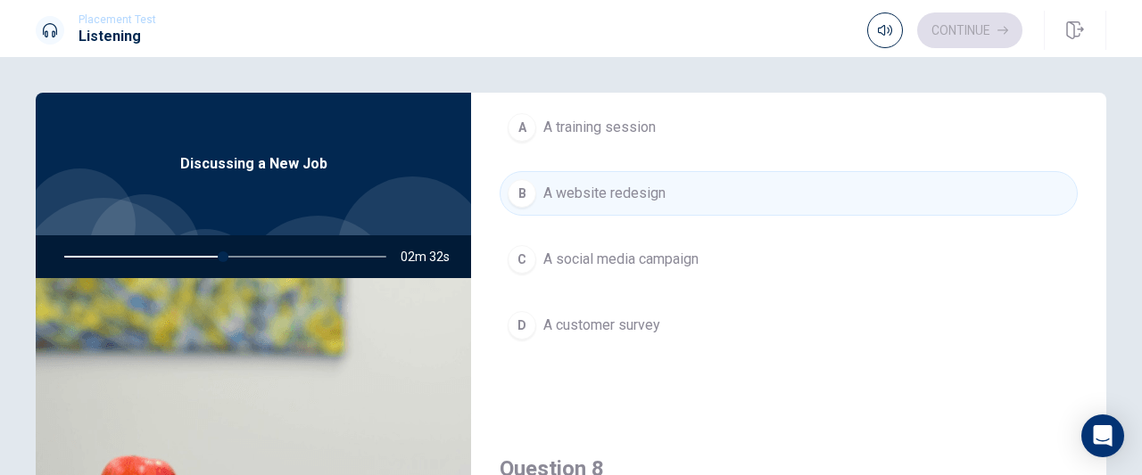
scroll to position [543, 0]
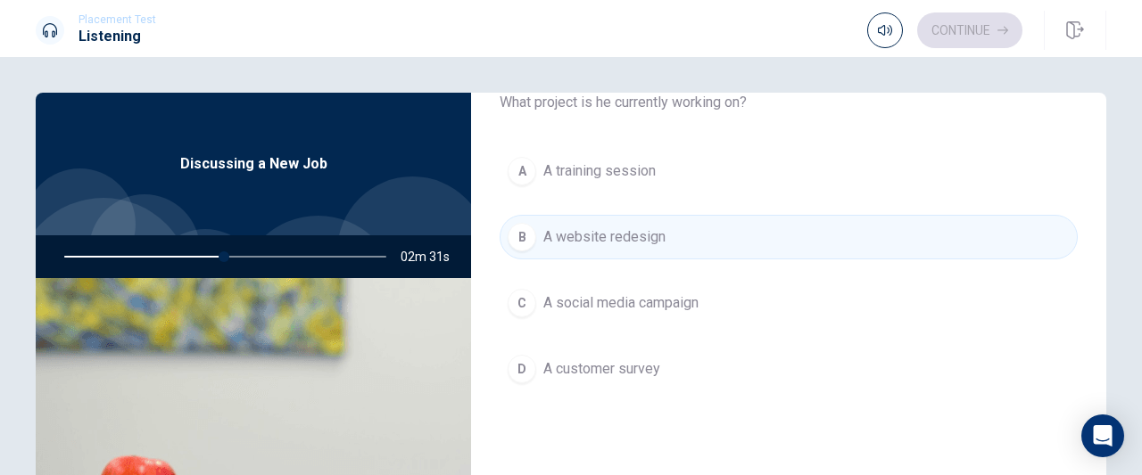
click at [626, 302] on span "A social media campaign" at bounding box center [620, 303] width 155 height 21
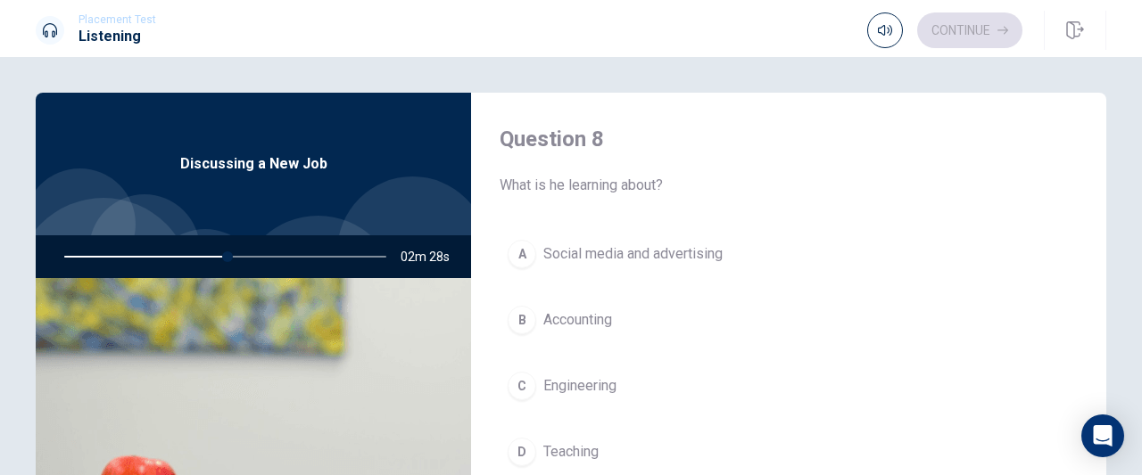
scroll to position [965, 0]
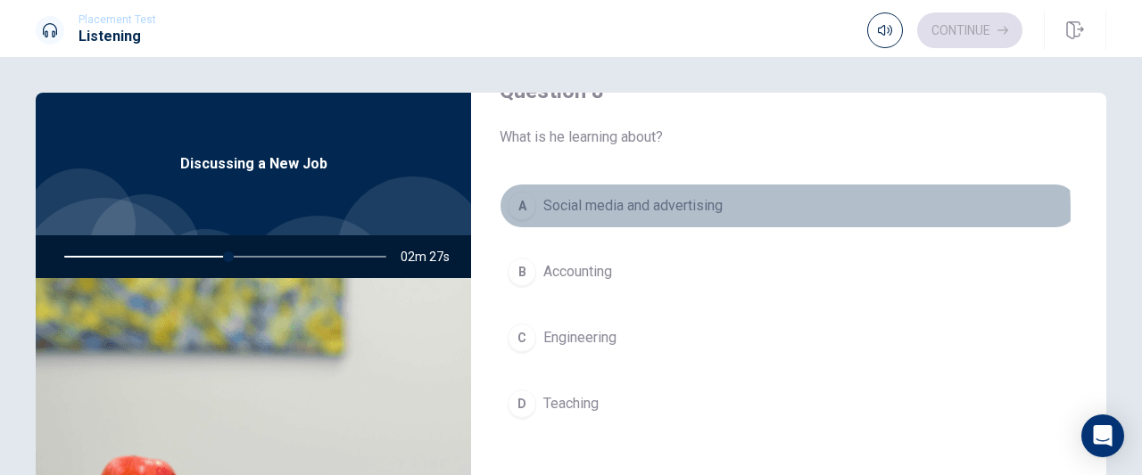
click at [651, 206] on span "Social media and advertising" at bounding box center [632, 205] width 179 height 21
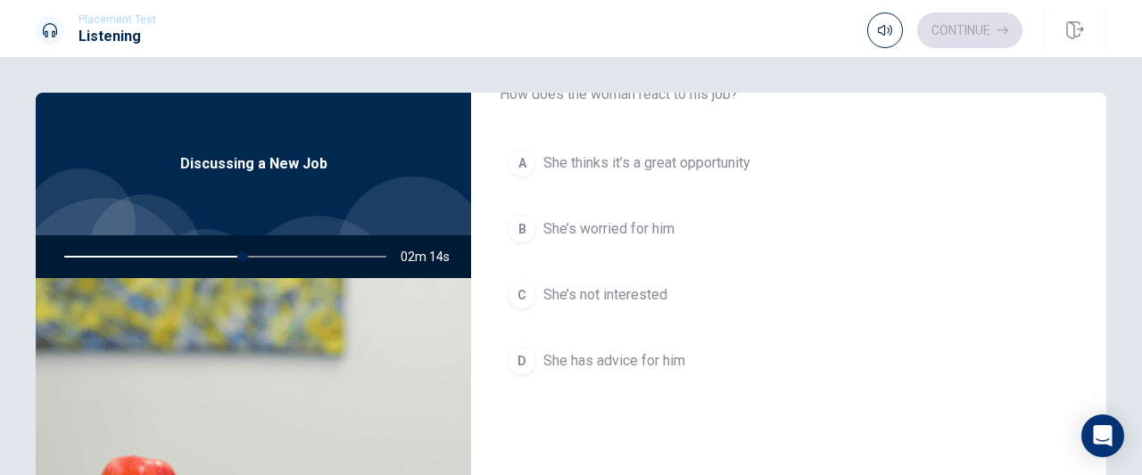
scroll to position [1465, 0]
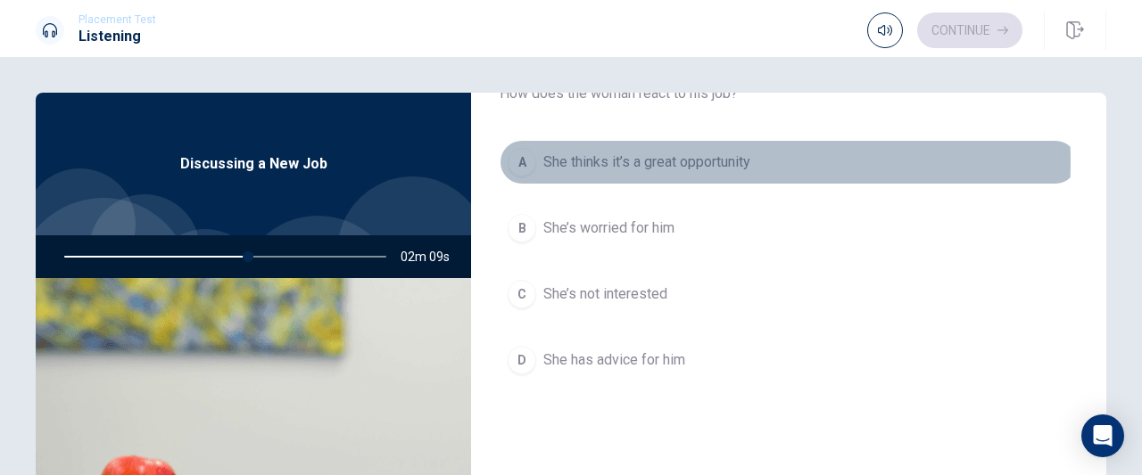
click at [644, 154] on span "She thinks it’s a great opportunity" at bounding box center [646, 162] width 207 height 21
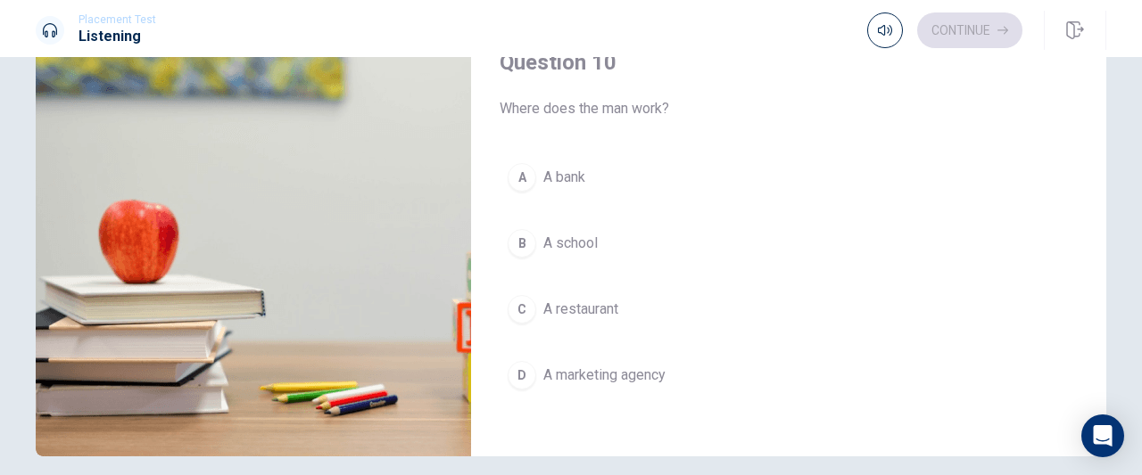
scroll to position [262, 0]
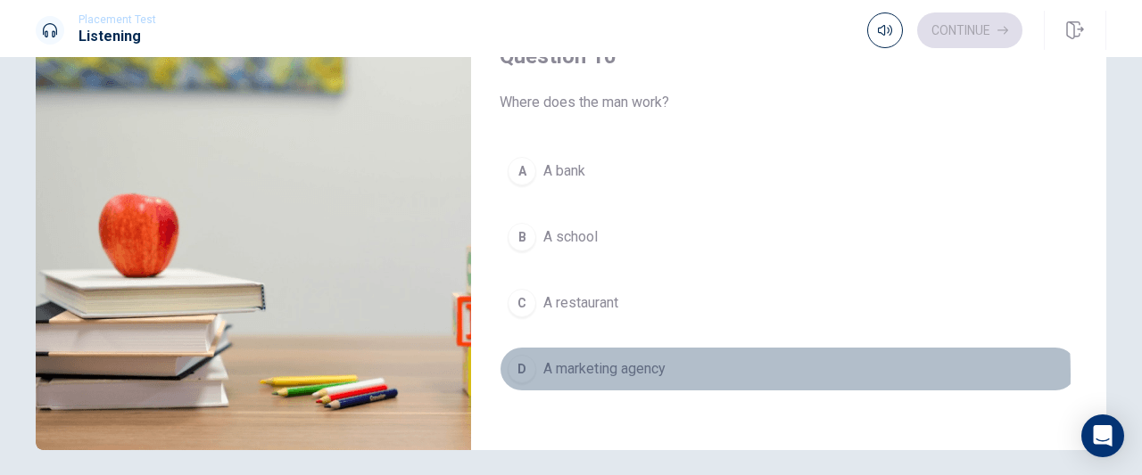
click at [604, 363] on span "A marketing agency" at bounding box center [604, 369] width 122 height 21
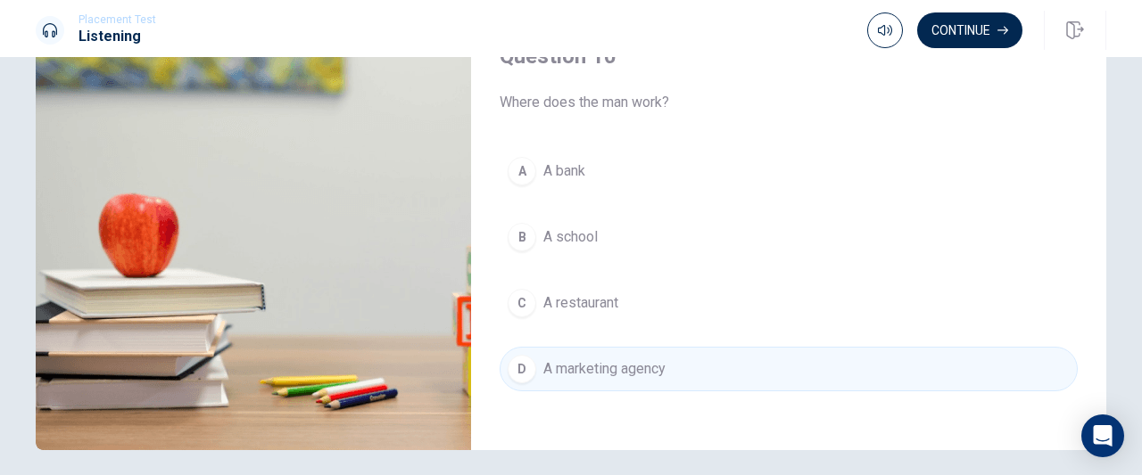
scroll to position [330, 0]
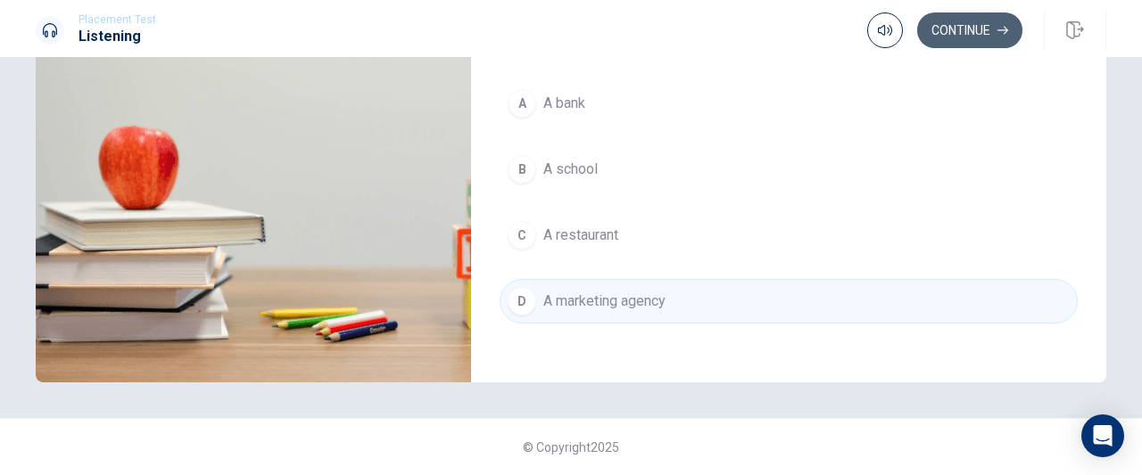
click at [978, 29] on button "Continue" at bounding box center [969, 30] width 105 height 36
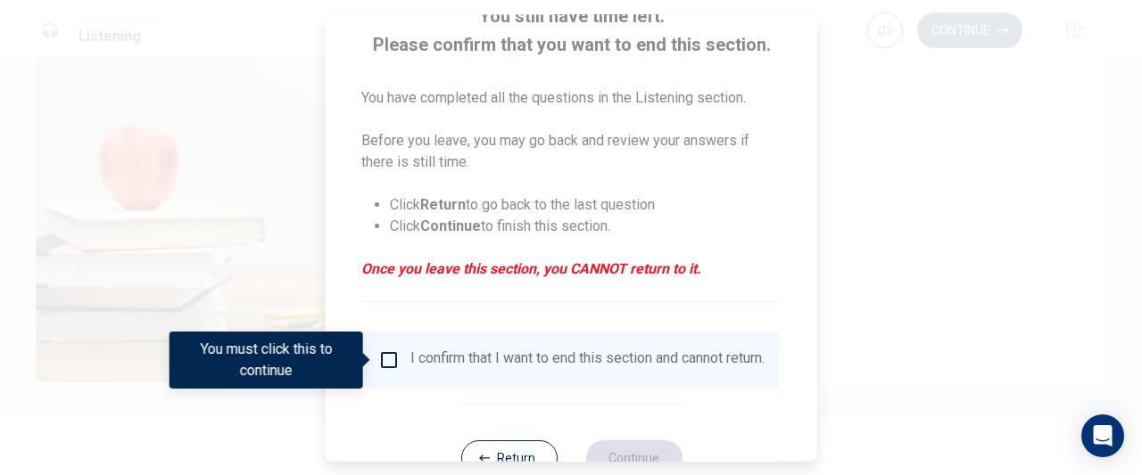
scroll to position [128, 0]
click at [393, 356] on input "You must click this to continue" at bounding box center [388, 359] width 21 height 21
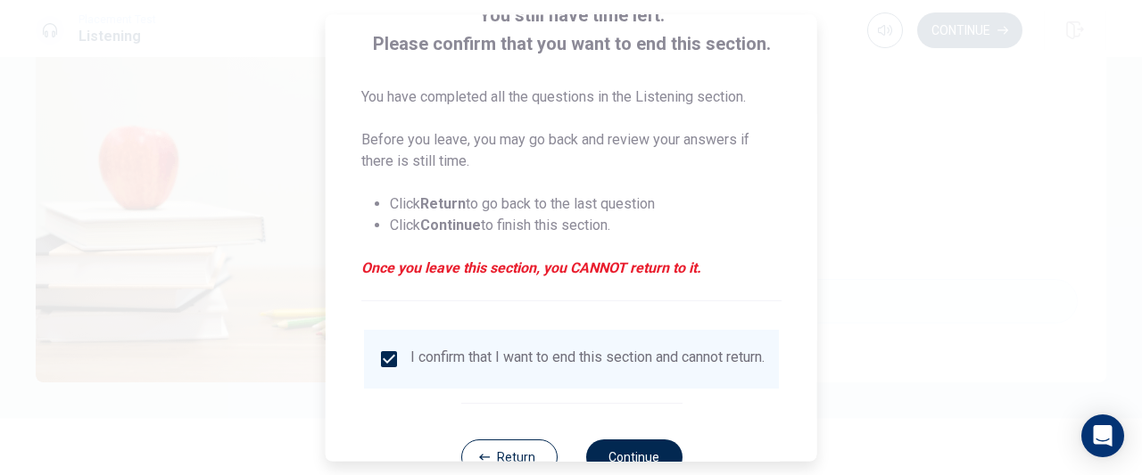
scroll to position [189, 0]
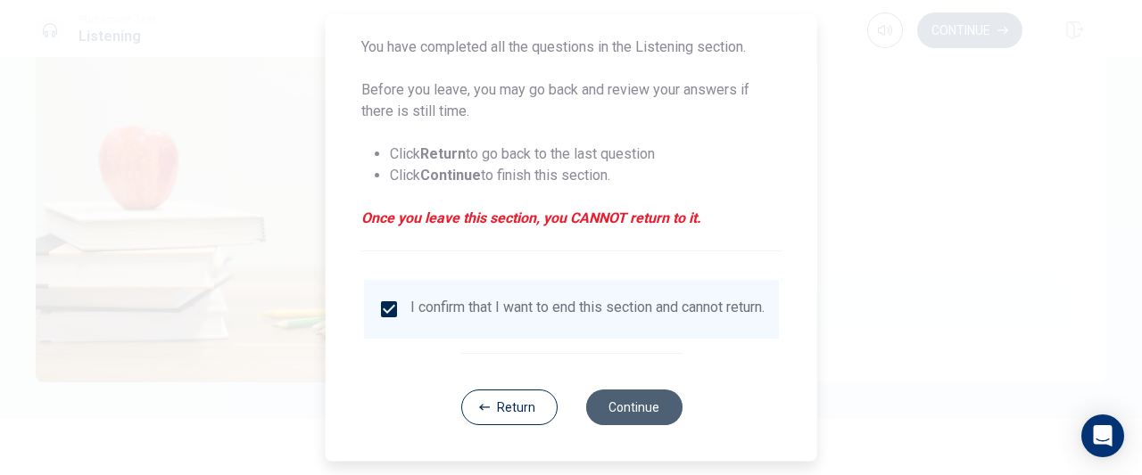
click at [613, 409] on button "Continue" at bounding box center [633, 408] width 96 height 36
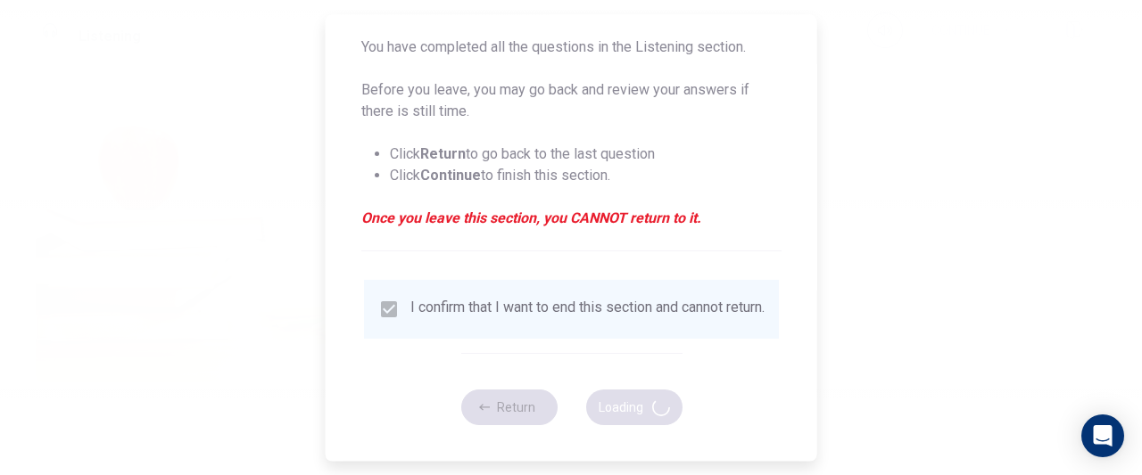
type input "67"
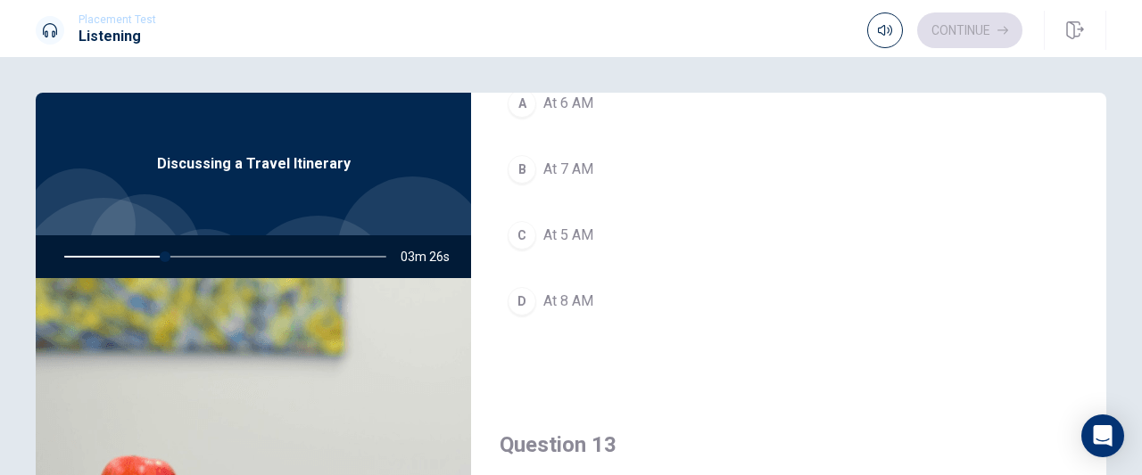
scroll to position [612, 0]
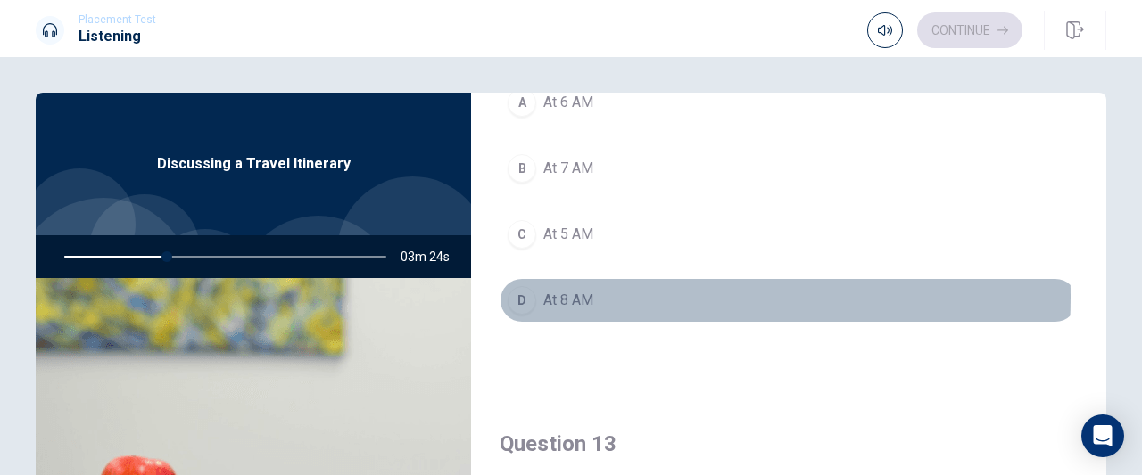
click at [564, 293] on span "At 8 AM" at bounding box center [568, 300] width 50 height 21
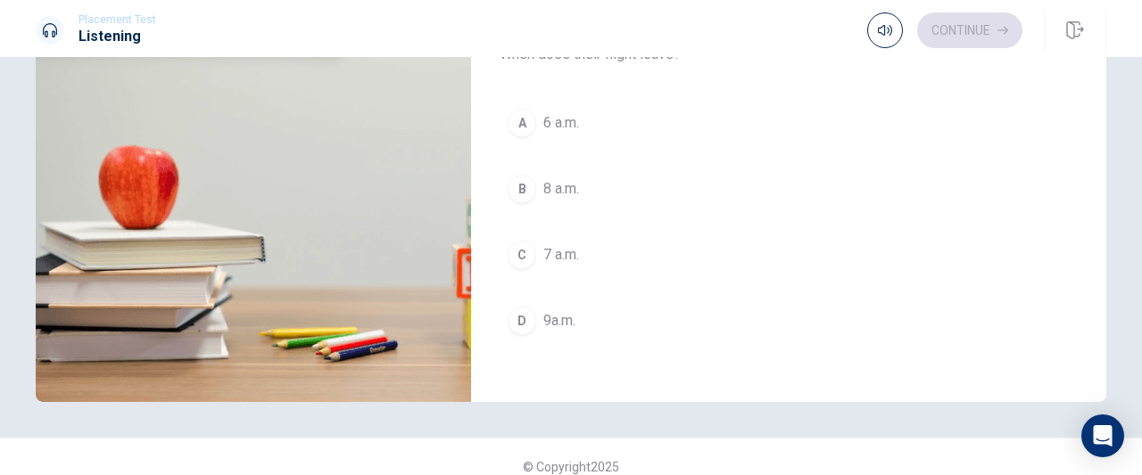
scroll to position [330, 0]
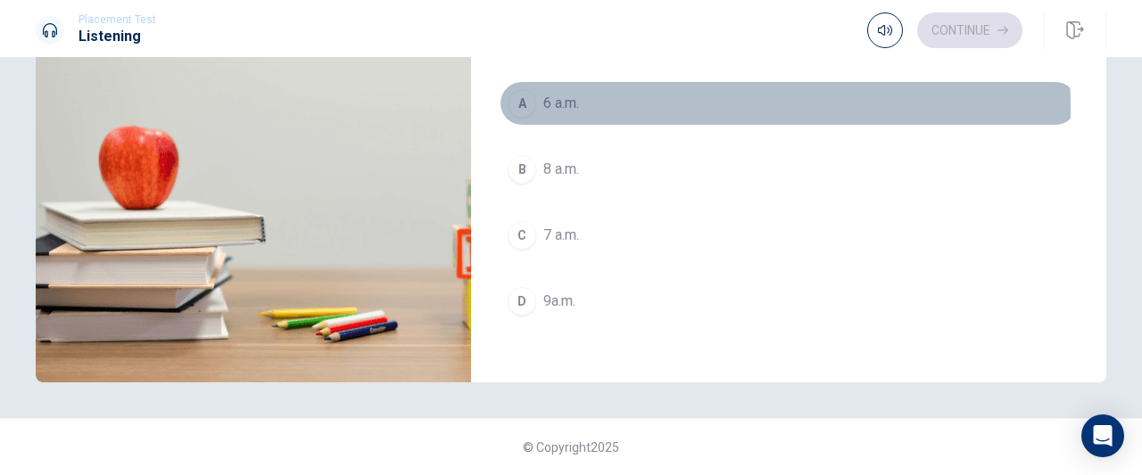
click at [570, 97] on span "6 a.m." at bounding box center [561, 103] width 36 height 21
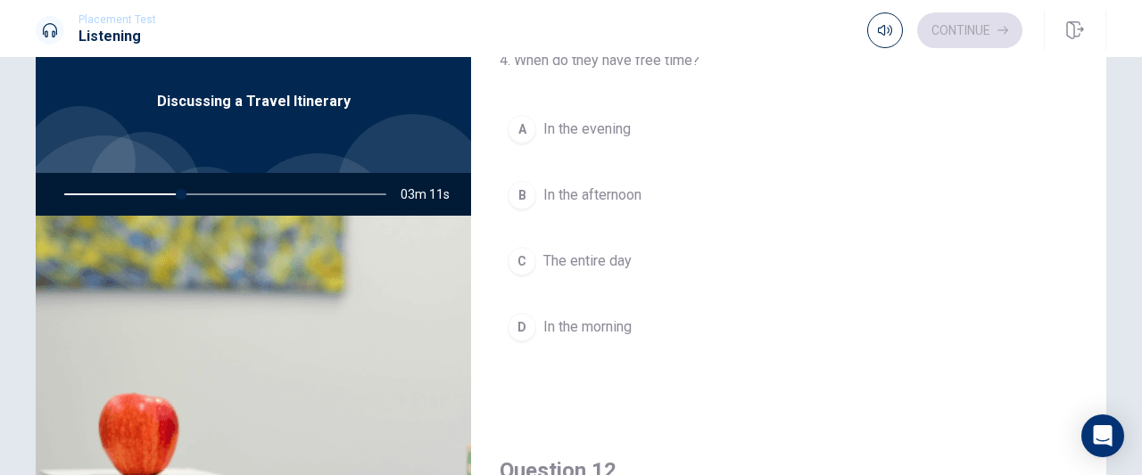
scroll to position [65, 0]
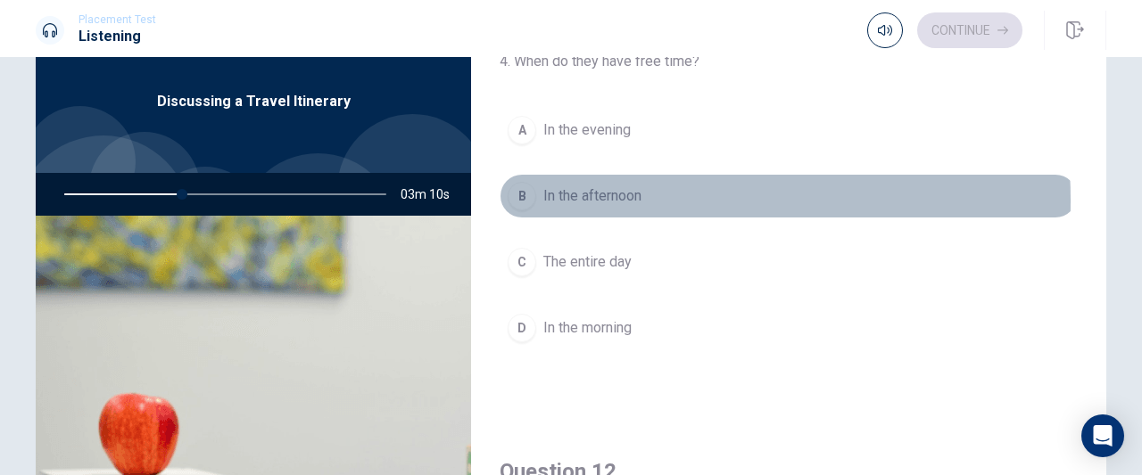
click at [581, 200] on span "In the afternoon" at bounding box center [592, 196] width 98 height 21
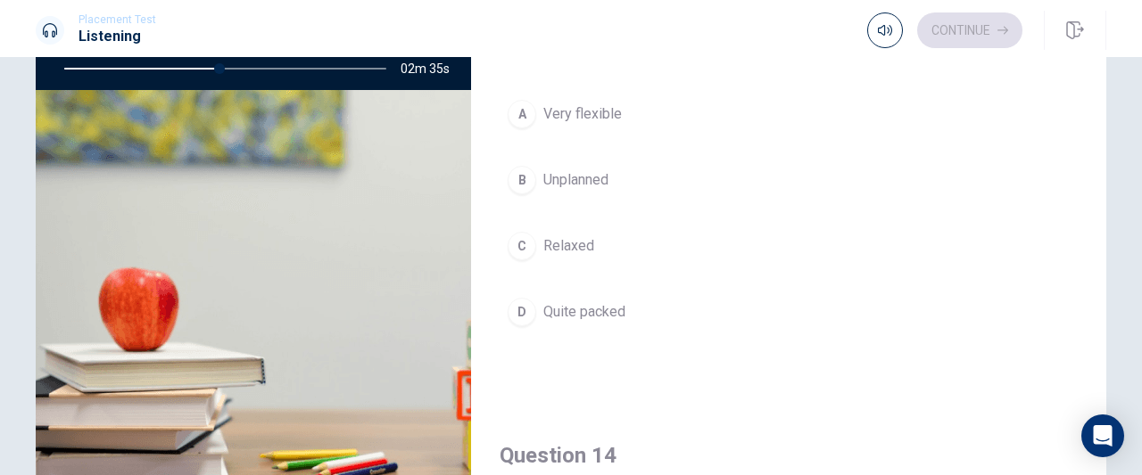
scroll to position [876, 0]
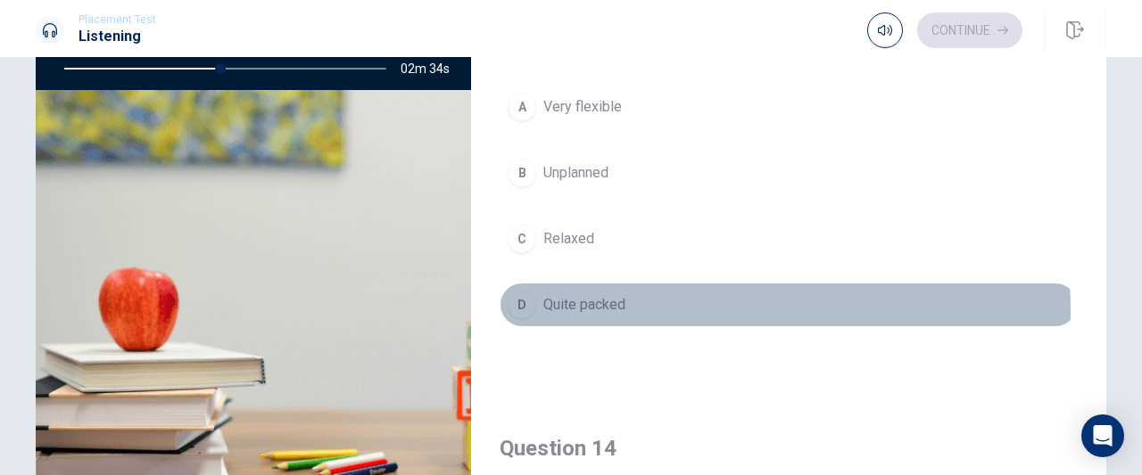
click at [567, 304] on span "Quite packed" at bounding box center [584, 304] width 82 height 21
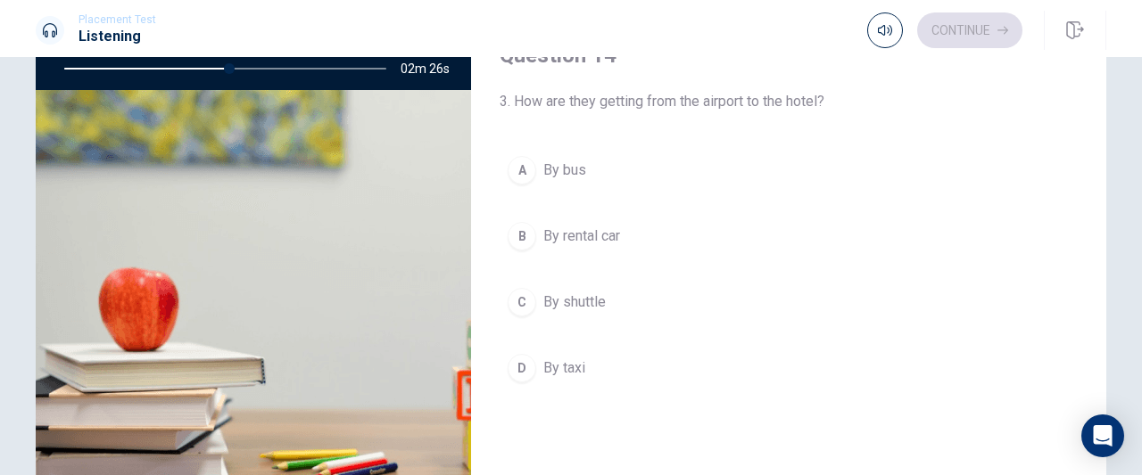
scroll to position [1270, 0]
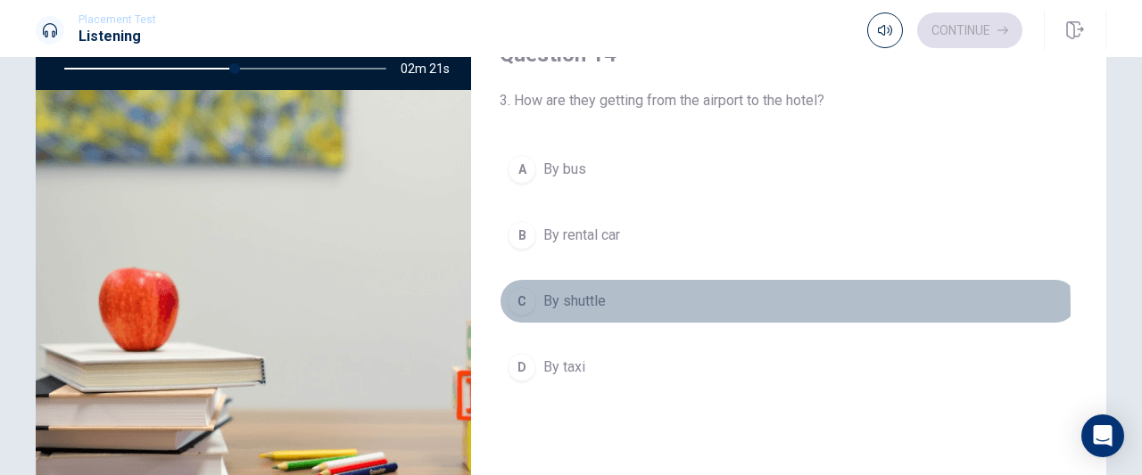
click at [575, 298] on span "By shuttle" at bounding box center [574, 301] width 62 height 21
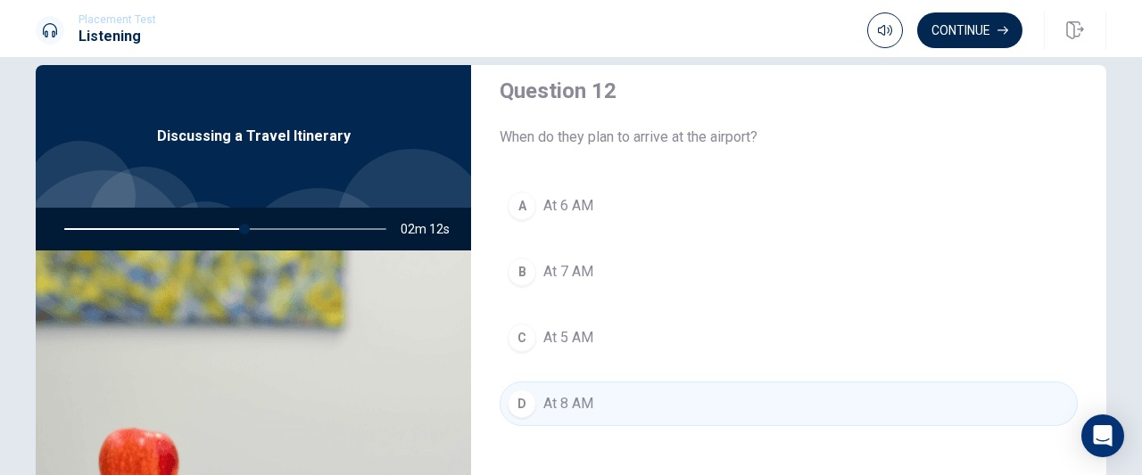
scroll to position [482, 0]
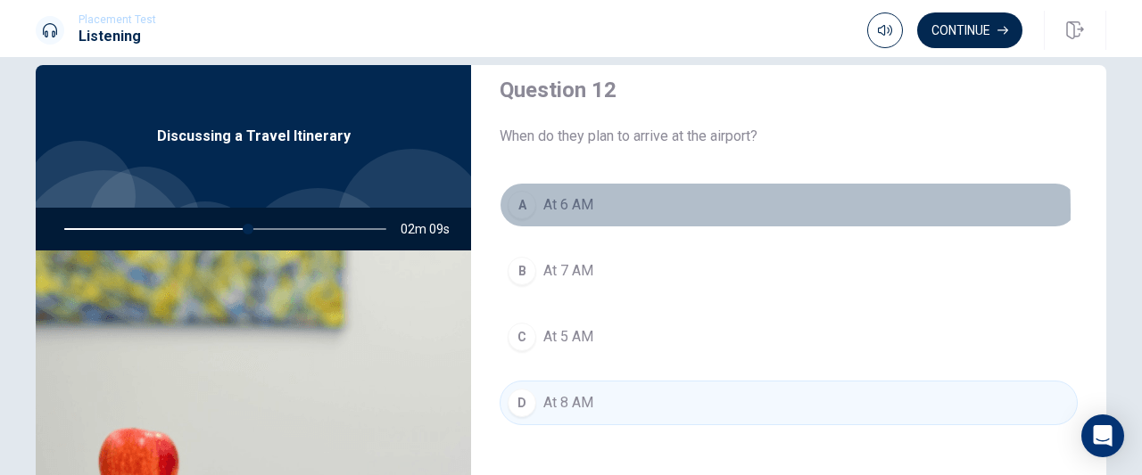
click at [554, 208] on span "At 6 AM" at bounding box center [568, 204] width 50 height 21
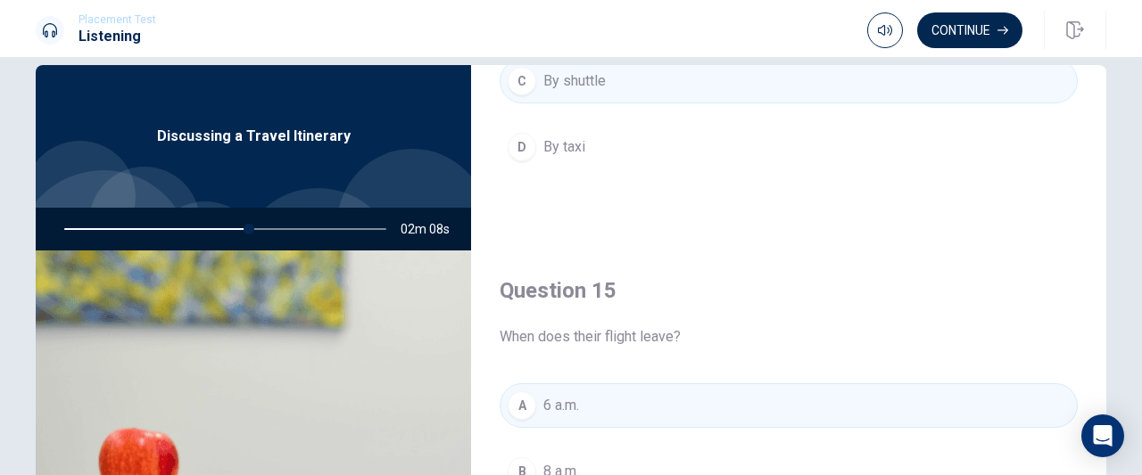
scroll to position [330, 0]
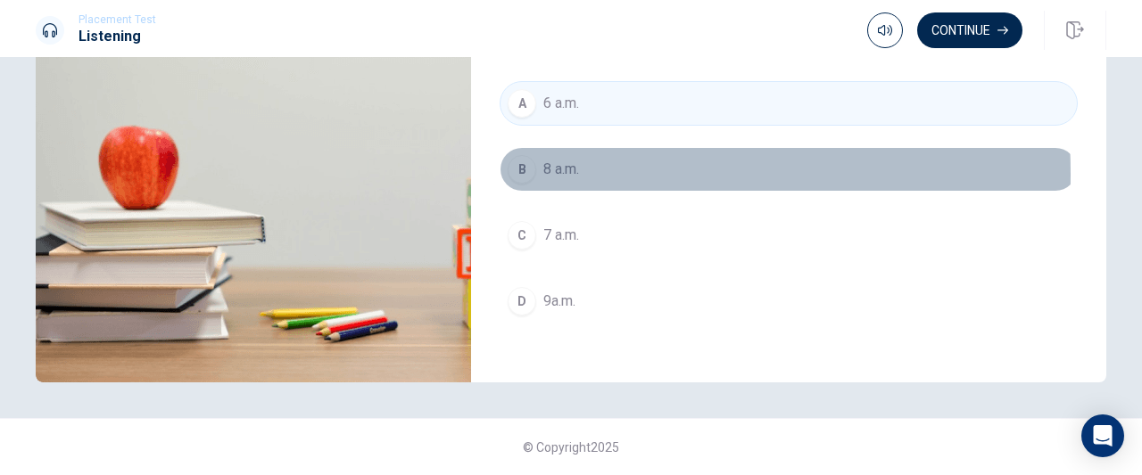
click at [532, 163] on button "B 8 a.m." at bounding box center [788, 169] width 578 height 45
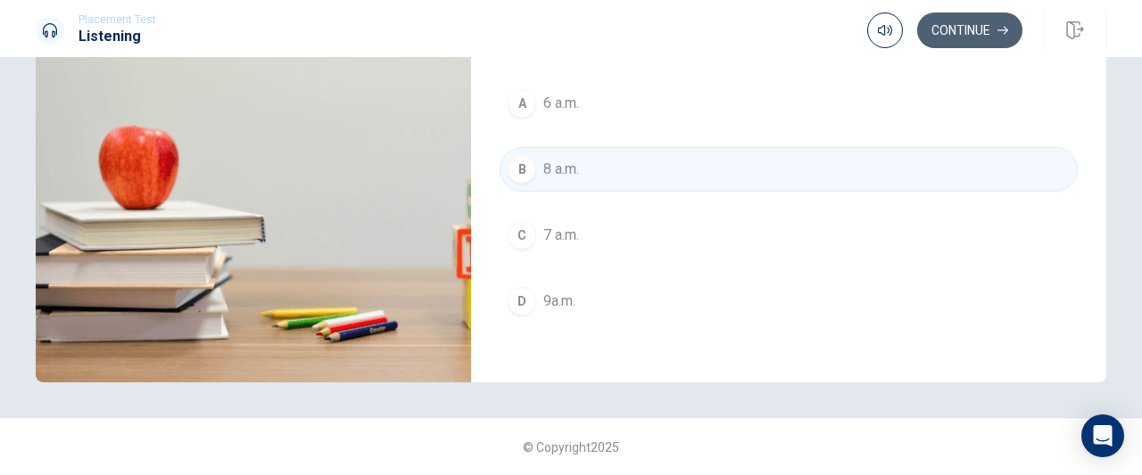
click at [965, 34] on button "Continue" at bounding box center [969, 30] width 105 height 36
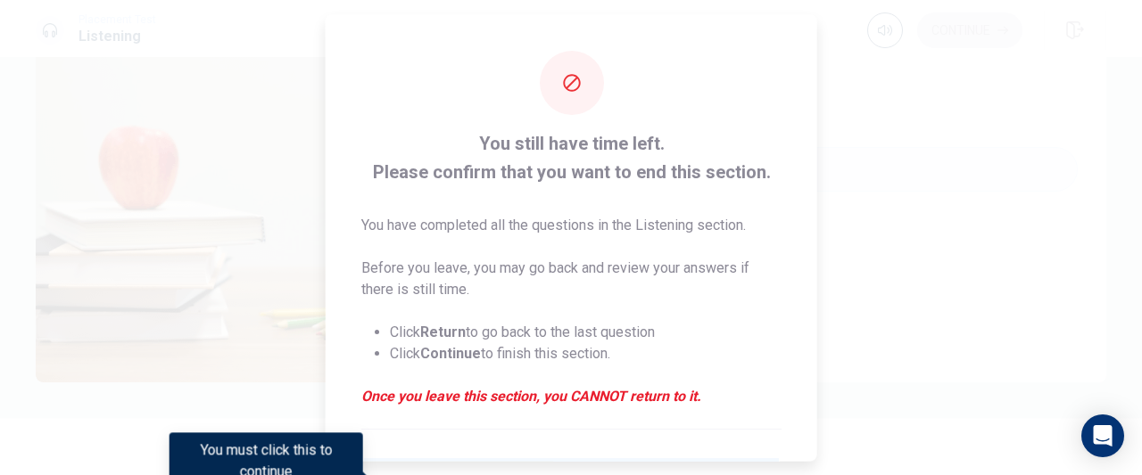
scroll to position [189, 0]
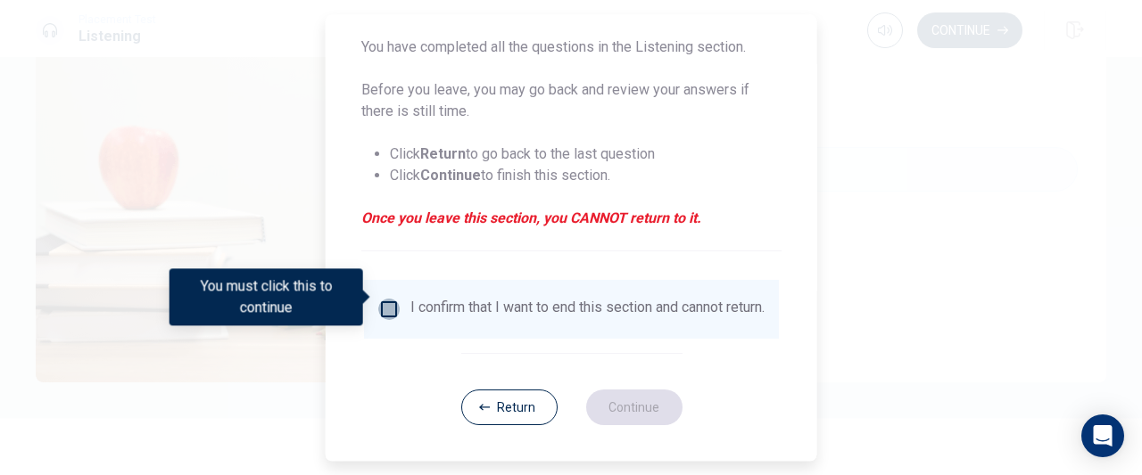
click at [385, 299] on input "You must click this to continue" at bounding box center [388, 309] width 21 height 21
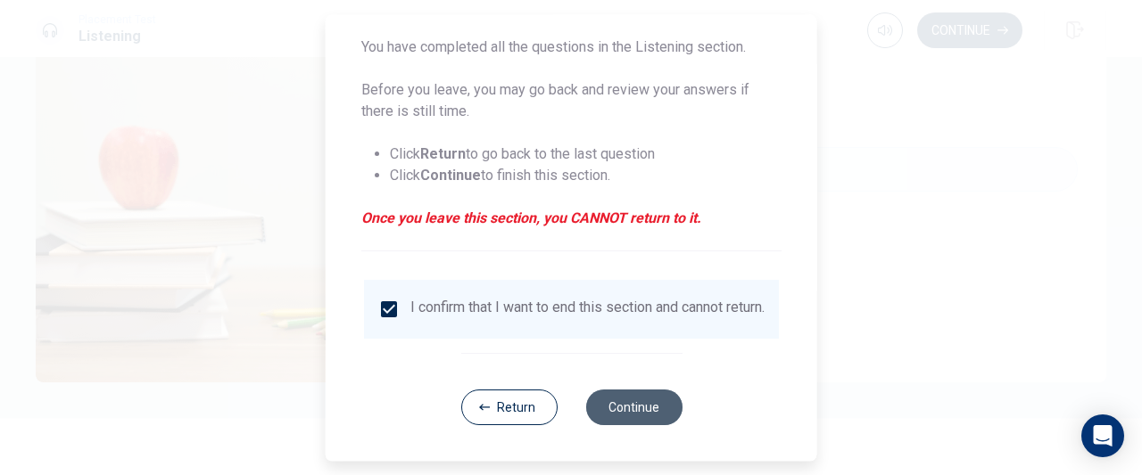
click at [635, 415] on button "Continue" at bounding box center [633, 408] width 96 height 36
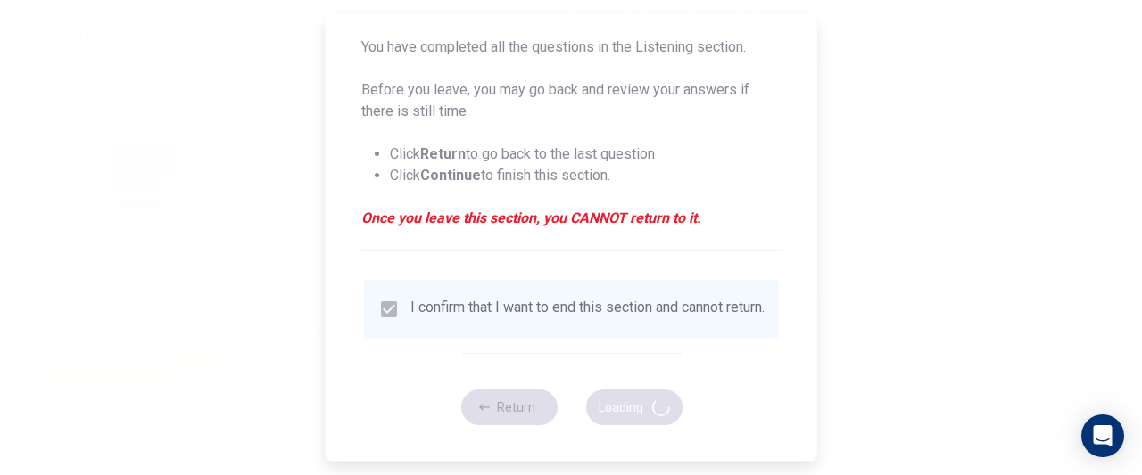
type input "61"
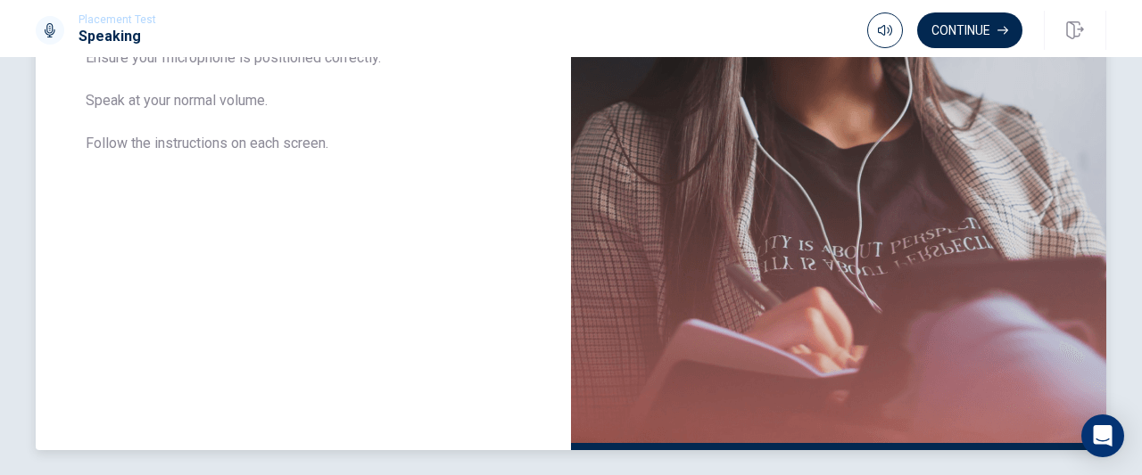
scroll to position [402, 0]
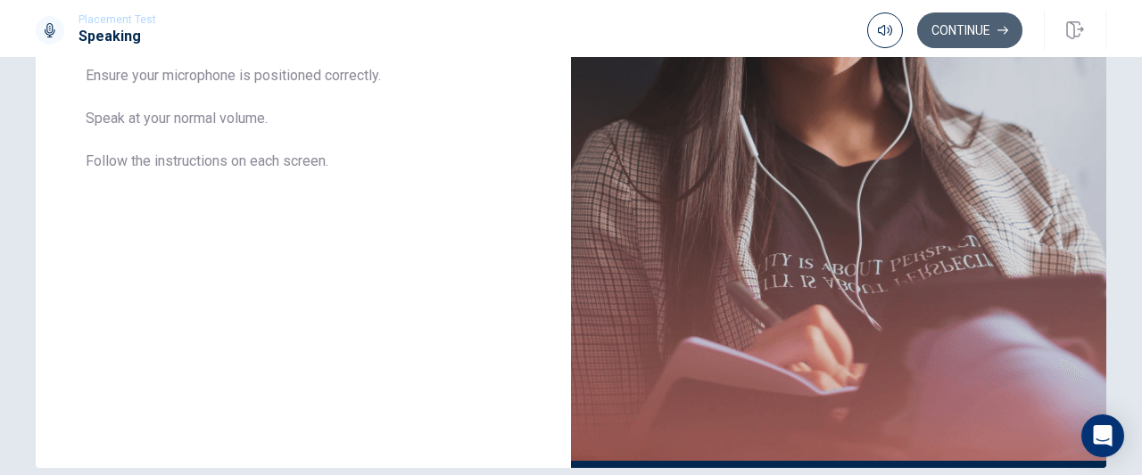
click at [986, 27] on button "Continue" at bounding box center [969, 30] width 105 height 36
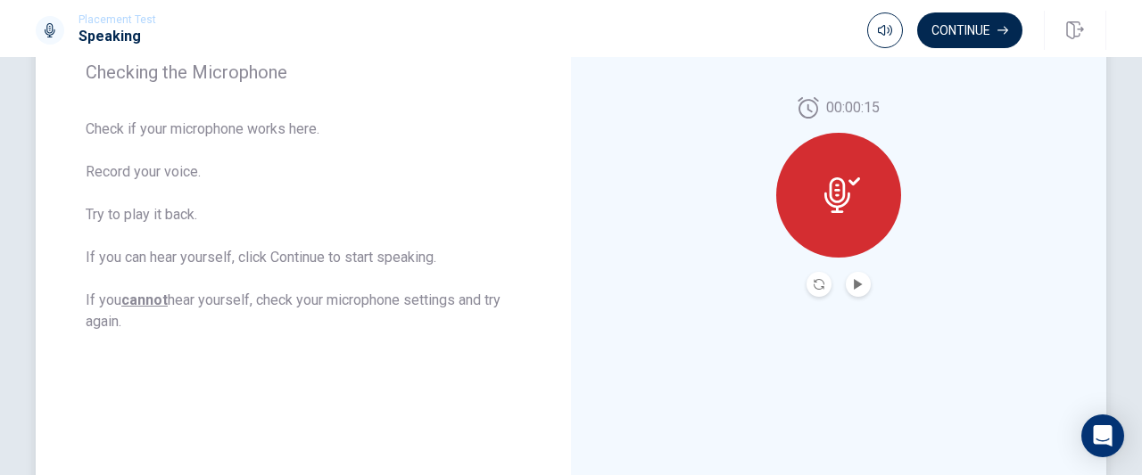
scroll to position [289, 0]
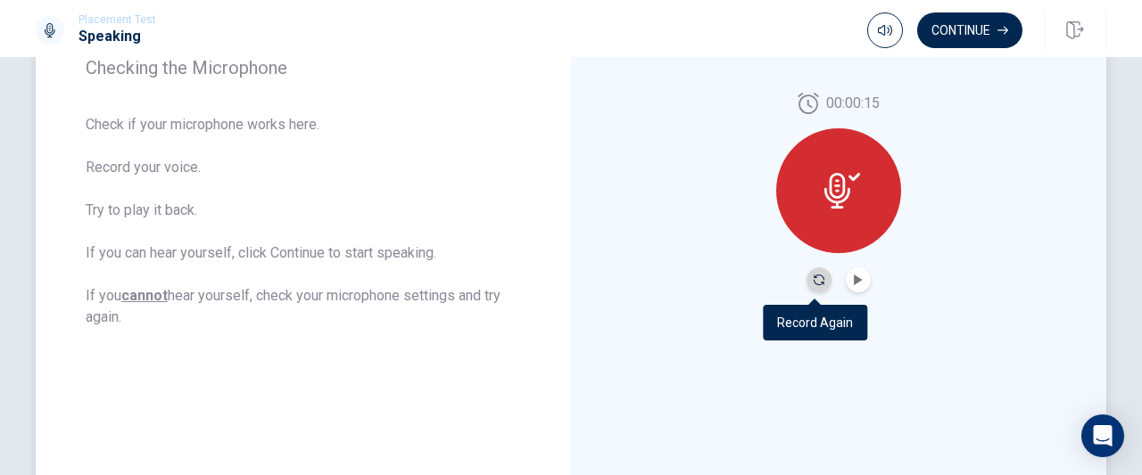
click at [813, 276] on icon "Record Again" at bounding box center [818, 280] width 11 height 11
click at [856, 279] on icon "Play Audio" at bounding box center [858, 280] width 8 height 11
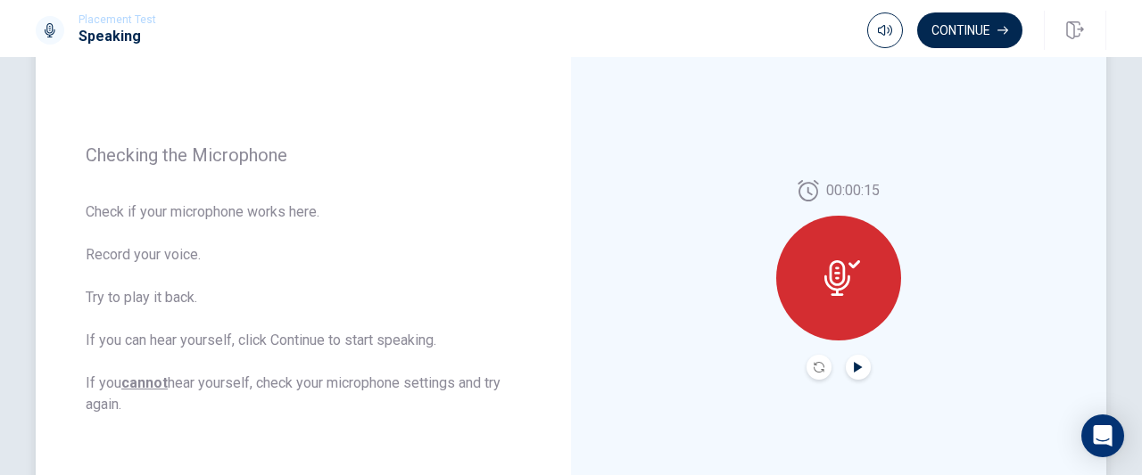
scroll to position [0, 0]
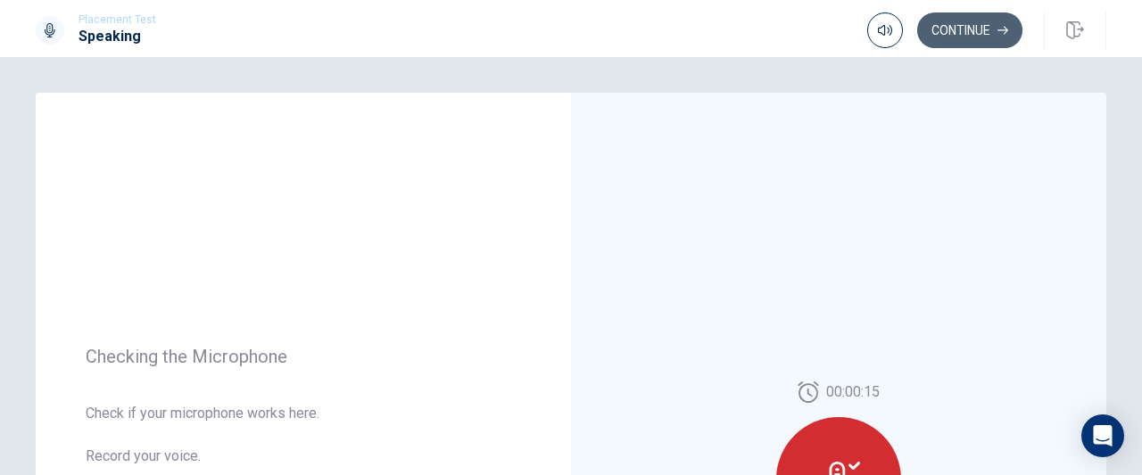
click at [953, 26] on button "Continue" at bounding box center [969, 30] width 105 height 36
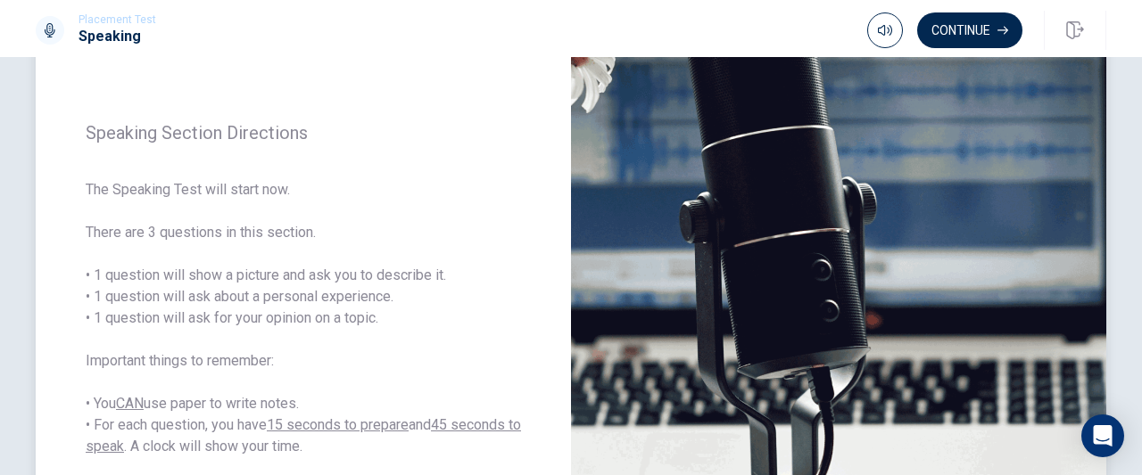
scroll to position [205, 0]
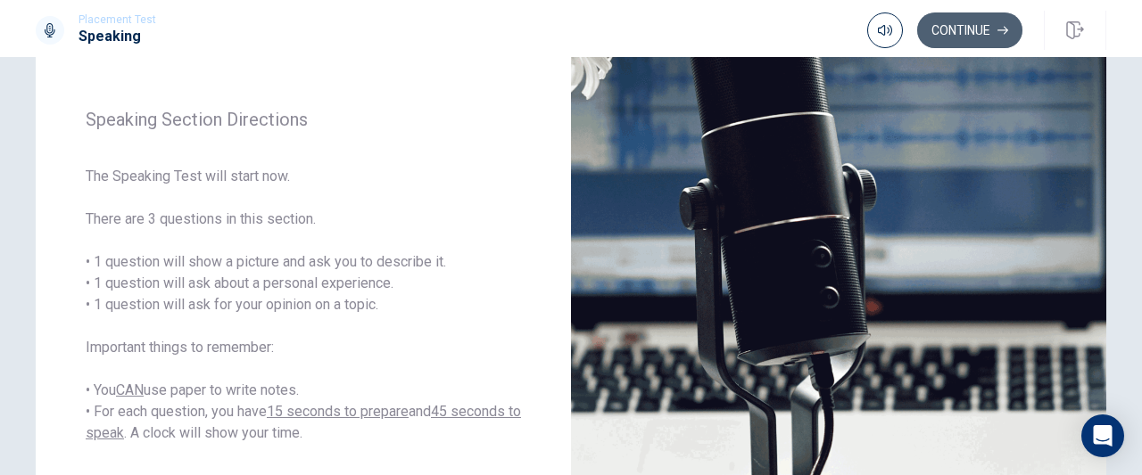
click at [960, 31] on button "Continue" at bounding box center [969, 30] width 105 height 36
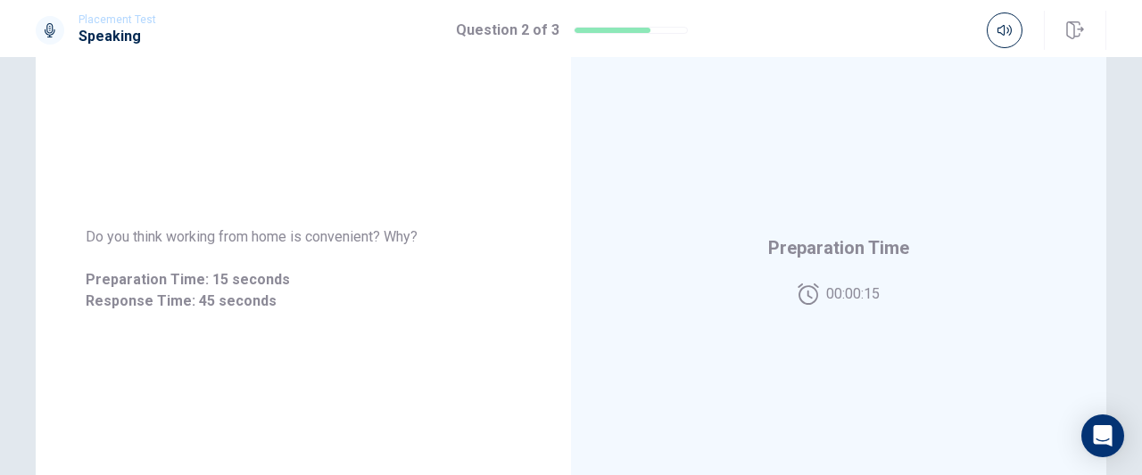
scroll to position [215, 0]
click at [452, 346] on div "Do you think working from home is convenient? Why? Preparation Time: 15 seconds…" at bounding box center [303, 267] width 535 height 778
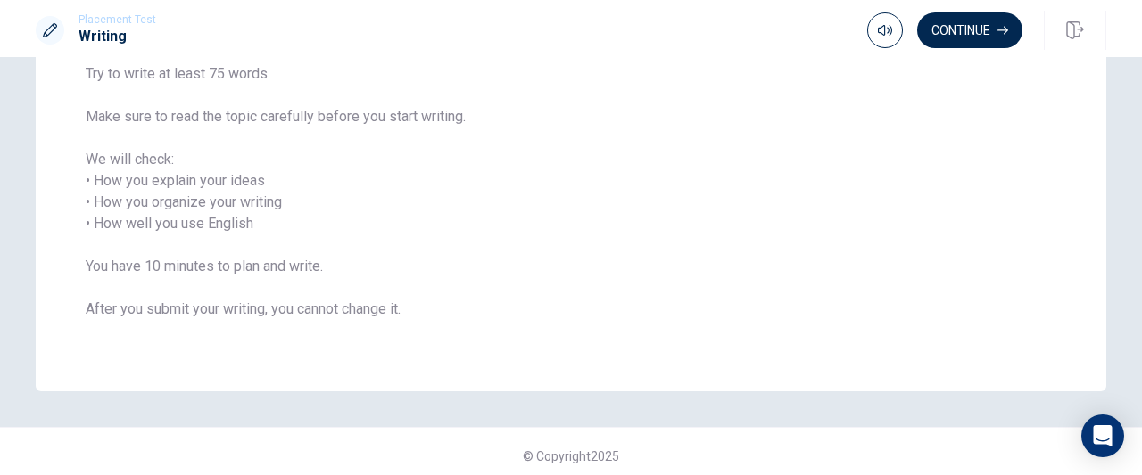
scroll to position [244, 0]
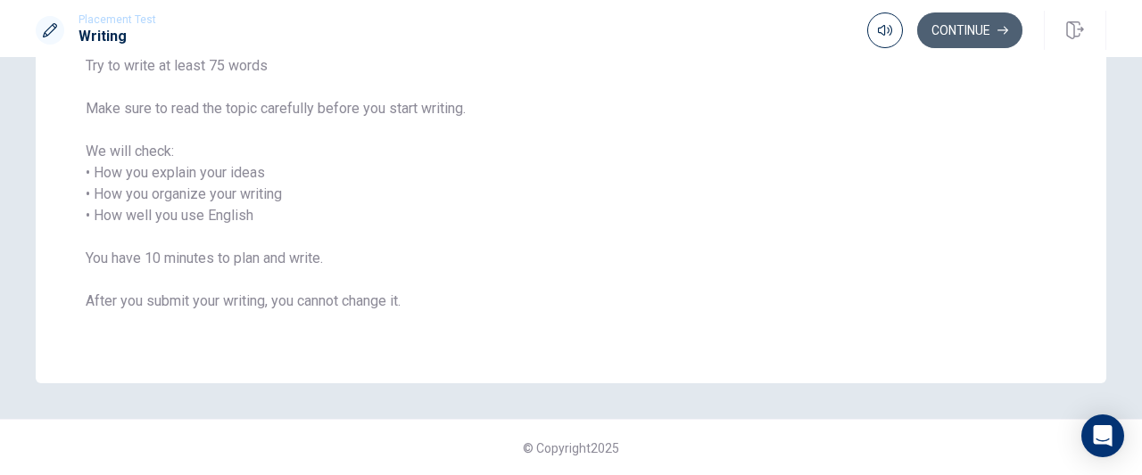
click at [932, 25] on button "Continue" at bounding box center [969, 30] width 105 height 36
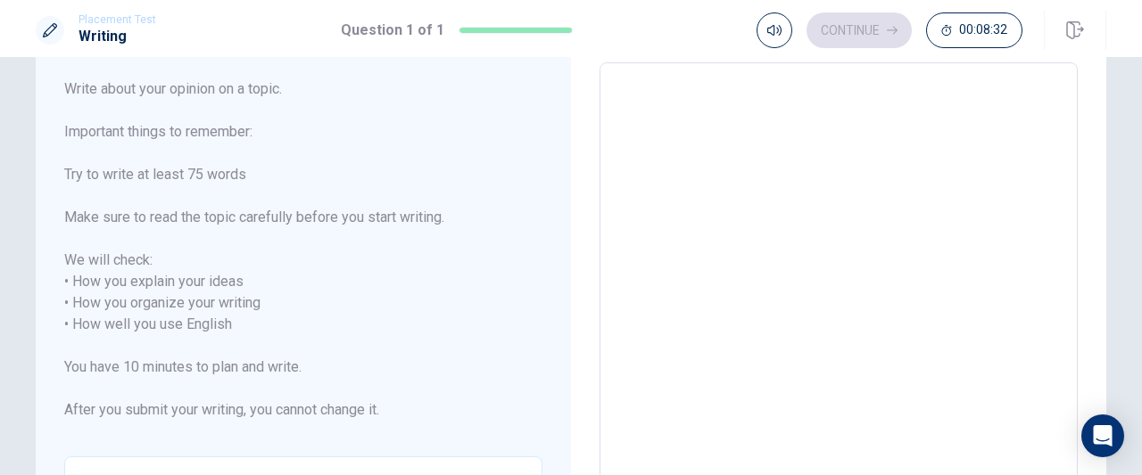
scroll to position [38, 0]
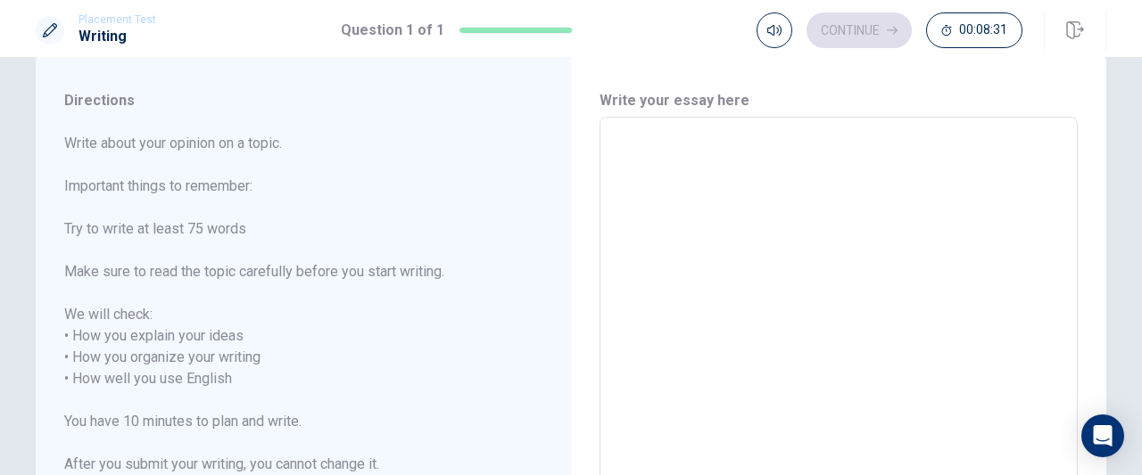
click at [712, 161] on textarea at bounding box center [838, 379] width 453 height 495
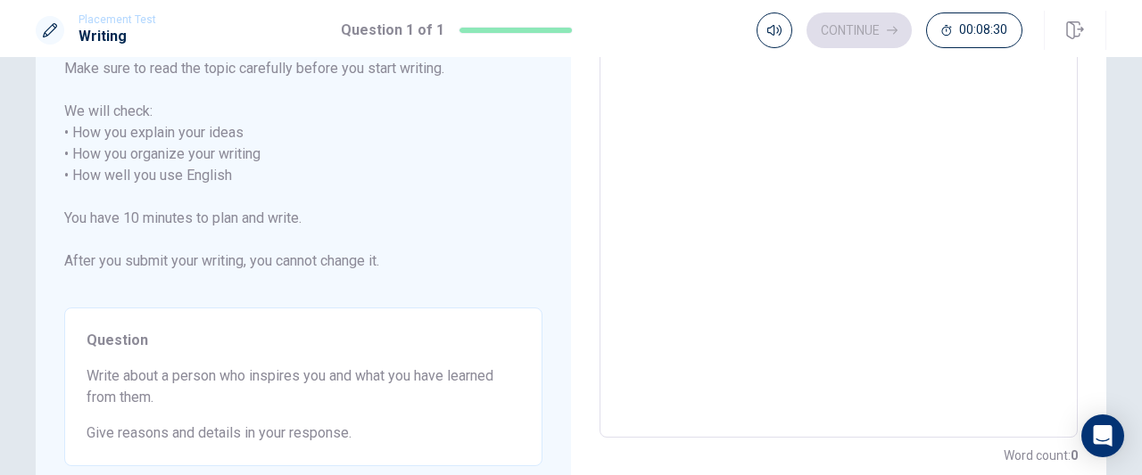
scroll to position [218, 0]
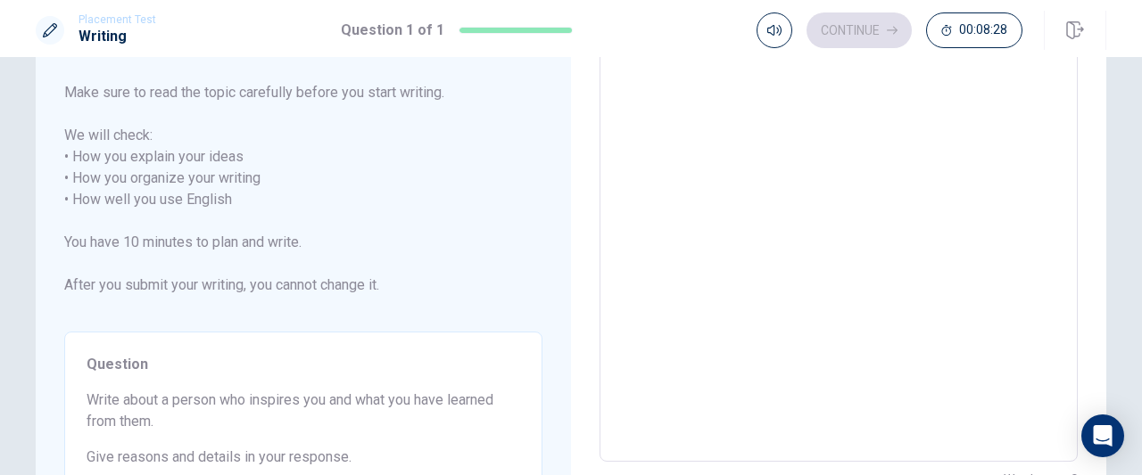
type textarea "i"
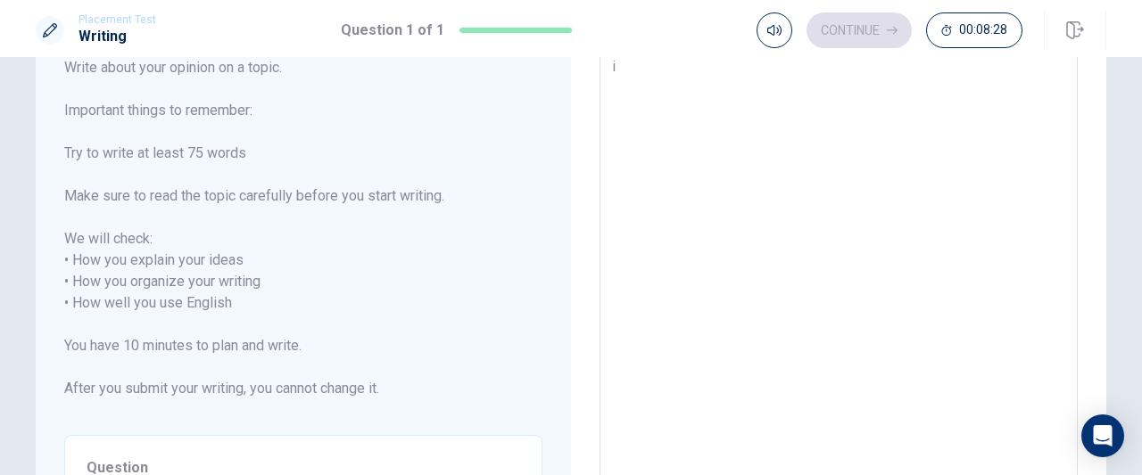
type textarea "x"
type textarea "I"
type textarea "x"
type textarea "I"
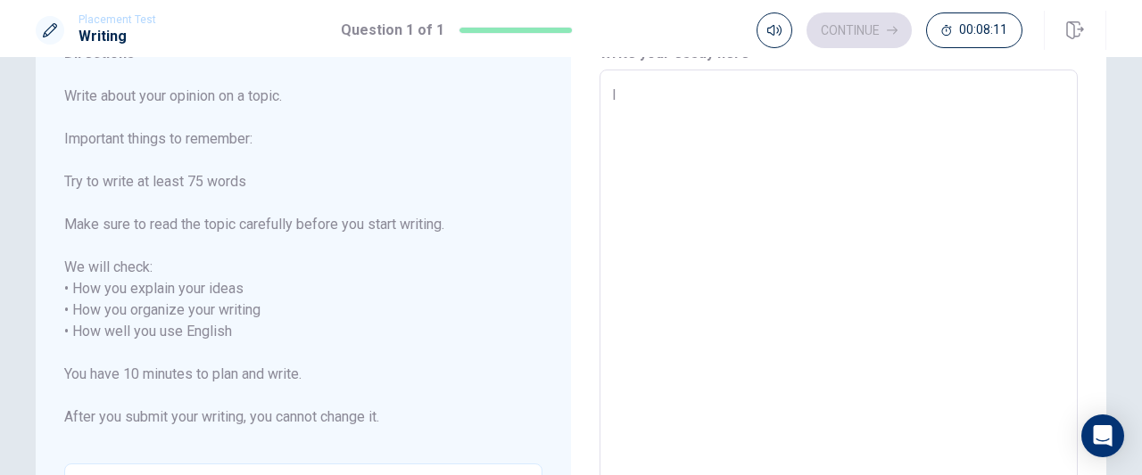
scroll to position [85, 0]
type textarea "x"
type textarea "I a"
type textarea "x"
type textarea "I am"
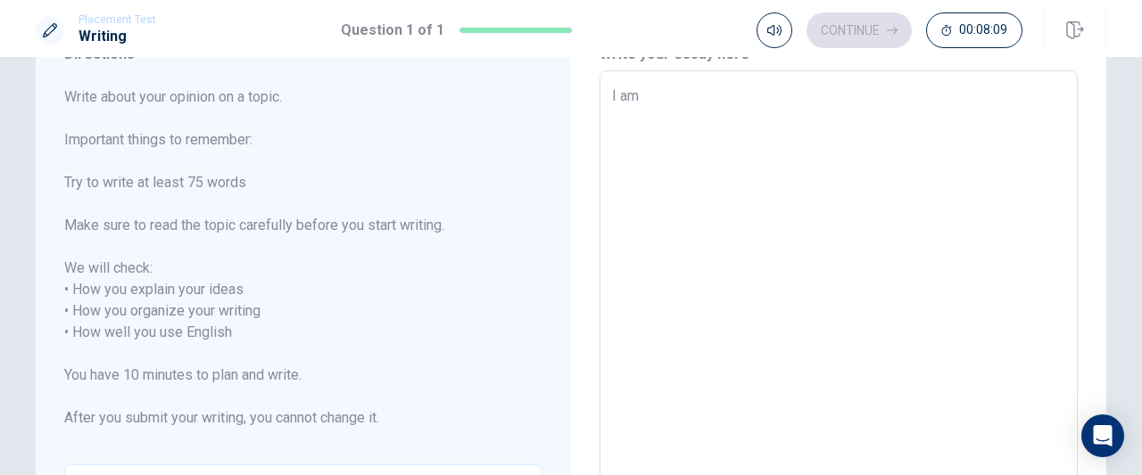
type textarea "x"
type textarea "I am"
type textarea "x"
type textarea "I am i"
type textarea "x"
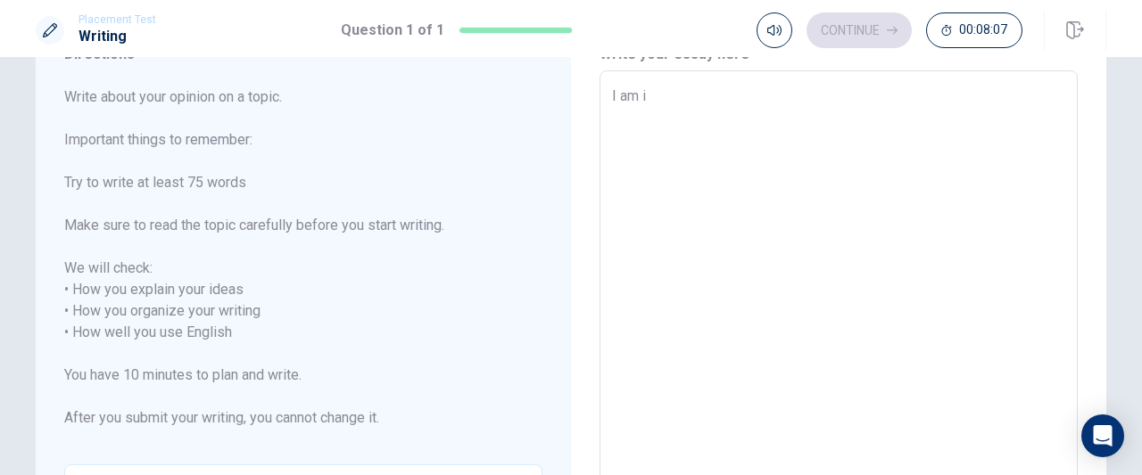
type textarea "I am in"
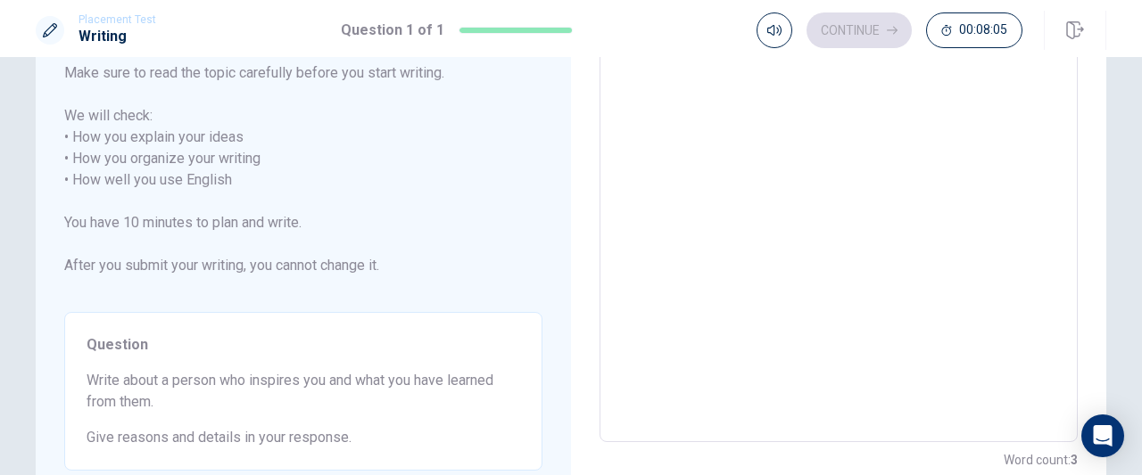
scroll to position [242, 0]
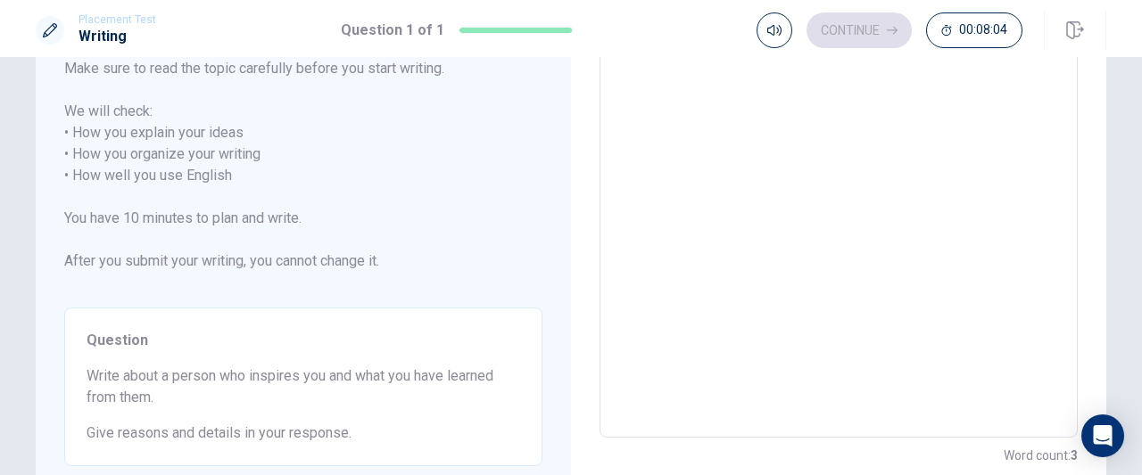
type textarea "x"
type textarea "I am ins"
type textarea "x"
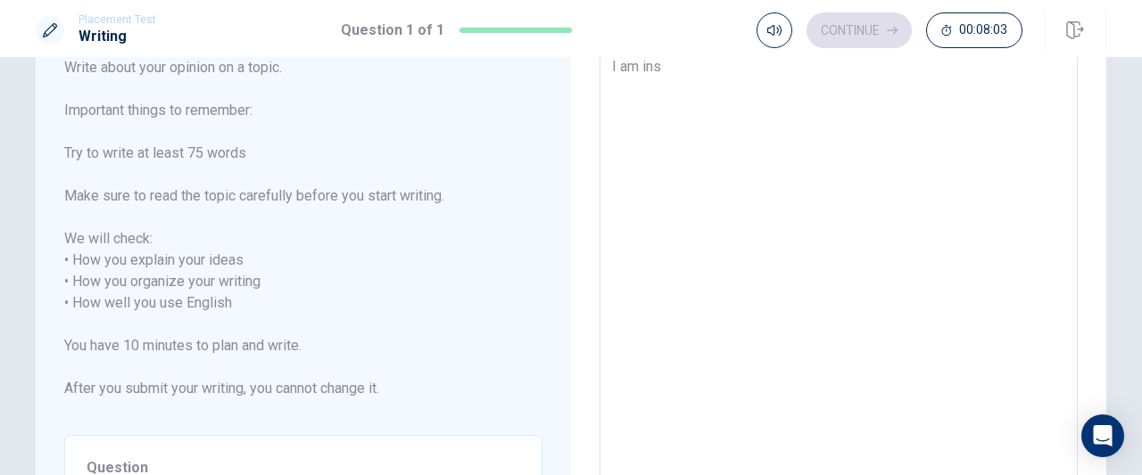
type textarea "I am insp"
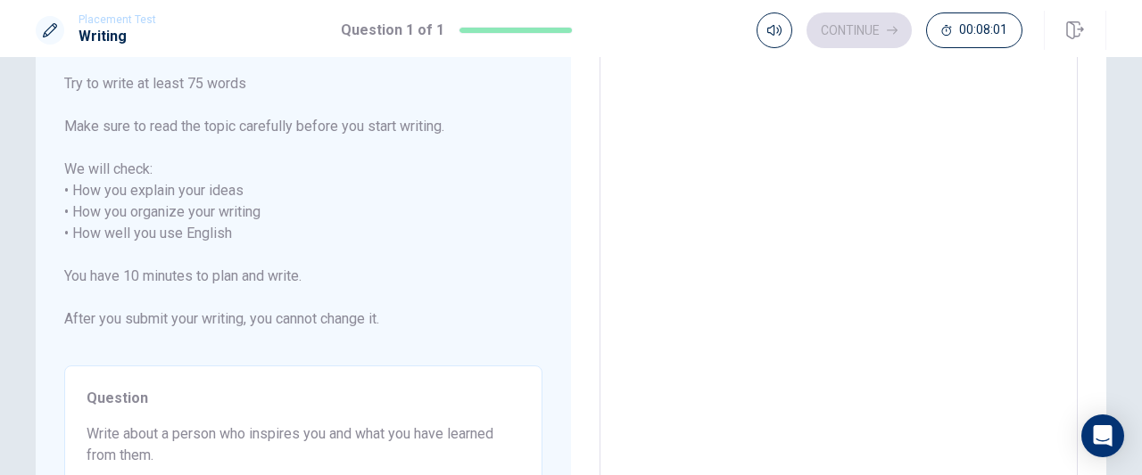
scroll to position [186, 0]
type textarea "x"
type textarea "I am inspi"
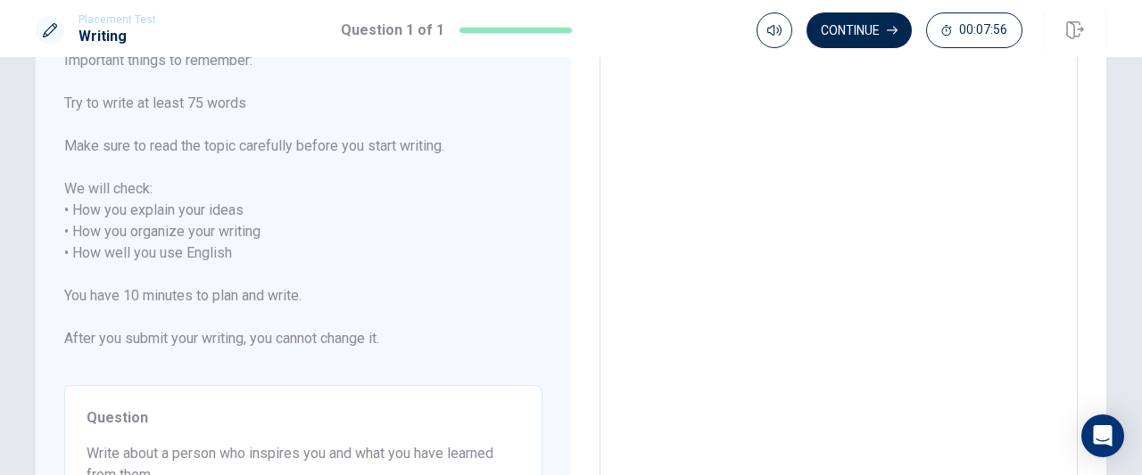
scroll to position [164, 0]
type textarea "x"
type textarea "I am inspir"
type textarea "x"
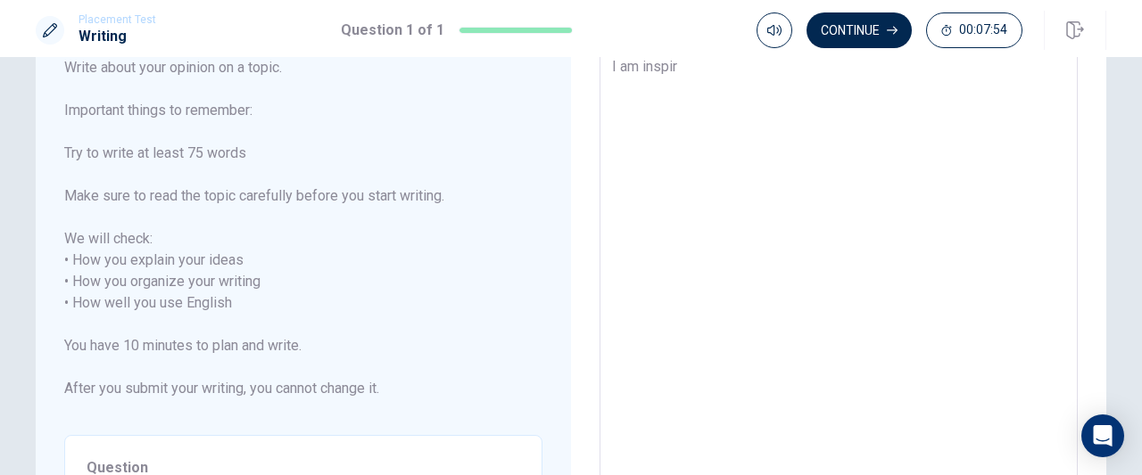
type textarea "I am inspire"
type textarea "x"
type textarea "I am inspires"
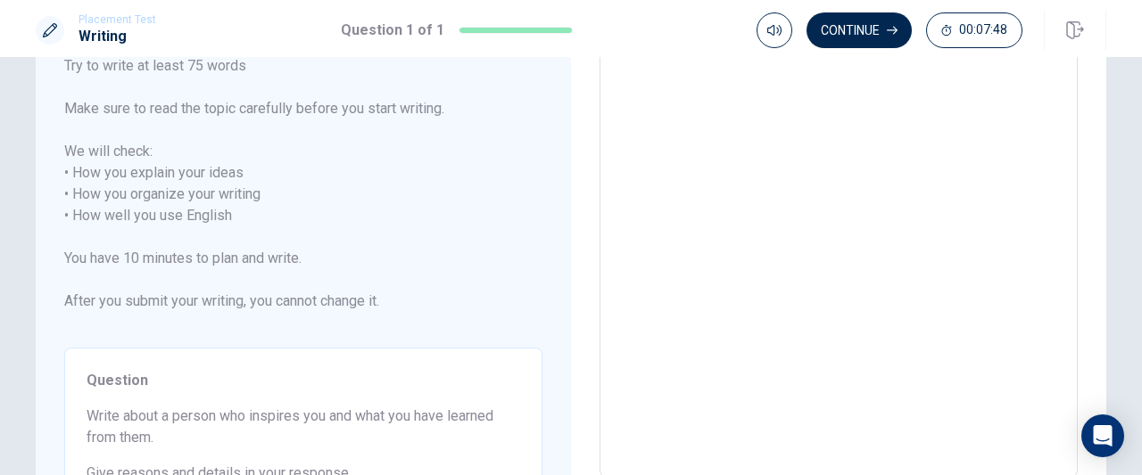
scroll to position [91, 0]
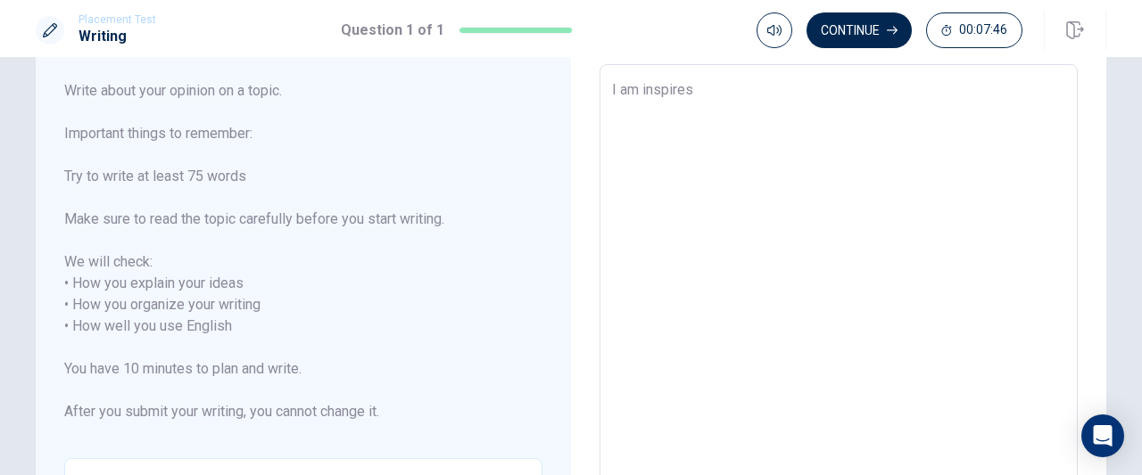
type textarea "x"
type textarea "I am inspire"
type textarea "x"
type textarea "I am inspired"
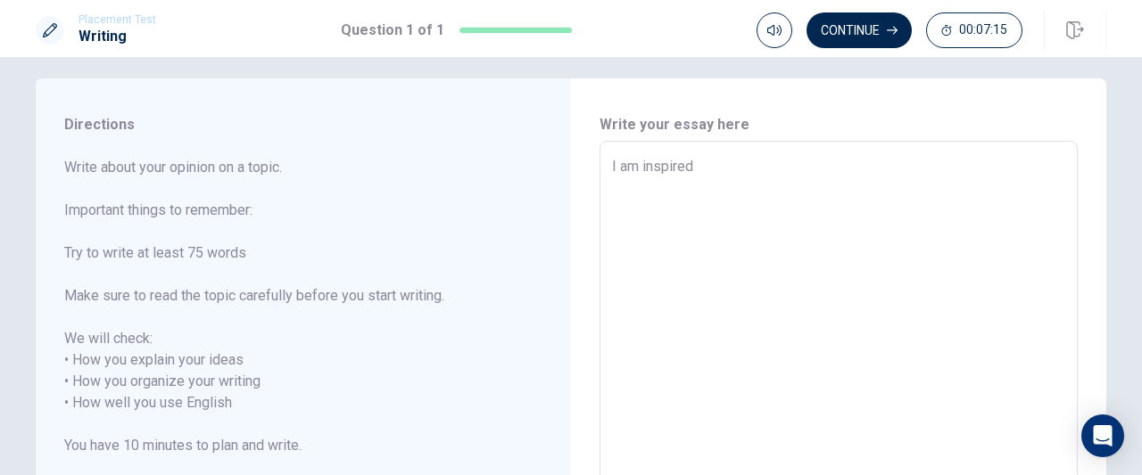
scroll to position [0, 0]
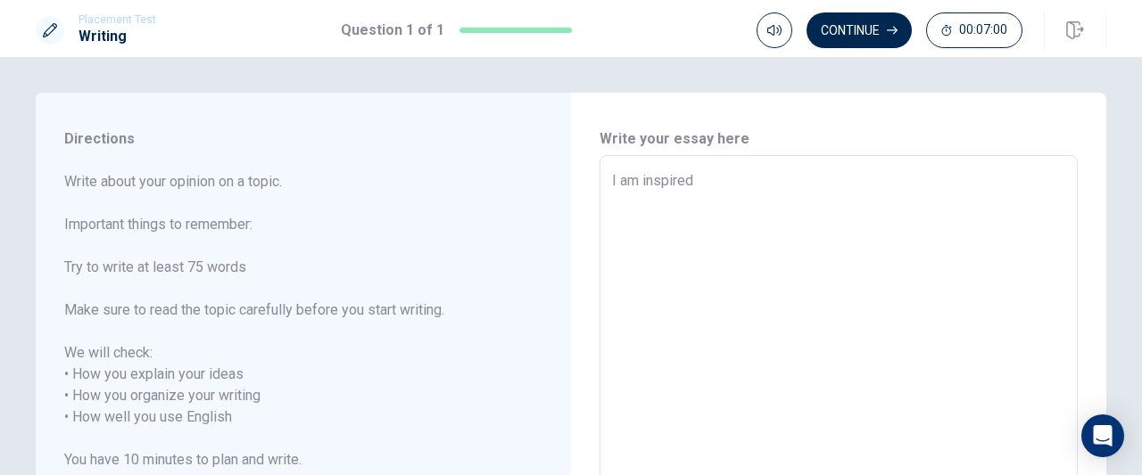
type textarea "x"
type textarea "I am inspired"
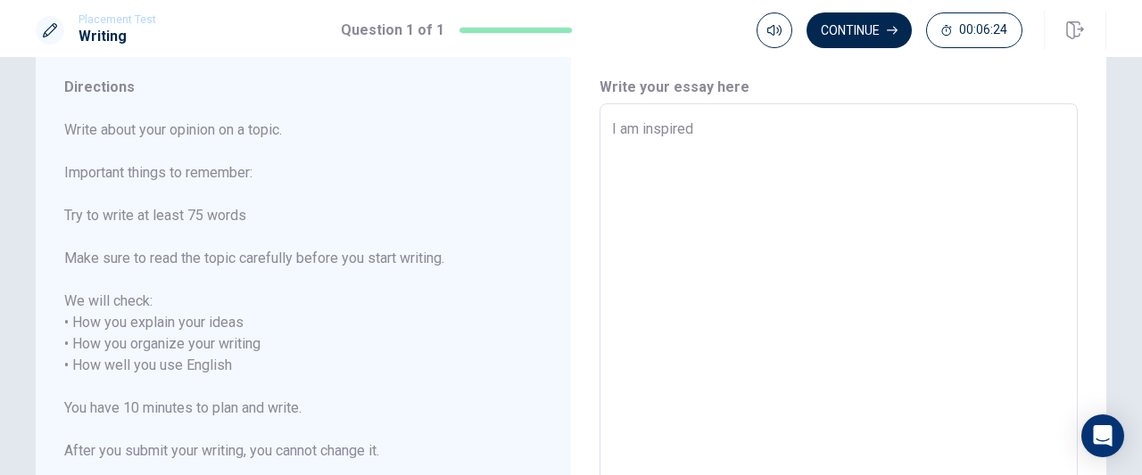
scroll to position [66, 0]
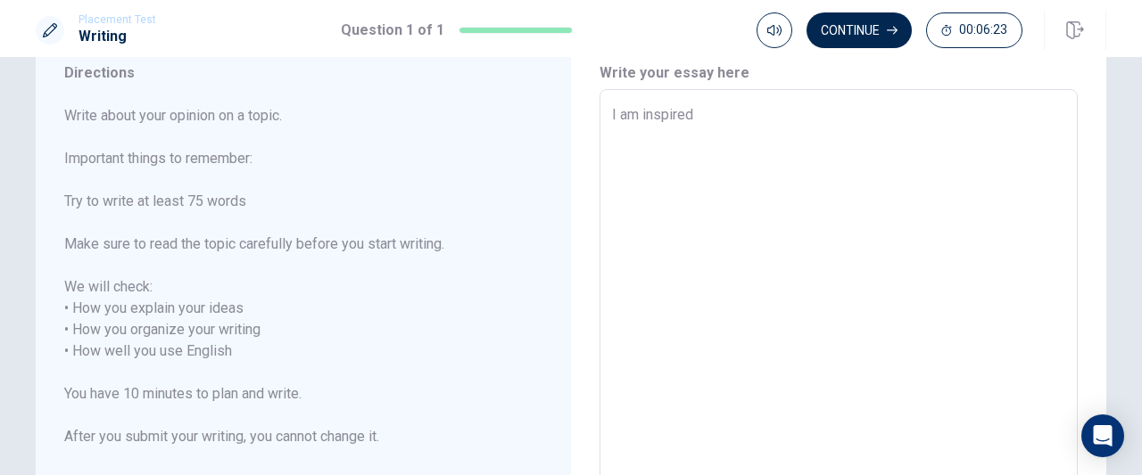
type textarea "x"
type textarea "I am inspired e"
type textarea "x"
type textarea "I am inspired"
type textarea "x"
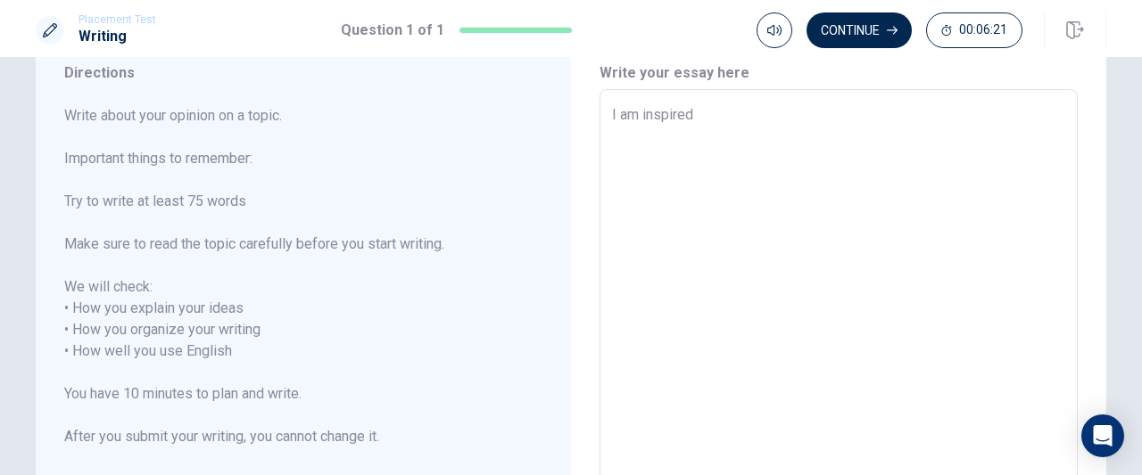
type textarea "I am inspired E"
type textarea "x"
type textarea "I am inspired Em"
type textarea "x"
type textarea "I am inspired Emm"
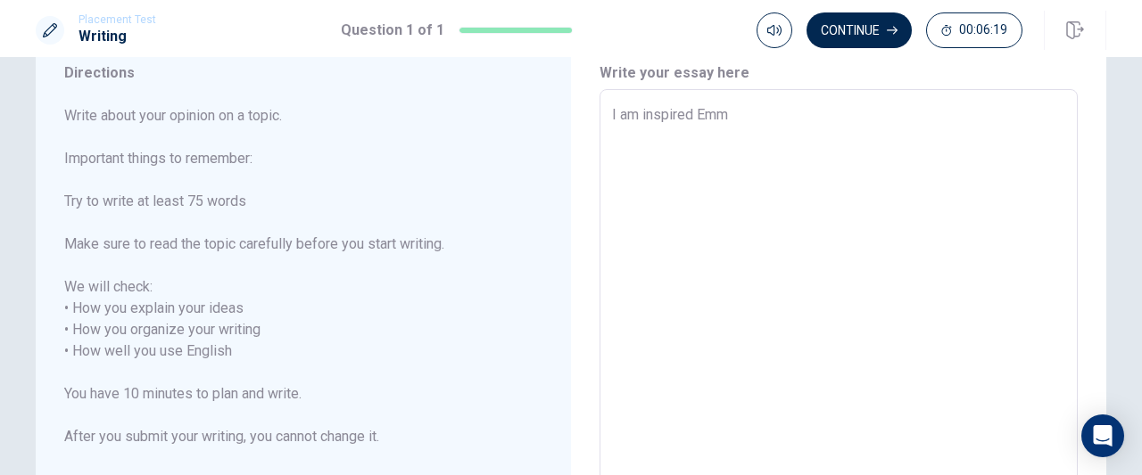
type textarea "x"
type textarea "I am inspired [PERSON_NAME]"
type textarea "x"
type textarea "I am inspired [PERSON_NAME]"
type textarea "x"
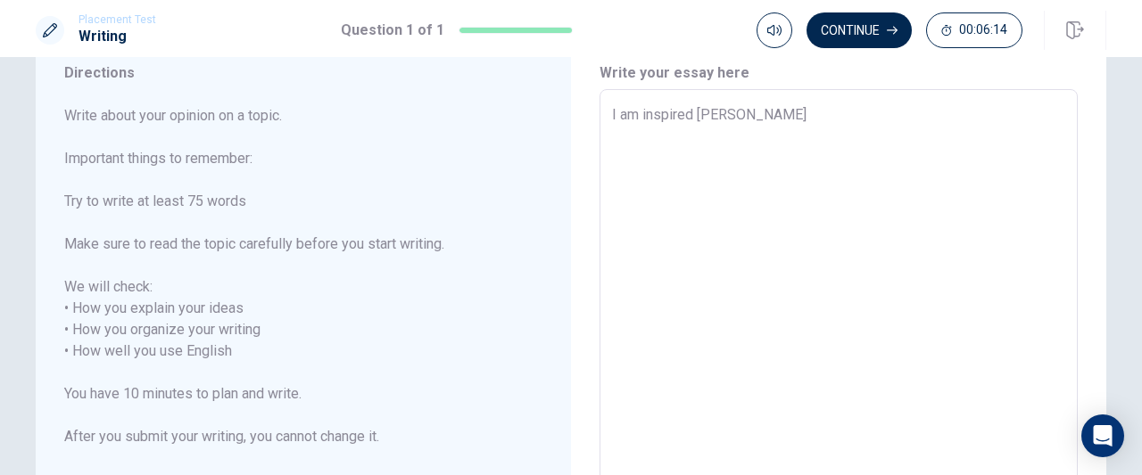
type textarea "I am inspired [PERSON_NAME]"
type textarea "x"
type textarea "I am inspired [PERSON_NAME]"
type textarea "x"
type textarea "I am inspired [PERSON_NAME]"
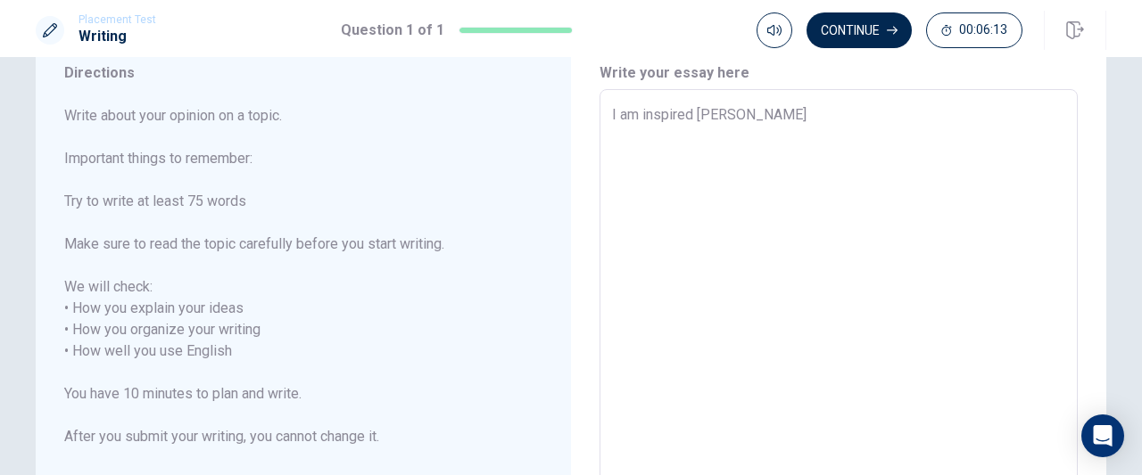
type textarea "x"
type textarea "I am inspired [PERSON_NAME]"
type textarea "x"
type textarea "I am inspired [PERSON_NAME]"
type textarea "x"
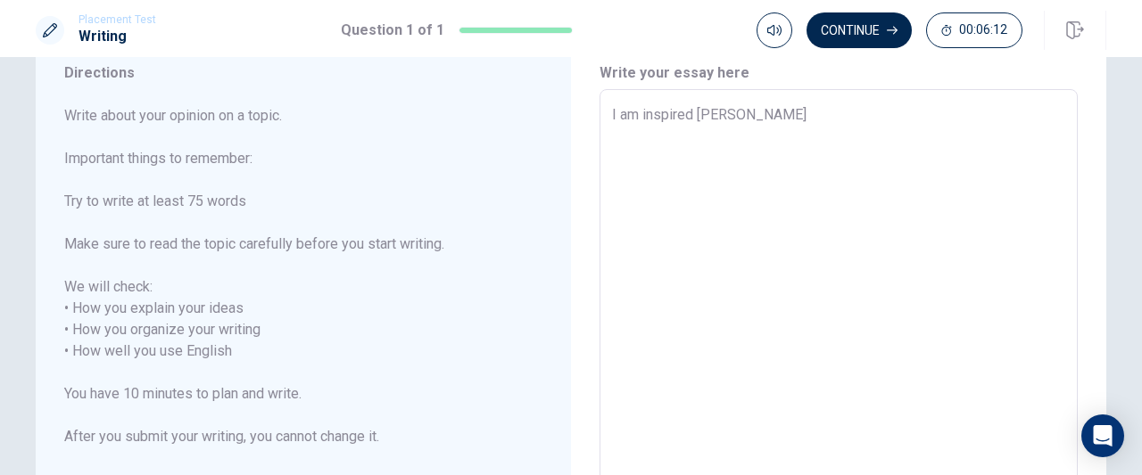
type textarea "I am inspired [PERSON_NAME]"
type textarea "x"
type textarea "I am inspired [PERSON_NAME]."
click at [689, 120] on textarea "I am inspired [PERSON_NAME]." at bounding box center [838, 351] width 453 height 495
click at [693, 117] on textarea "I am inspired [PERSON_NAME]." at bounding box center [838, 351] width 453 height 495
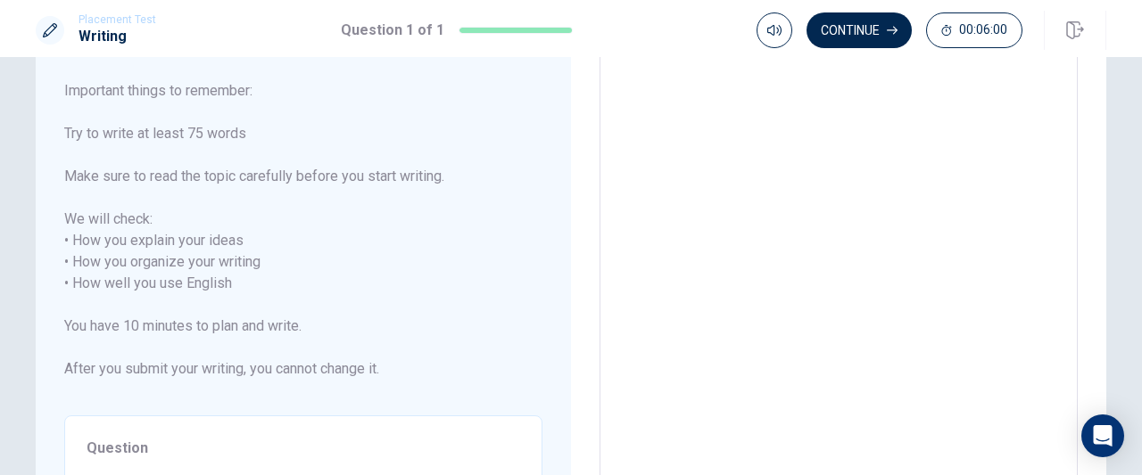
scroll to position [38, 0]
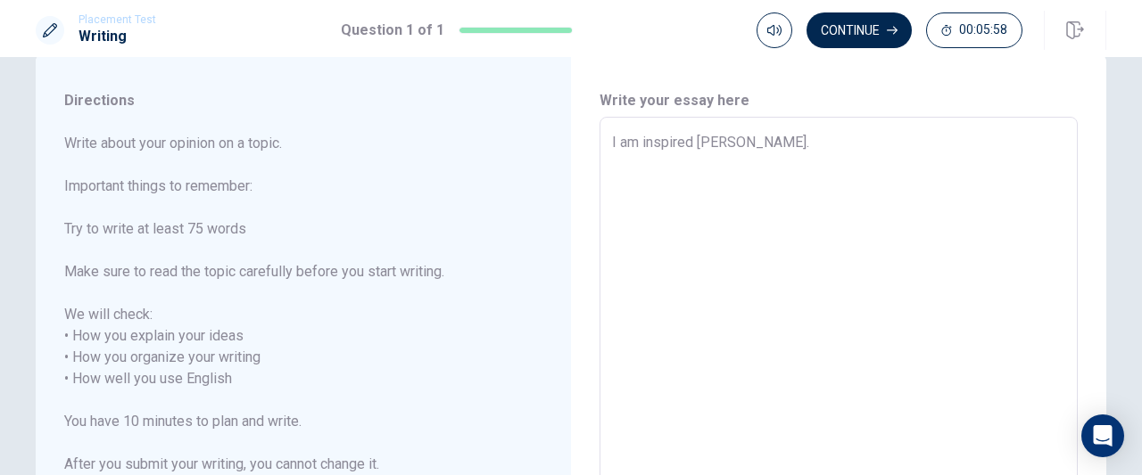
type textarea "x"
type textarea "I am [PERSON_NAME]."
type textarea "x"
type textarea "I am inspireEmma [PERSON_NAME]."
type textarea "x"
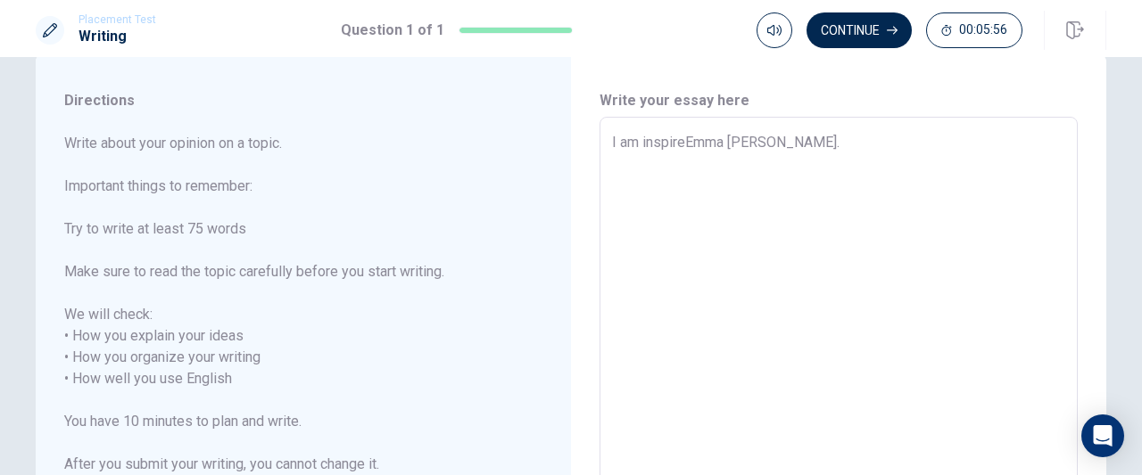
type textarea "I am inspirEmma [PERSON_NAME]."
type textarea "x"
type textarea "I am inspiEmma [PERSON_NAME]."
type textarea "x"
type textarea "I am inspEmma [PERSON_NAME]."
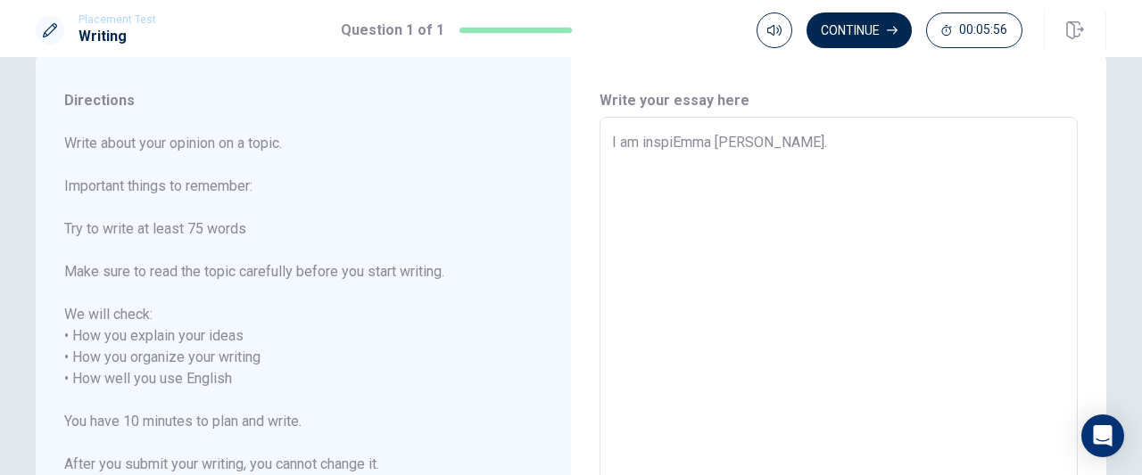
type textarea "x"
type textarea "I am insEmma [PERSON_NAME]."
type textarea "x"
type textarea "I am inEmma [PERSON_NAME]."
type textarea "x"
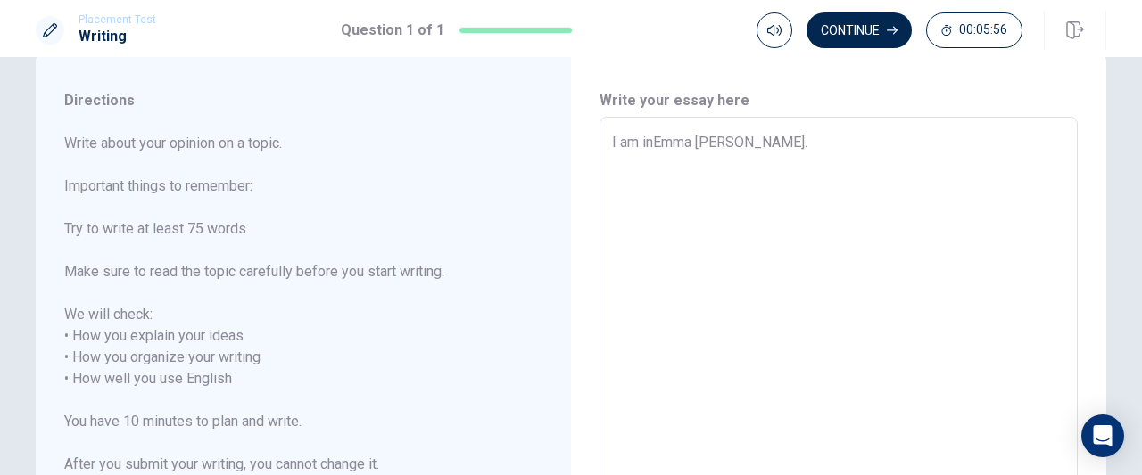
type textarea "I am [PERSON_NAME] [PERSON_NAME]."
type textarea "x"
type textarea "I am [PERSON_NAME]."
type textarea "x"
type textarea "I [PERSON_NAME]."
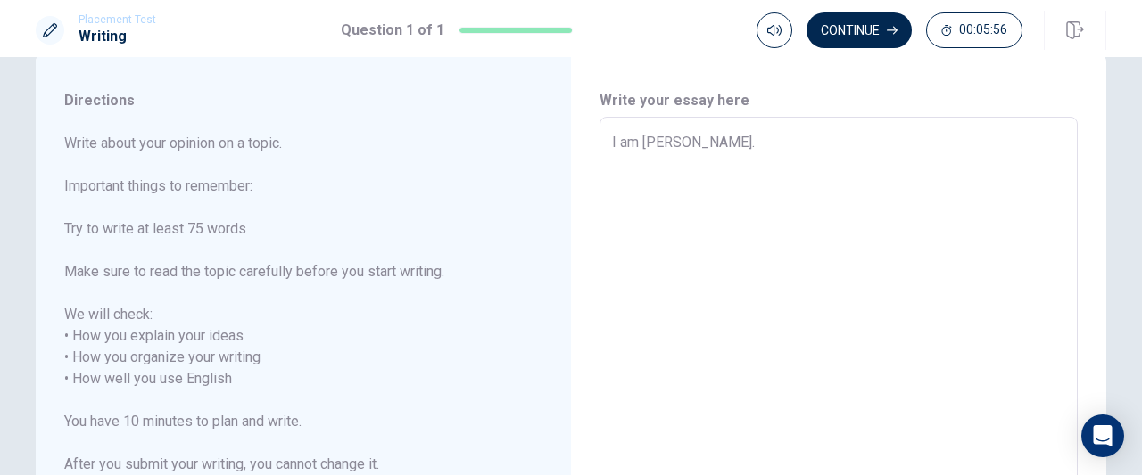
type textarea "x"
type textarea "I [PERSON_NAME]."
type textarea "x"
type textarea "I [PERSON_NAME]."
type textarea "x"
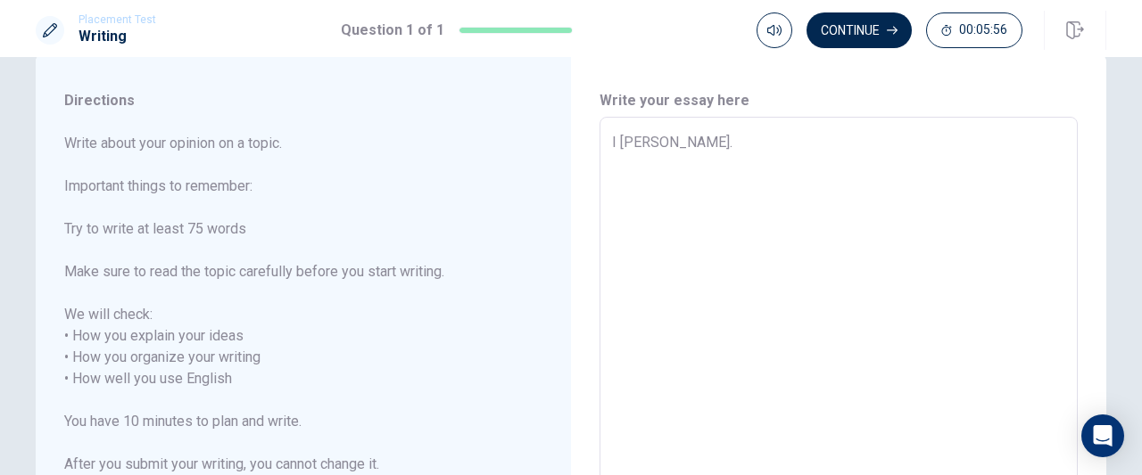
type textarea "[PERSON_NAME] [PERSON_NAME]."
type textarea "x"
type textarea "[PERSON_NAME]."
click at [702, 144] on textarea "[PERSON_NAME]." at bounding box center [838, 379] width 453 height 495
click at [699, 144] on textarea "[PERSON_NAME]." at bounding box center [838, 379] width 453 height 495
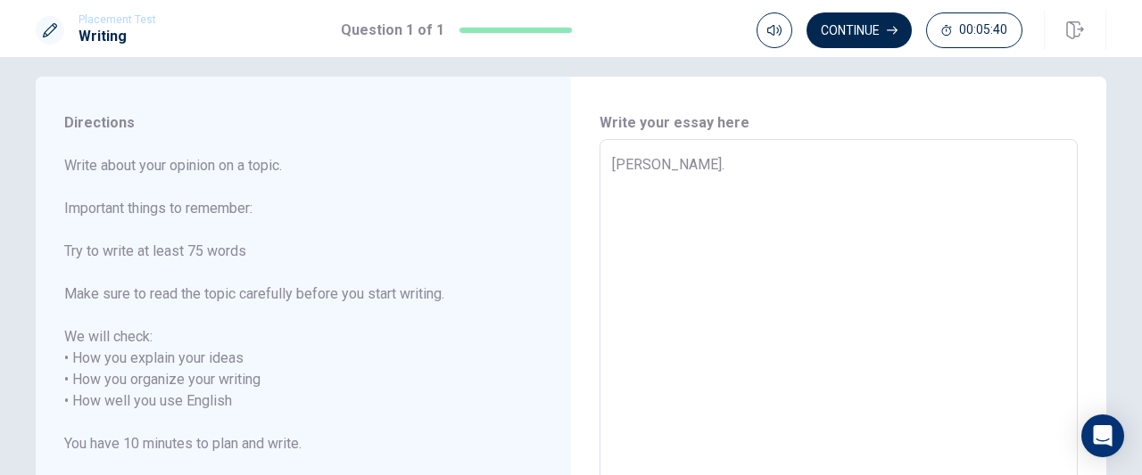
scroll to position [1, 0]
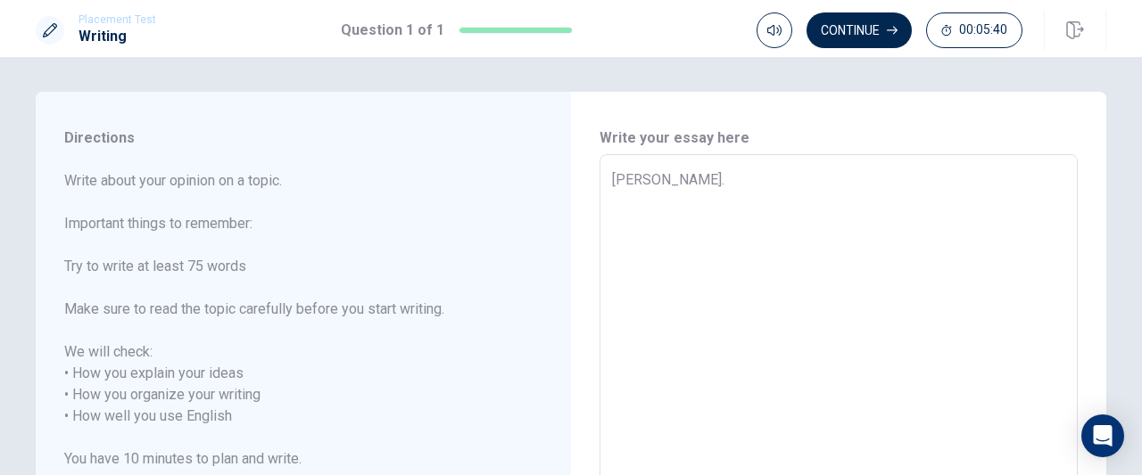
type textarea "x"
type textarea "[PERSON_NAME] ."
type textarea "x"
type textarea "[PERSON_NAME] i."
type textarea "x"
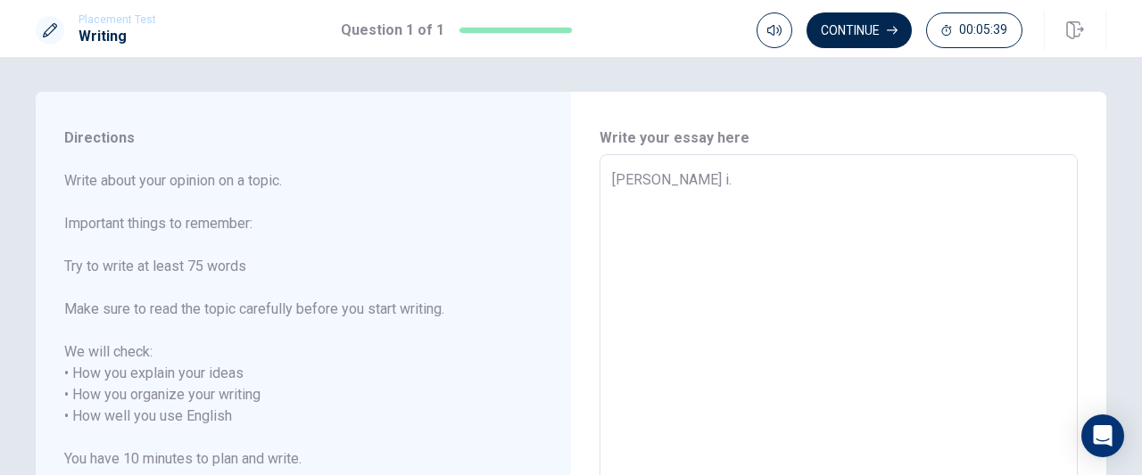
type textarea "[PERSON_NAME] in."
type textarea "x"
type textarea "[PERSON_NAME] ins."
type textarea "x"
type textarea "[PERSON_NAME] insp."
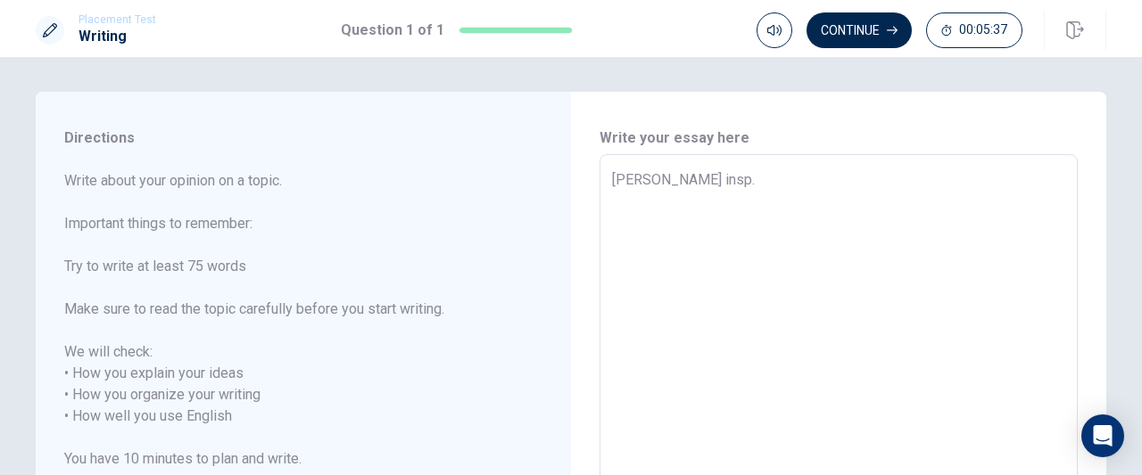
type textarea "x"
type textarea "[PERSON_NAME] inspi."
type textarea "x"
type textarea "[PERSON_NAME] inspir."
type textarea "x"
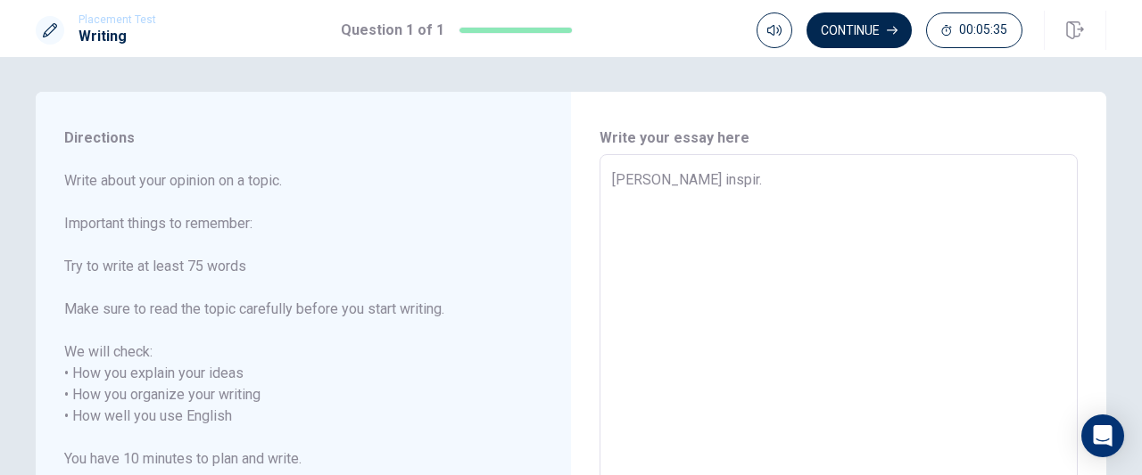
type textarea "[PERSON_NAME] inspire."
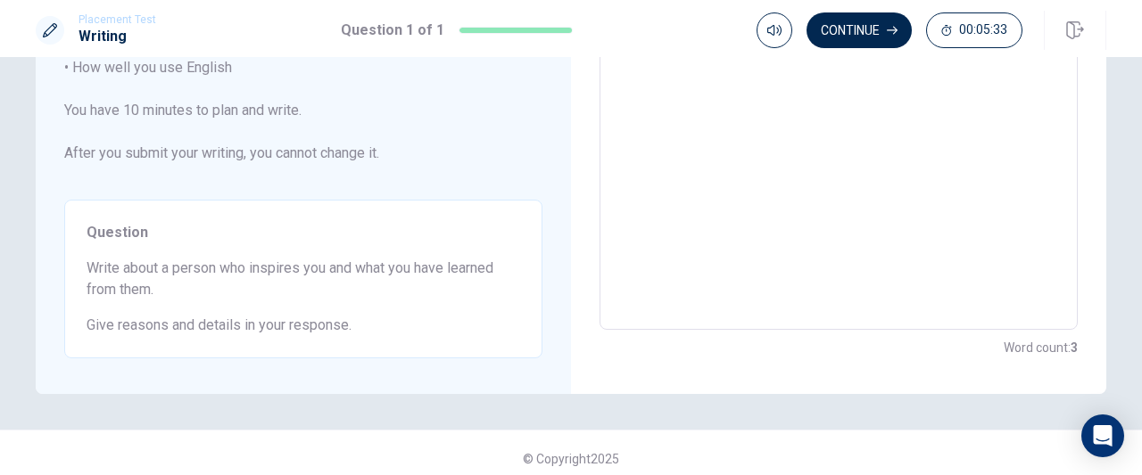
scroll to position [349, 0]
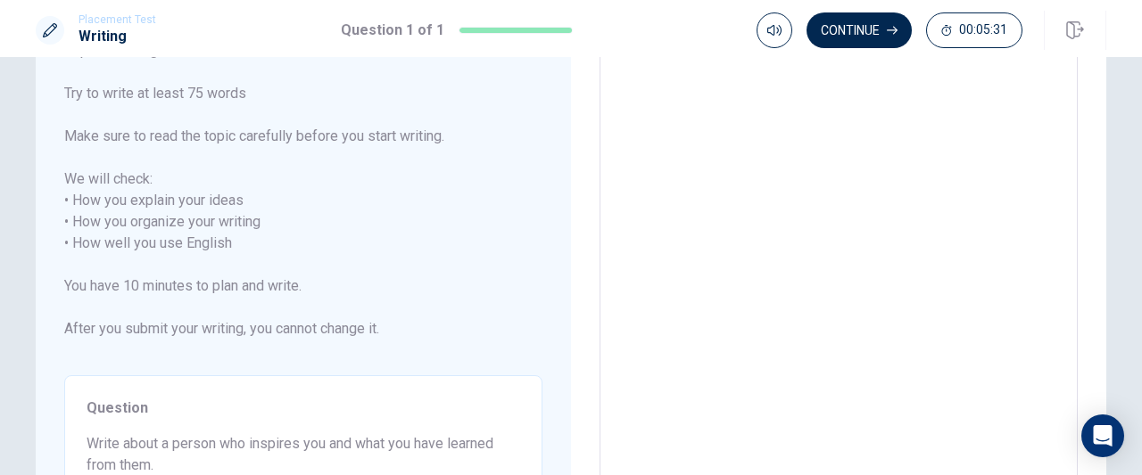
type textarea "x"
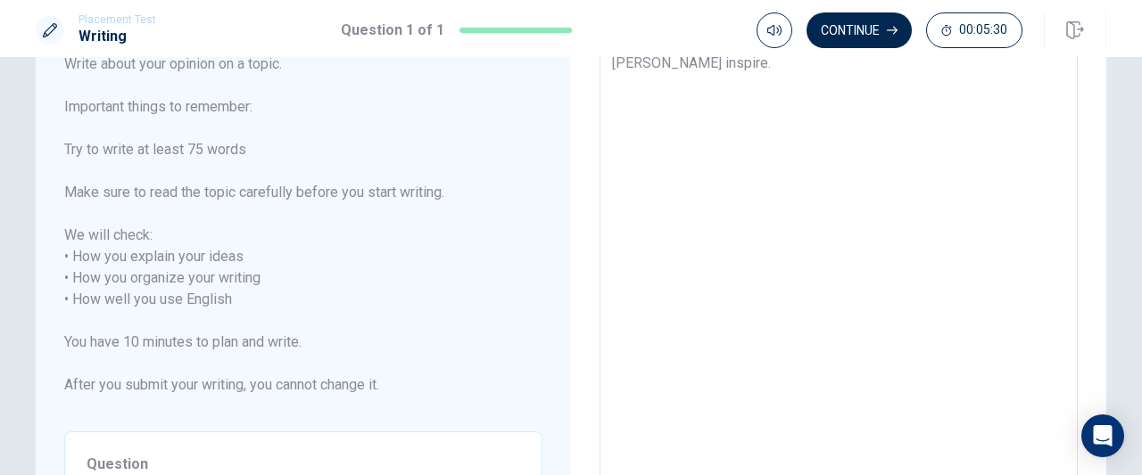
type textarea "[PERSON_NAME] inspires."
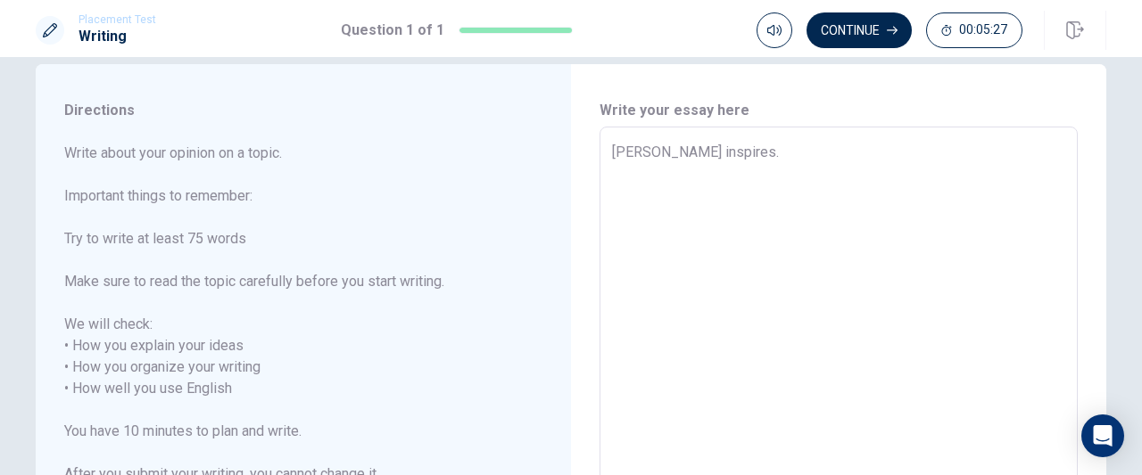
scroll to position [28, 0]
type textarea "x"
type textarea "[PERSON_NAME] inspiresm."
type textarea "x"
type textarea "[PERSON_NAME] inspiresme."
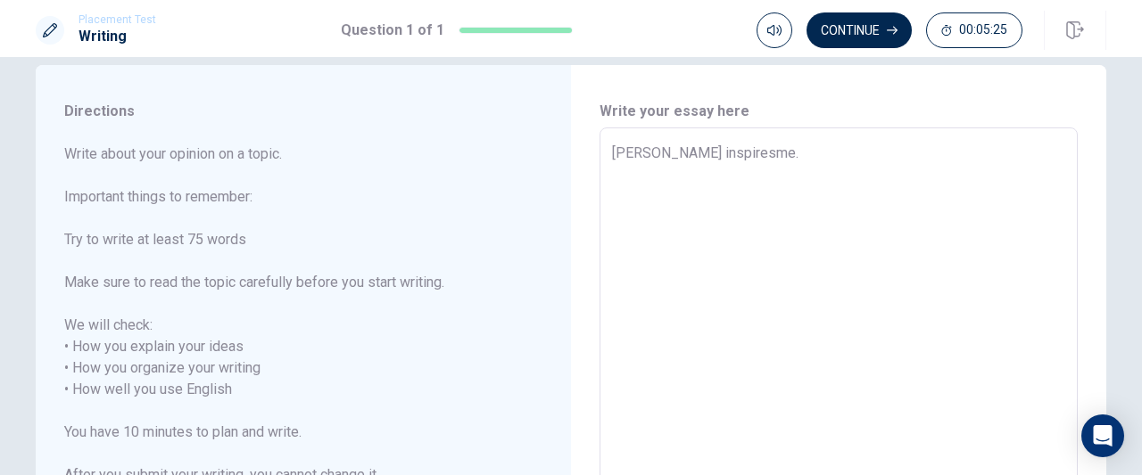
type textarea "x"
click at [751, 149] on textarea "[PERSON_NAME] inspiresme." at bounding box center [838, 390] width 453 height 495
type textarea "[PERSON_NAME] inspires me."
click at [813, 159] on textarea "[PERSON_NAME] inspires me." at bounding box center [838, 390] width 453 height 495
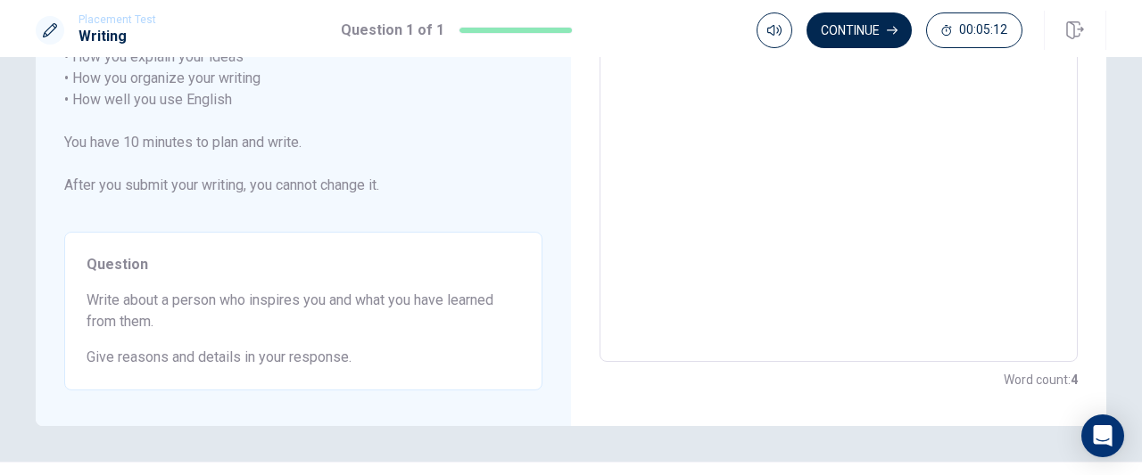
type textarea "x"
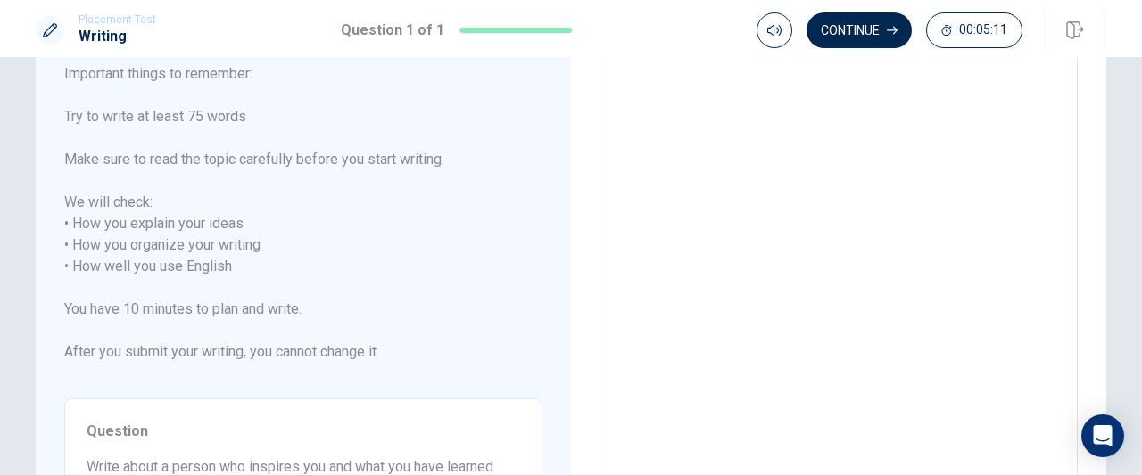
type textarea "[PERSON_NAME] inspires me.e"
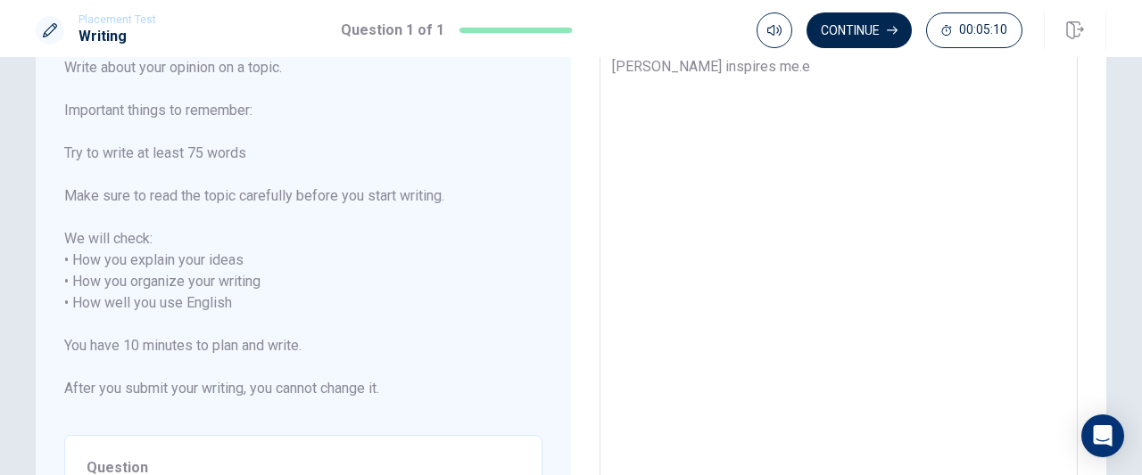
type textarea "x"
type textarea "[PERSON_NAME] inspires me."
type textarea "x"
type textarea "[PERSON_NAME] inspires me."
type textarea "x"
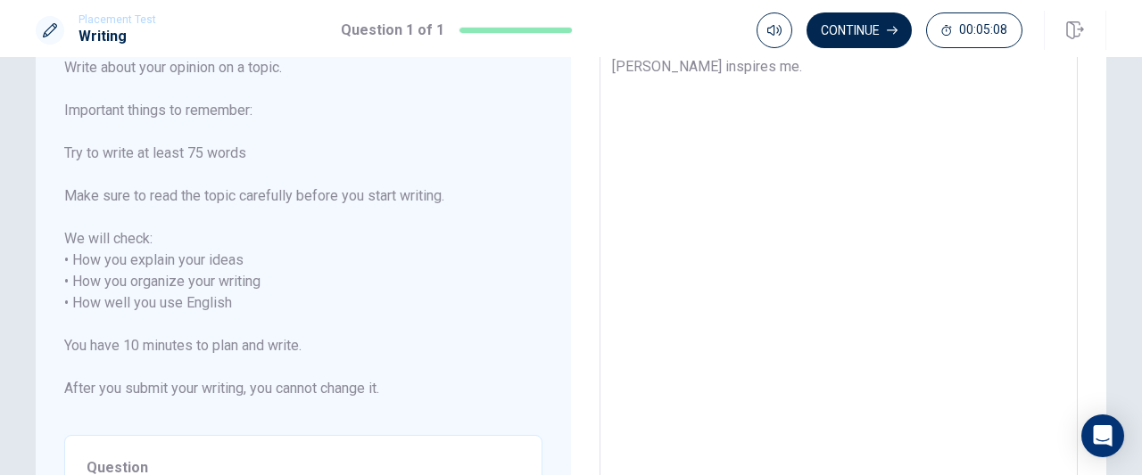
type textarea "[PERSON_NAME] inspires me. E"
type textarea "x"
type textarea "[PERSON_NAME] inspires me. Em"
type textarea "x"
type textarea "[PERSON_NAME] inspires me. Emm"
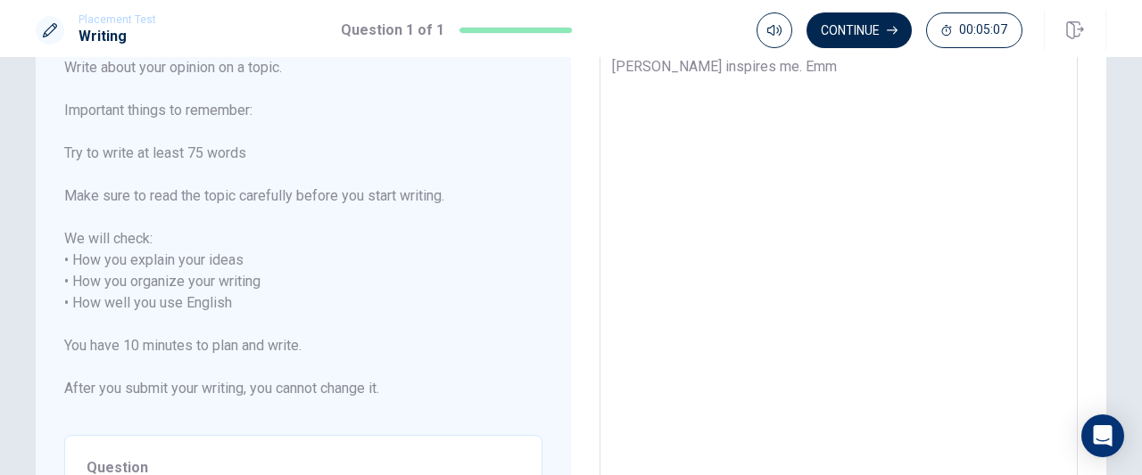
type textarea "x"
type textarea "[PERSON_NAME] inspires me. [PERSON_NAME]"
type textarea "x"
type textarea "[PERSON_NAME] inspires me. Emm"
type textarea "x"
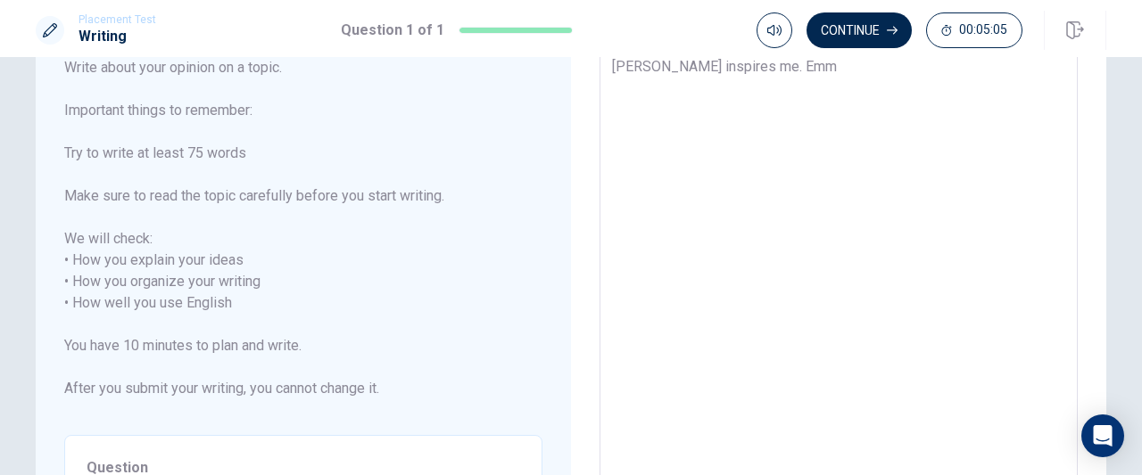
type textarea "[PERSON_NAME] inspires me. Em"
type textarea "x"
type textarea "[PERSON_NAME] inspires me. E"
type textarea "x"
type textarea "[PERSON_NAME] inspires me."
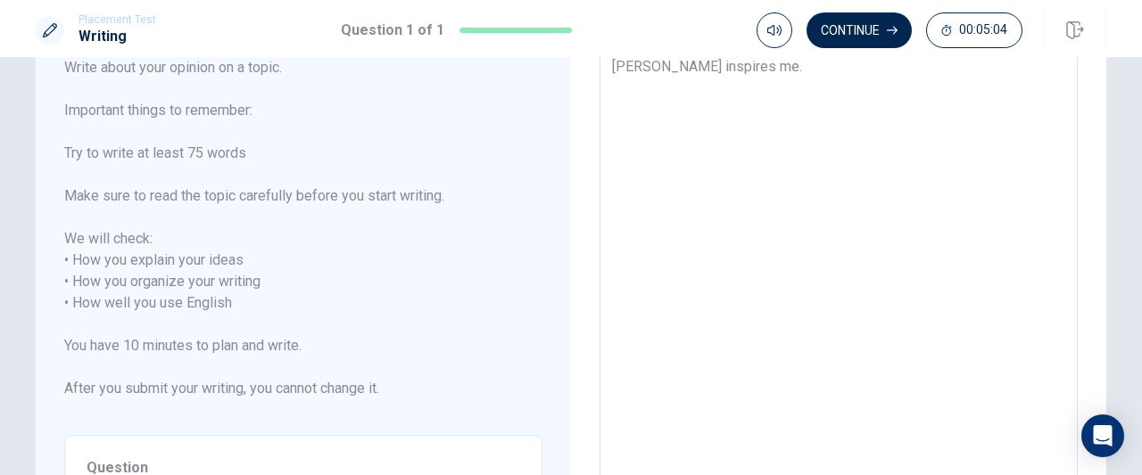
type textarea "x"
type textarea "[PERSON_NAME] inspires me. S"
type textarea "x"
type textarea "[PERSON_NAME] inspires me. Sh"
type textarea "x"
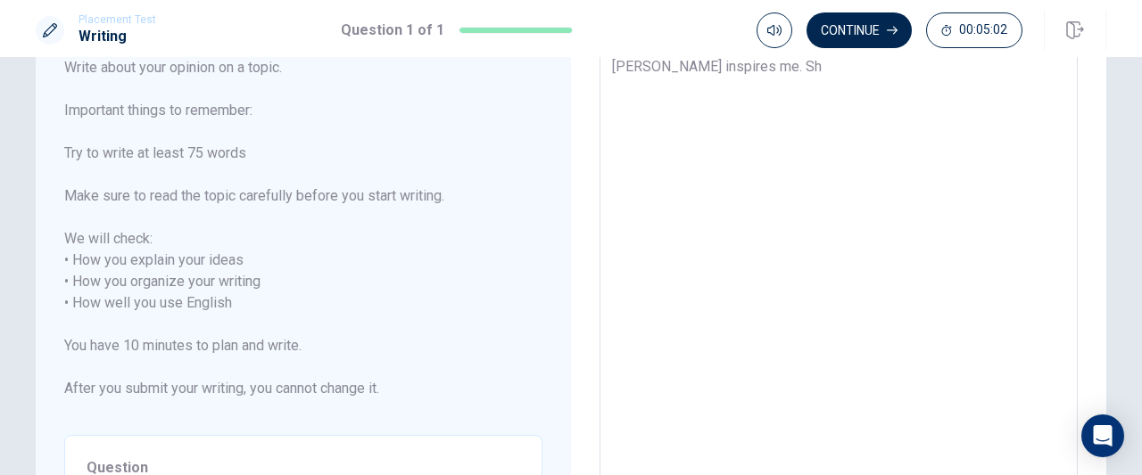
type textarea "[PERSON_NAME] inspires me. She"
type textarea "x"
type textarea "[PERSON_NAME] inspires me. She"
type textarea "x"
type textarea "[PERSON_NAME] inspires me. She i"
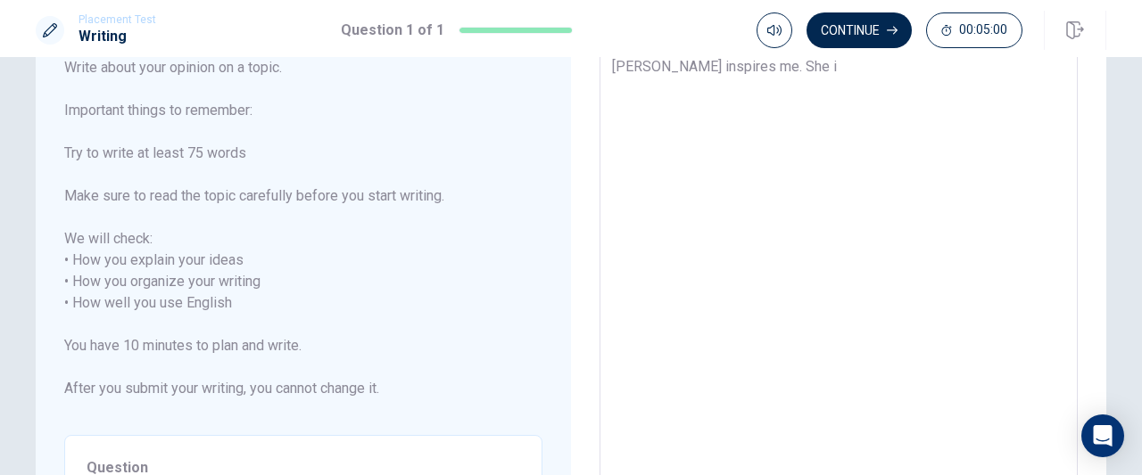
type textarea "x"
type textarea "[PERSON_NAME] inspires me. She is"
type textarea "x"
type textarea "[PERSON_NAME] inspires me. She is"
type textarea "x"
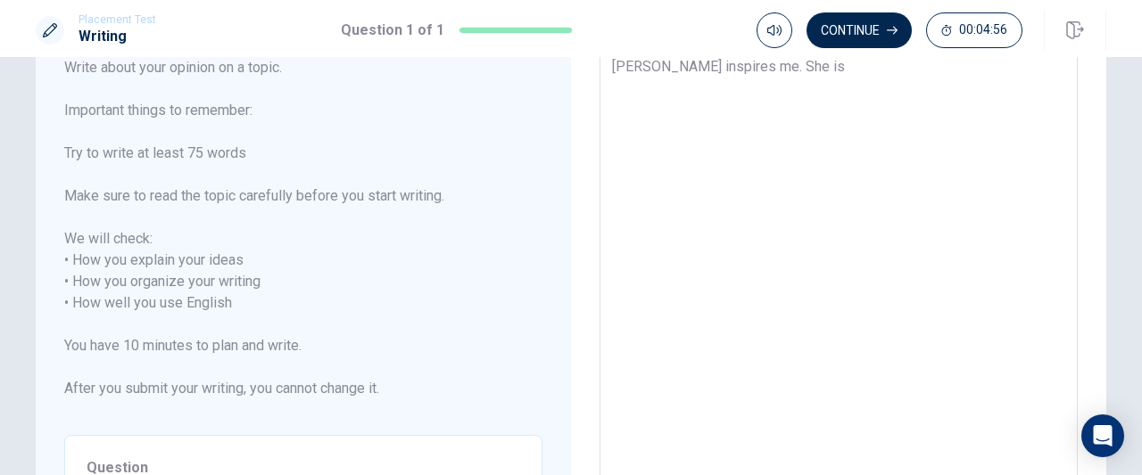
type textarea "[PERSON_NAME] inspires me. She is f"
type textarea "x"
type textarea "[PERSON_NAME] inspires me. She is fa"
type textarea "x"
type textarea "[PERSON_NAME] inspires me. She is fam"
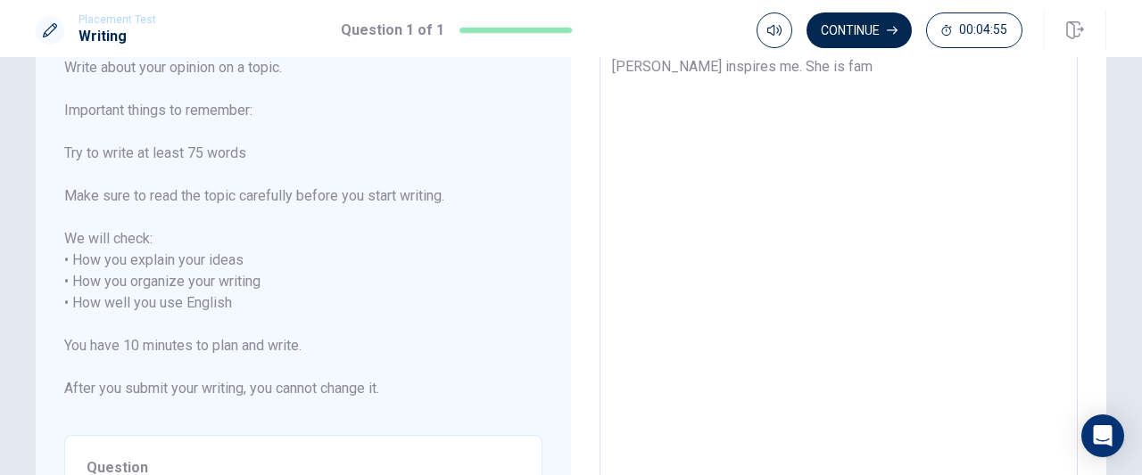
type textarea "x"
type textarea "[PERSON_NAME] inspires me. She is famo"
type textarea "x"
type textarea "[PERSON_NAME] inspires me. She is famou"
type textarea "x"
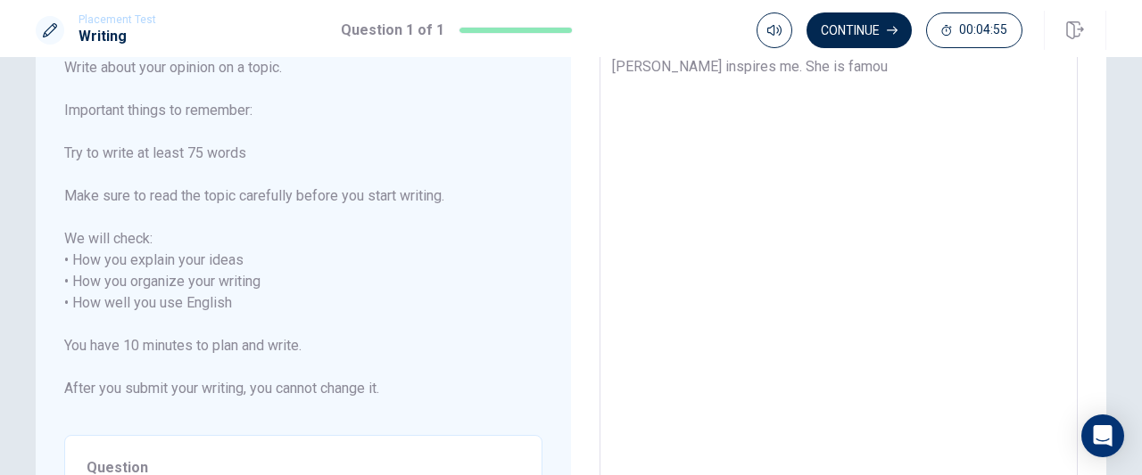
type textarea "[PERSON_NAME] inspires me. She is famous"
type textarea "x"
type textarea "[PERSON_NAME] inspires me. She is famous"
type textarea "x"
type textarea "[PERSON_NAME] inspires me. She is famous a"
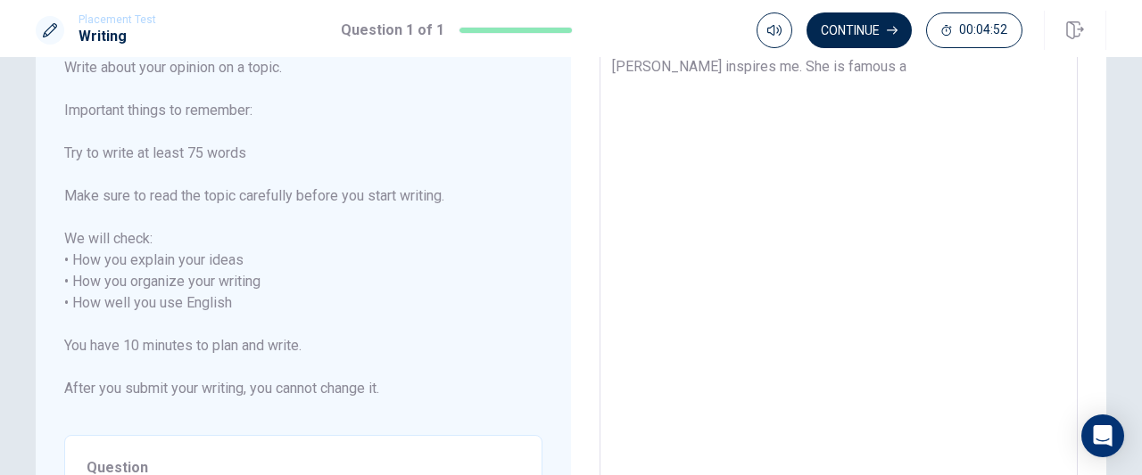
type textarea "x"
type textarea "[PERSON_NAME] inspires me. She is famous ac"
type textarea "x"
type textarea "[PERSON_NAME] inspires me. She is famous act"
type textarea "x"
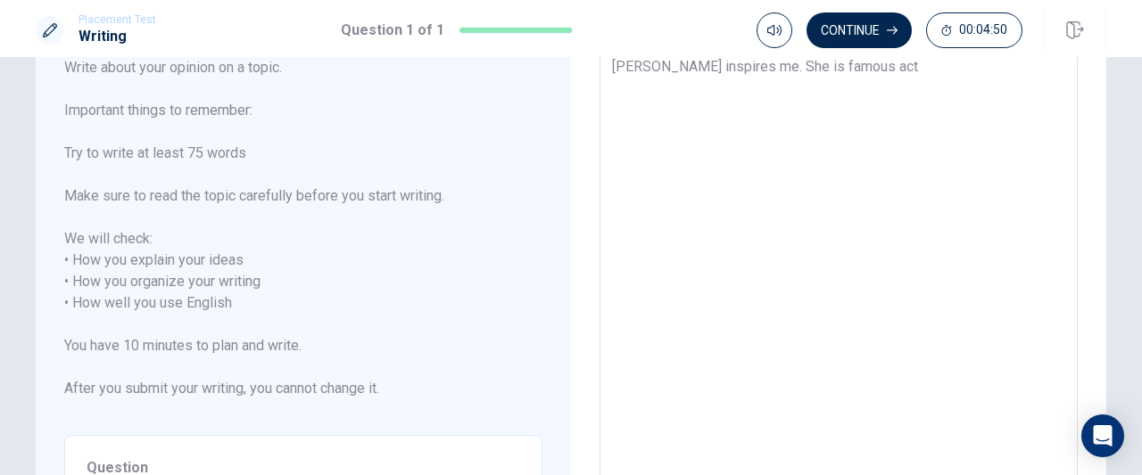
type textarea "[PERSON_NAME] inspires me. She is famous actr"
type textarea "x"
type textarea "[PERSON_NAME] inspires me. She is famous actre"
type textarea "x"
type textarea "[PERSON_NAME] inspires me. She is famous actres"
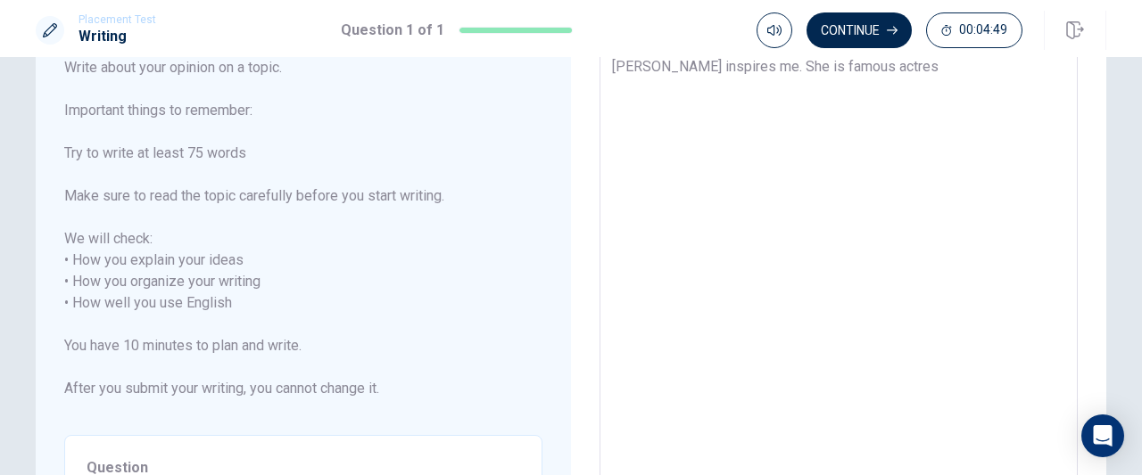
type textarea "x"
type textarea "[PERSON_NAME] inspires me. She is famous actress"
type textarea "x"
type textarea "[PERSON_NAME] inspires me. She is famous actress"
type textarea "x"
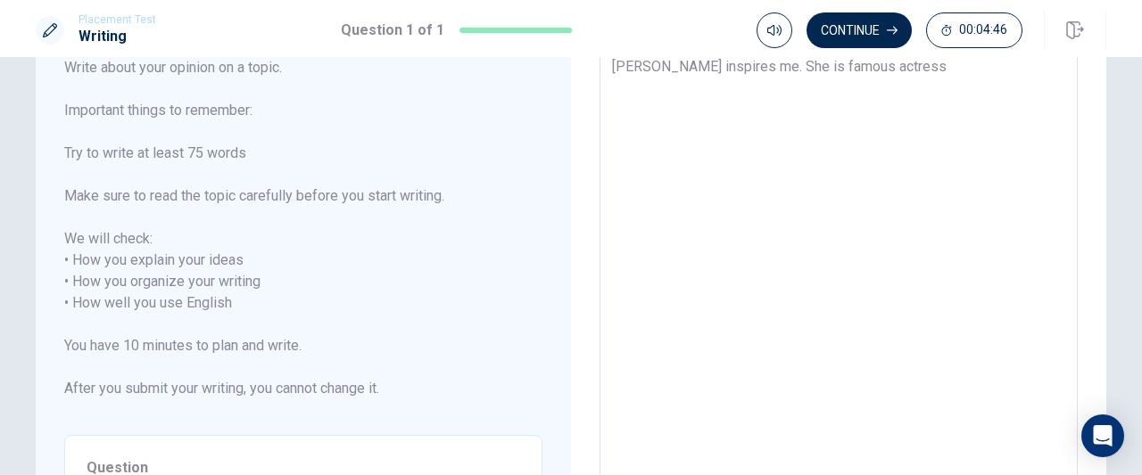
type textarea "[PERSON_NAME] inspires me. She is famous actress a"
type textarea "x"
type textarea "[PERSON_NAME] inspires me. She is famous actress al"
type textarea "x"
type textarea "[PERSON_NAME] inspires me. She is famous actress all"
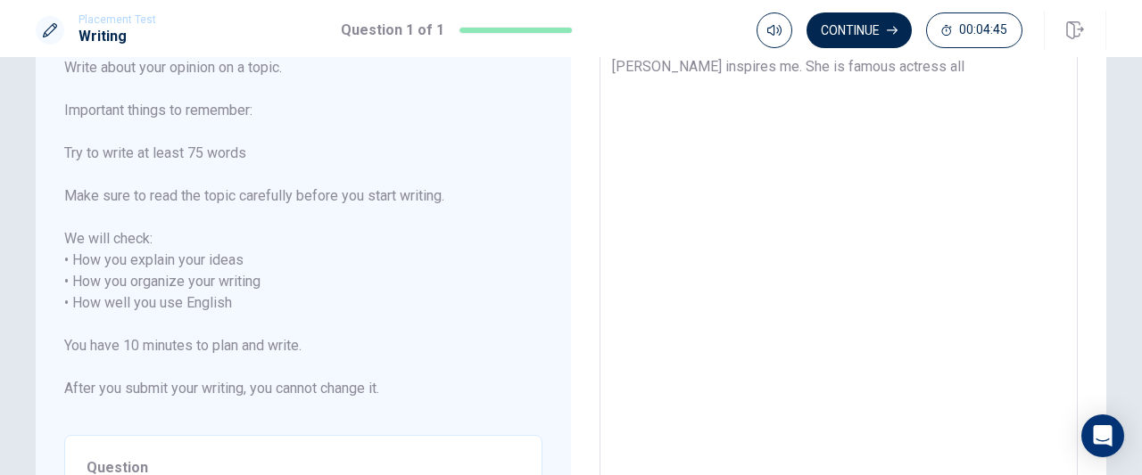
type textarea "x"
type textarea "[PERSON_NAME] inspires me. She is famous actress all"
type textarea "x"
type textarea "[PERSON_NAME] inspires me. She is famous actress all o"
type textarea "x"
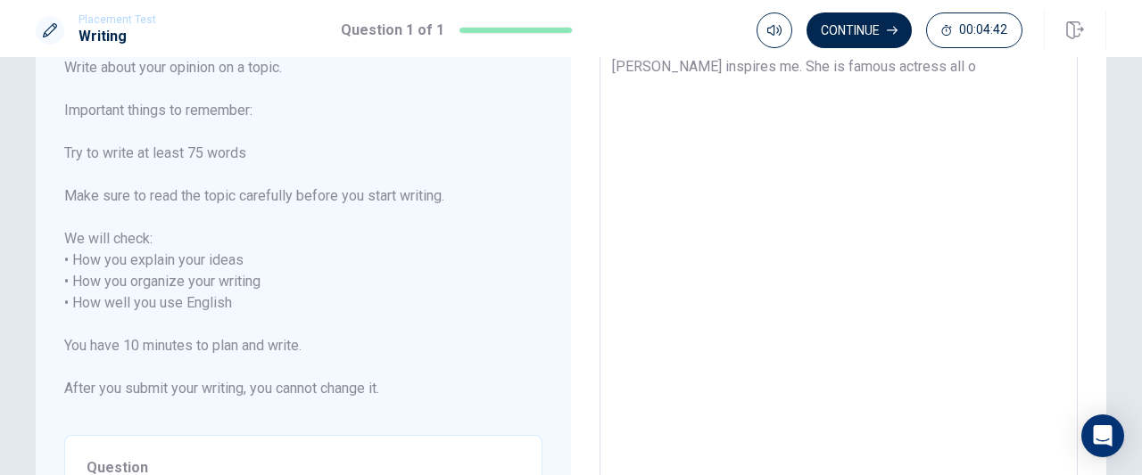
type textarea "[PERSON_NAME] inspires me. She is famous actress all ov"
type textarea "x"
type textarea "[PERSON_NAME] inspires me. She is famous actress all ovw"
type textarea "x"
type textarea "[PERSON_NAME] inspires me. She is famous actress all ovwe"
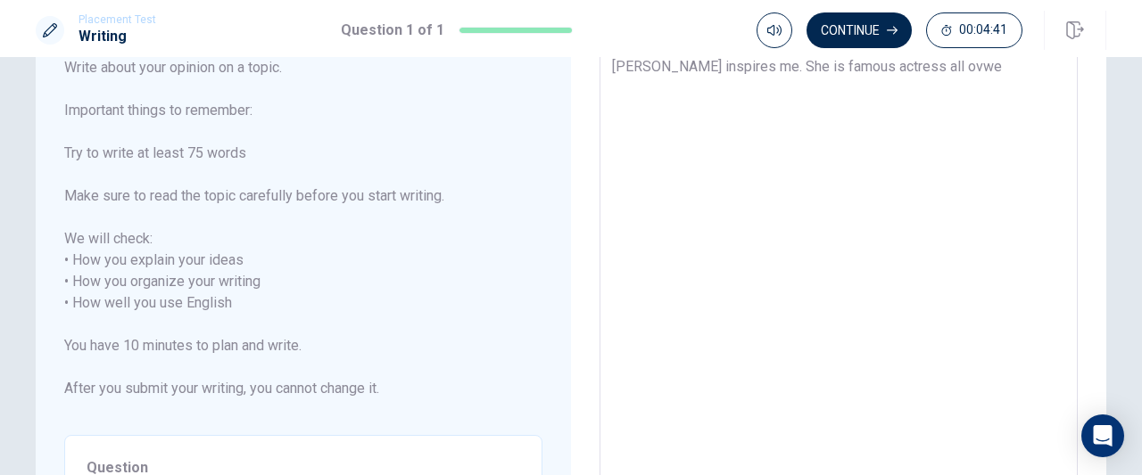
type textarea "x"
type textarea "[PERSON_NAME] inspires me. She is famous actress all ovw"
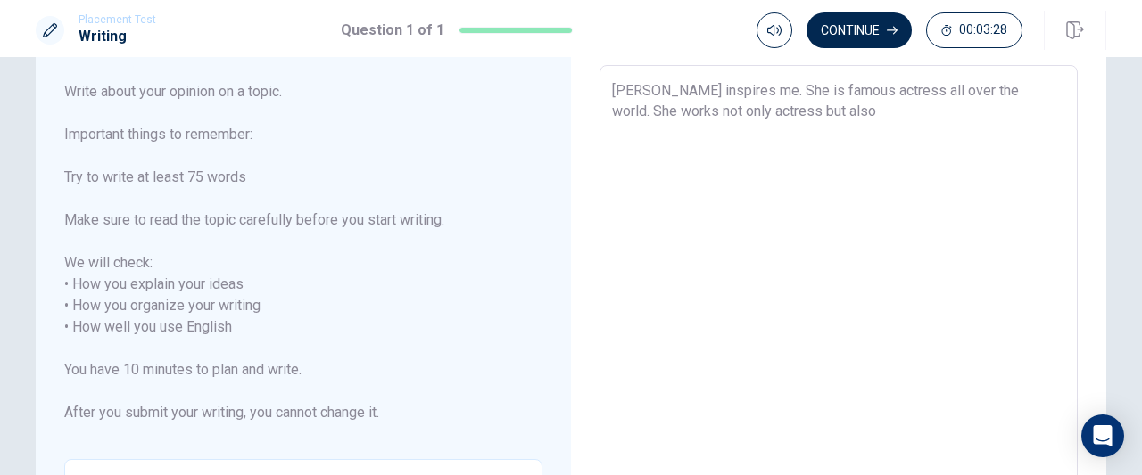
scroll to position [89, 0]
click at [835, 114] on textarea "[PERSON_NAME] inspires me. She is famous actress all over the world. She works …" at bounding box center [838, 328] width 453 height 495
click at [949, 110] on textarea "[PERSON_NAME] inspires me. She is famous actress all over the world. She works …" at bounding box center [838, 328] width 453 height 495
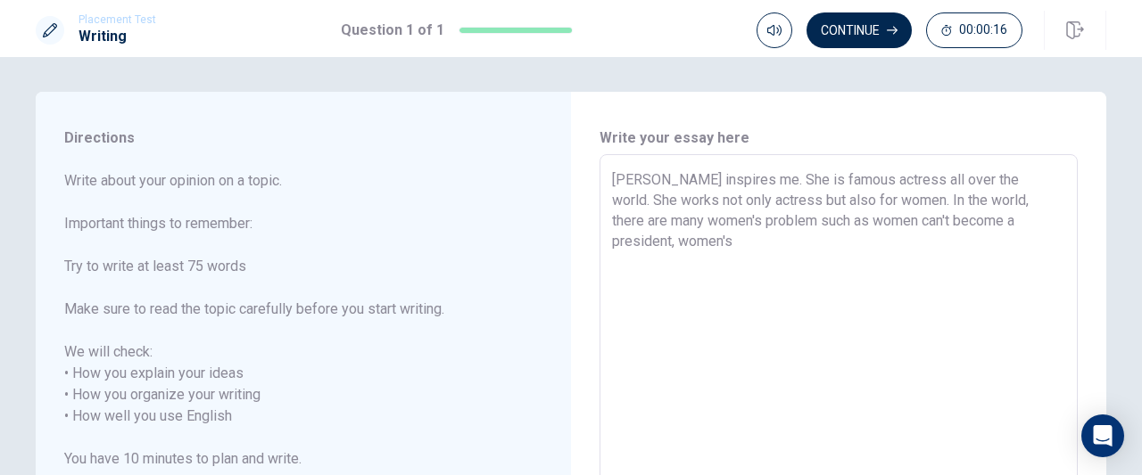
scroll to position [26, 0]
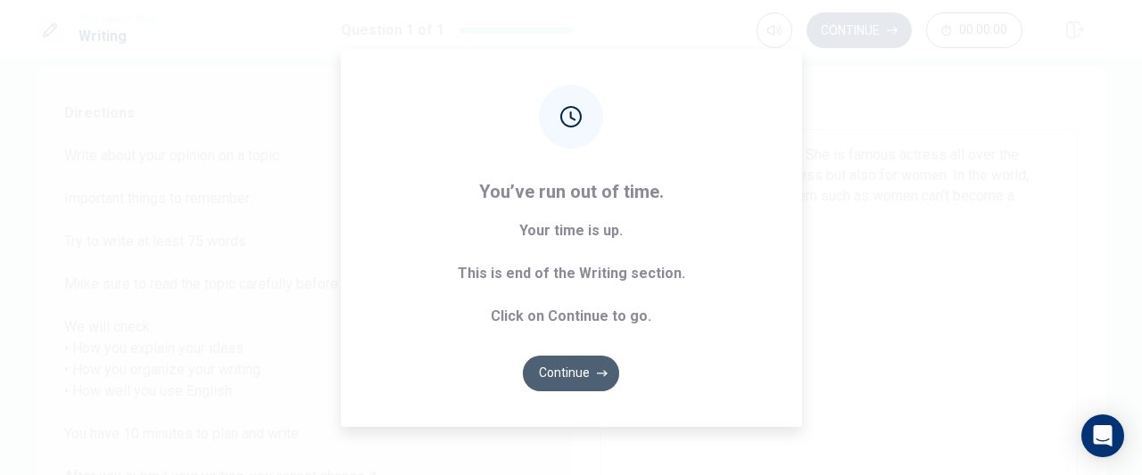
click at [589, 372] on button "Continue" at bounding box center [571, 374] width 96 height 36
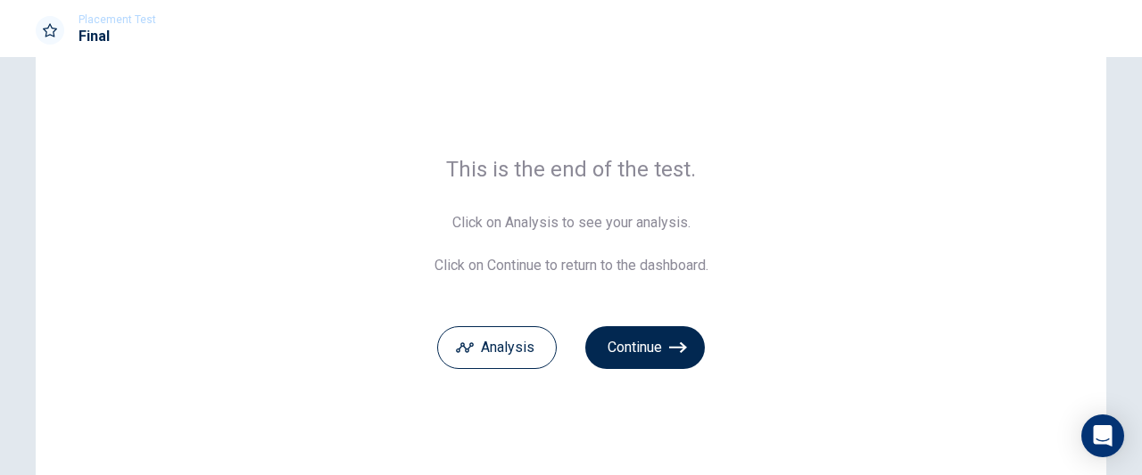
scroll to position [64, 0]
click at [649, 358] on button "Continue" at bounding box center [645, 346] width 120 height 43
